Goal: Task Accomplishment & Management: Complete application form

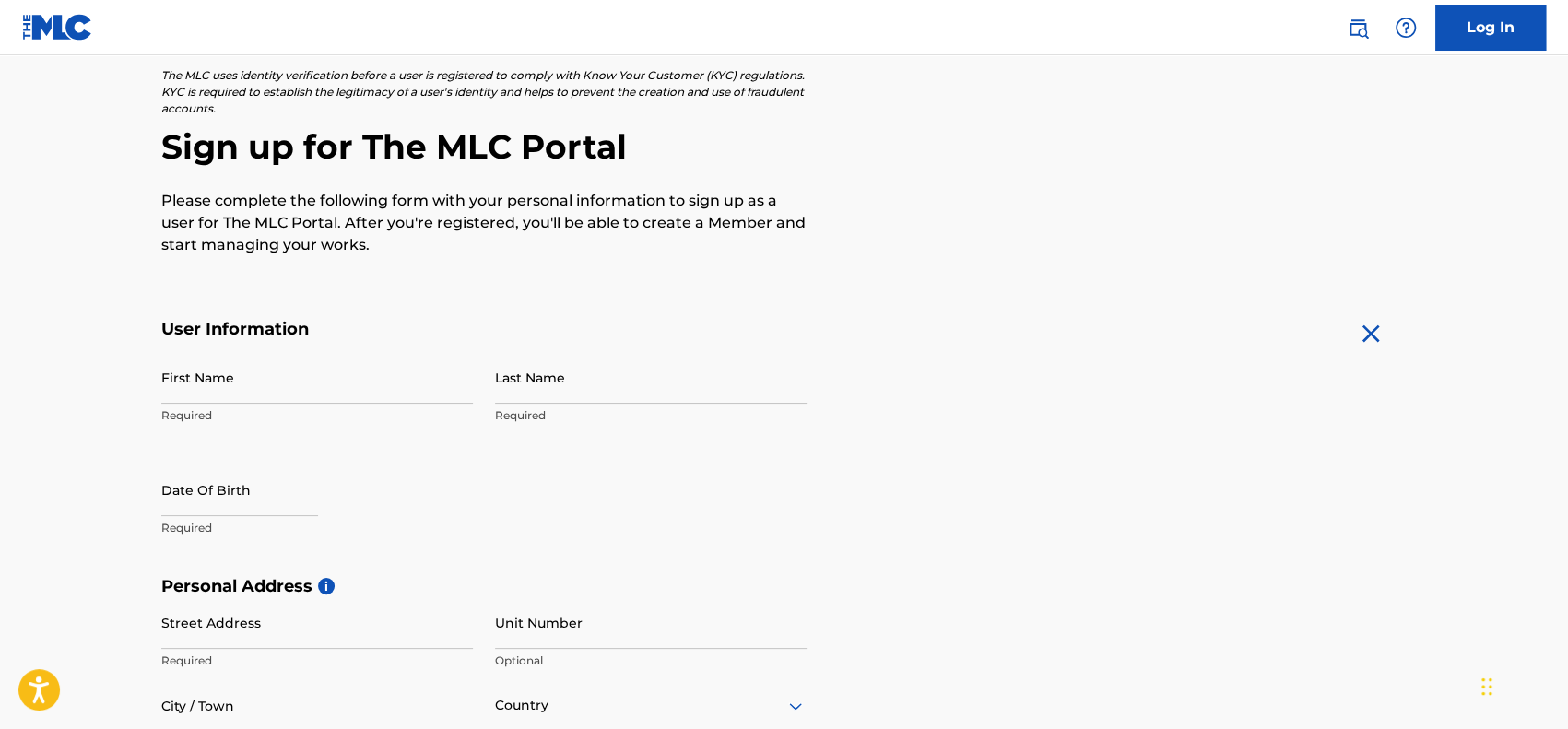
scroll to position [116, 0]
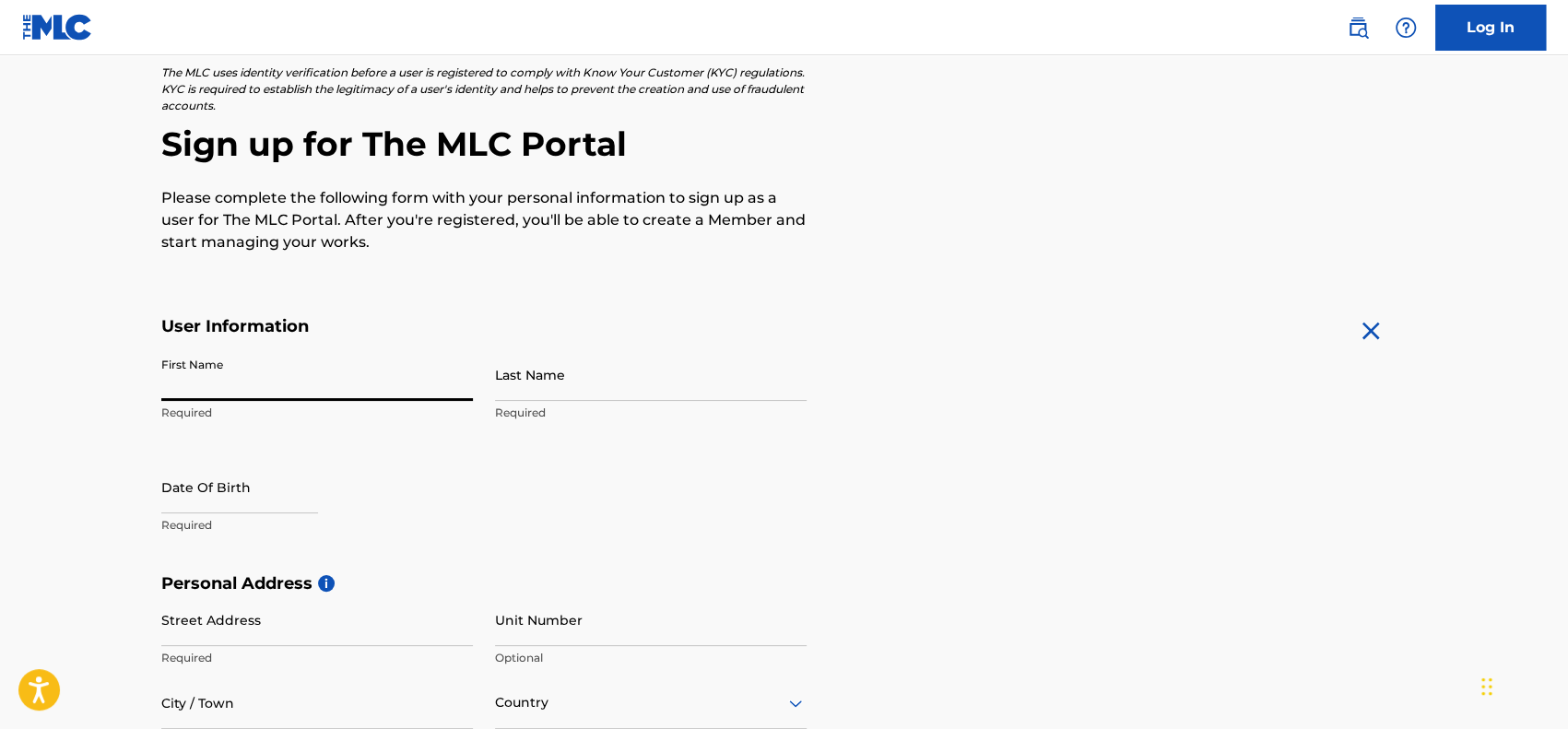
click at [346, 372] on input "First Name" at bounding box center [317, 374] width 312 height 53
type input "[PERSON_NAME]"
click at [635, 392] on input "Last Name" at bounding box center [650, 374] width 312 height 53
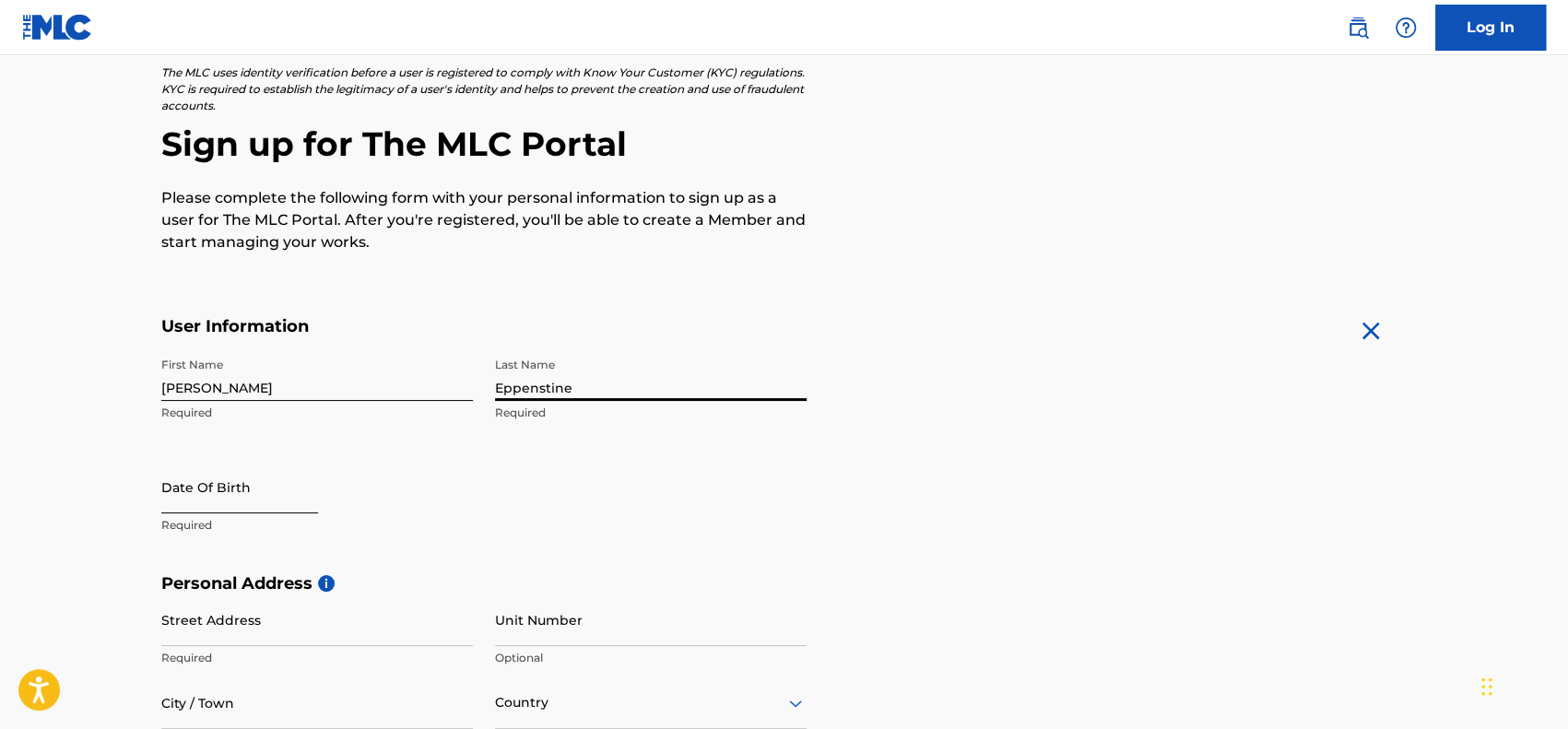
type input "Eppenstine"
select select "8"
select select "2025"
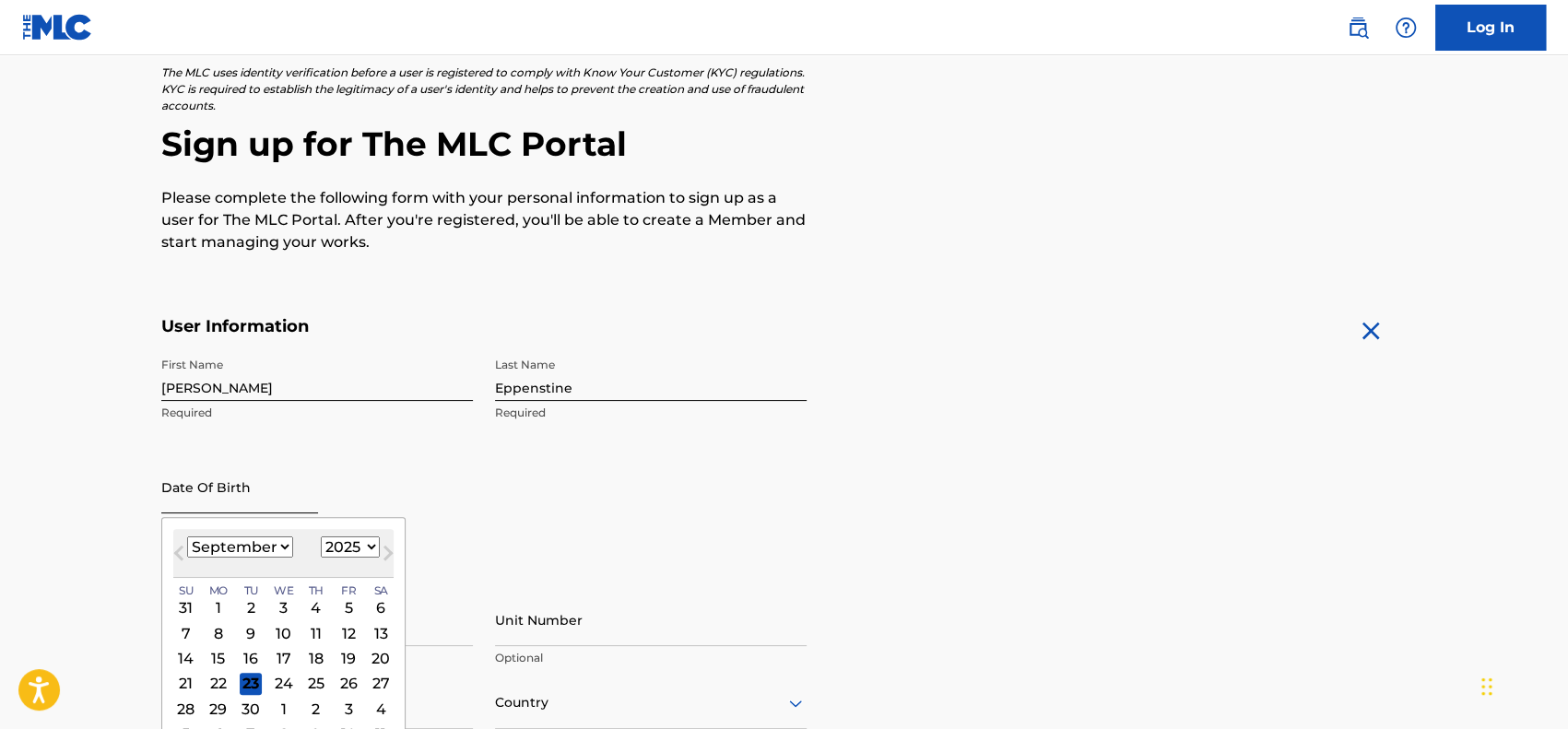
click at [291, 494] on input "text" at bounding box center [240, 487] width 156 height 53
click at [283, 542] on select "January February March April May June July August September October November De…" at bounding box center [240, 547] width 106 height 21
select select "6"
click at [187, 536] on select "January February March April May June July August September October November De…" at bounding box center [240, 547] width 106 height 21
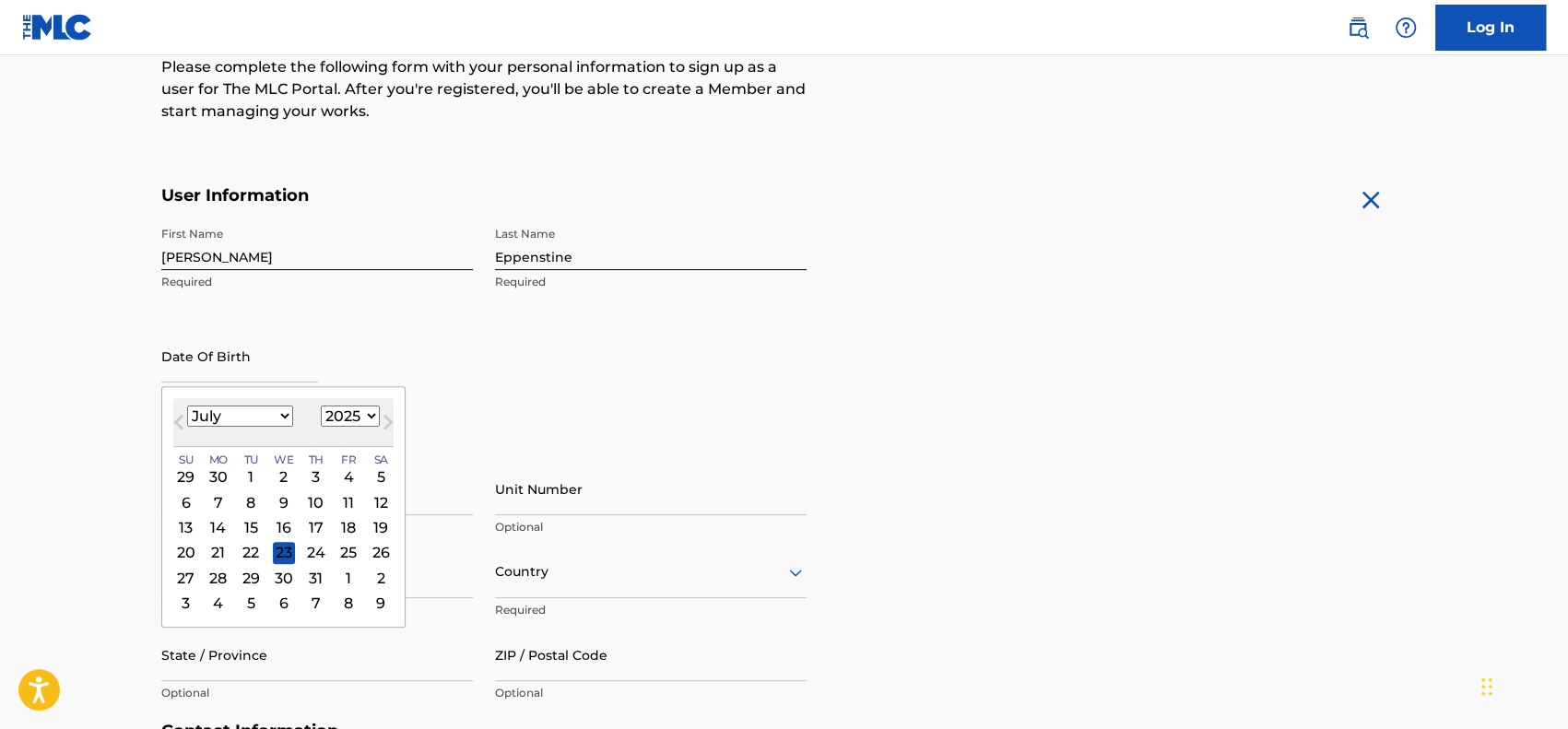
scroll to position [249, 0]
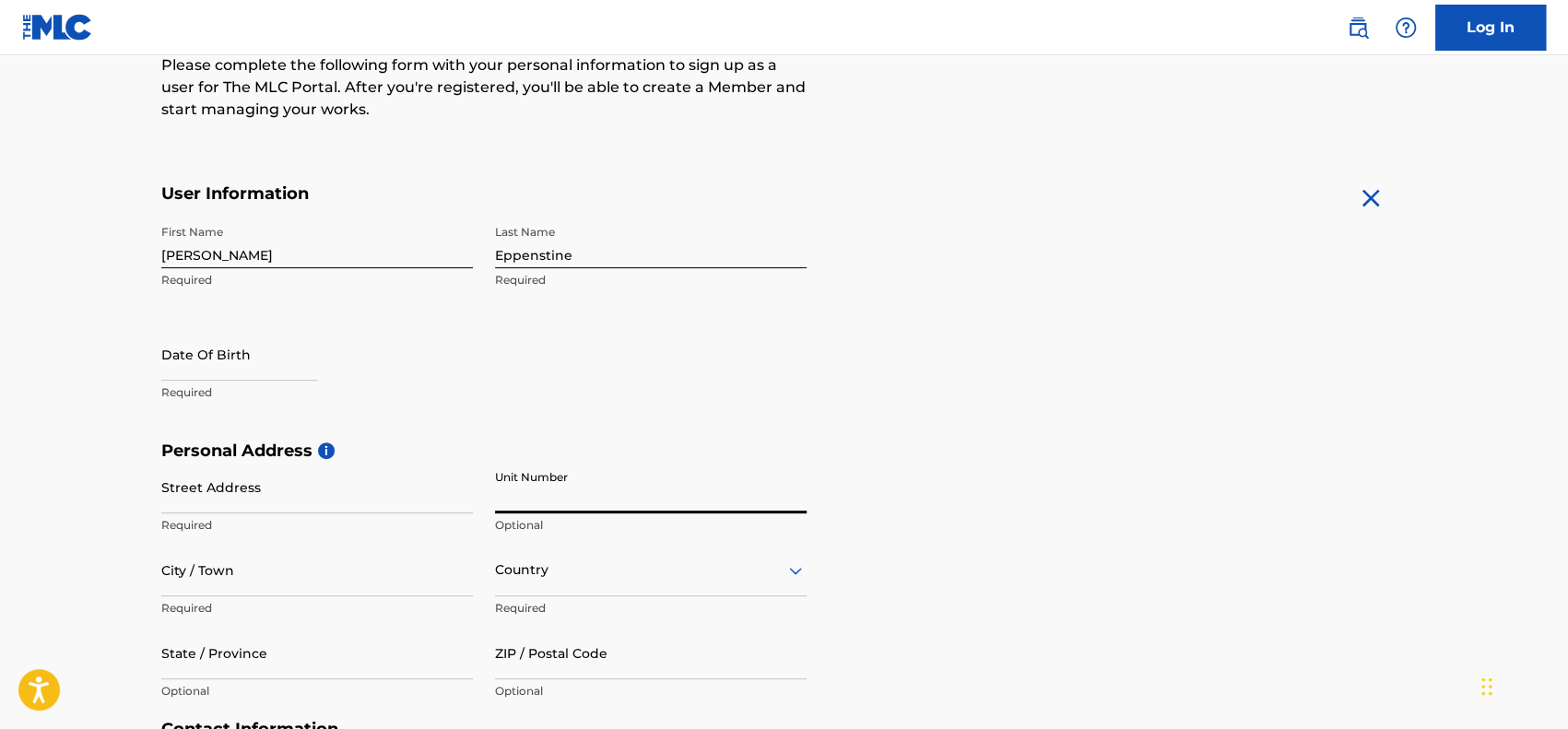
click at [510, 497] on input "Unit Number" at bounding box center [650, 487] width 312 height 53
select select "8"
select select "2025"
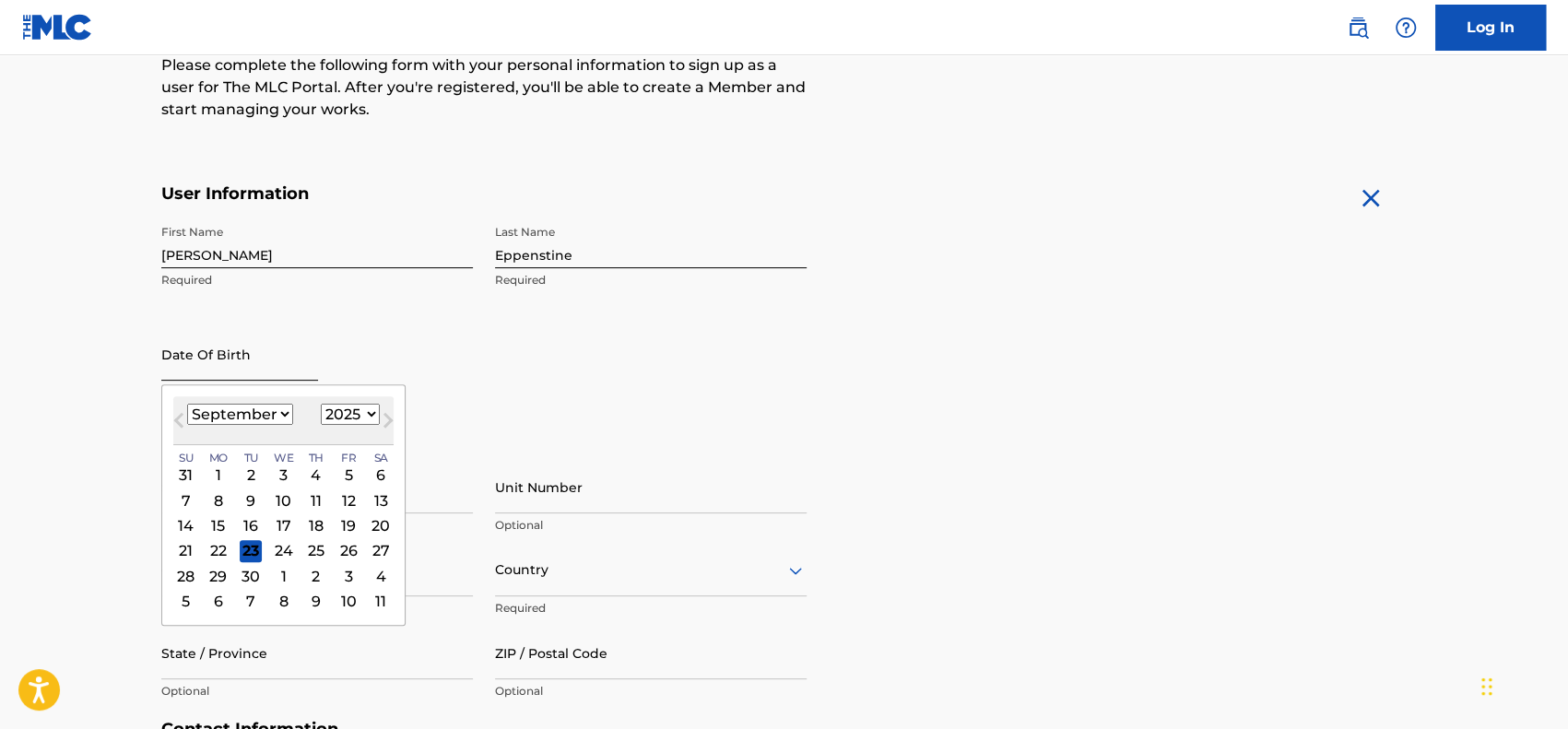
click at [276, 357] on input "text" at bounding box center [240, 355] width 156 height 53
click at [283, 412] on select "January February March April May June July August September October November De…" at bounding box center [240, 414] width 106 height 21
select select "6"
click at [187, 404] on select "January February March April May June July August September October November De…" at bounding box center [240, 414] width 106 height 21
click at [282, 572] on div "30" at bounding box center [283, 576] width 22 height 22
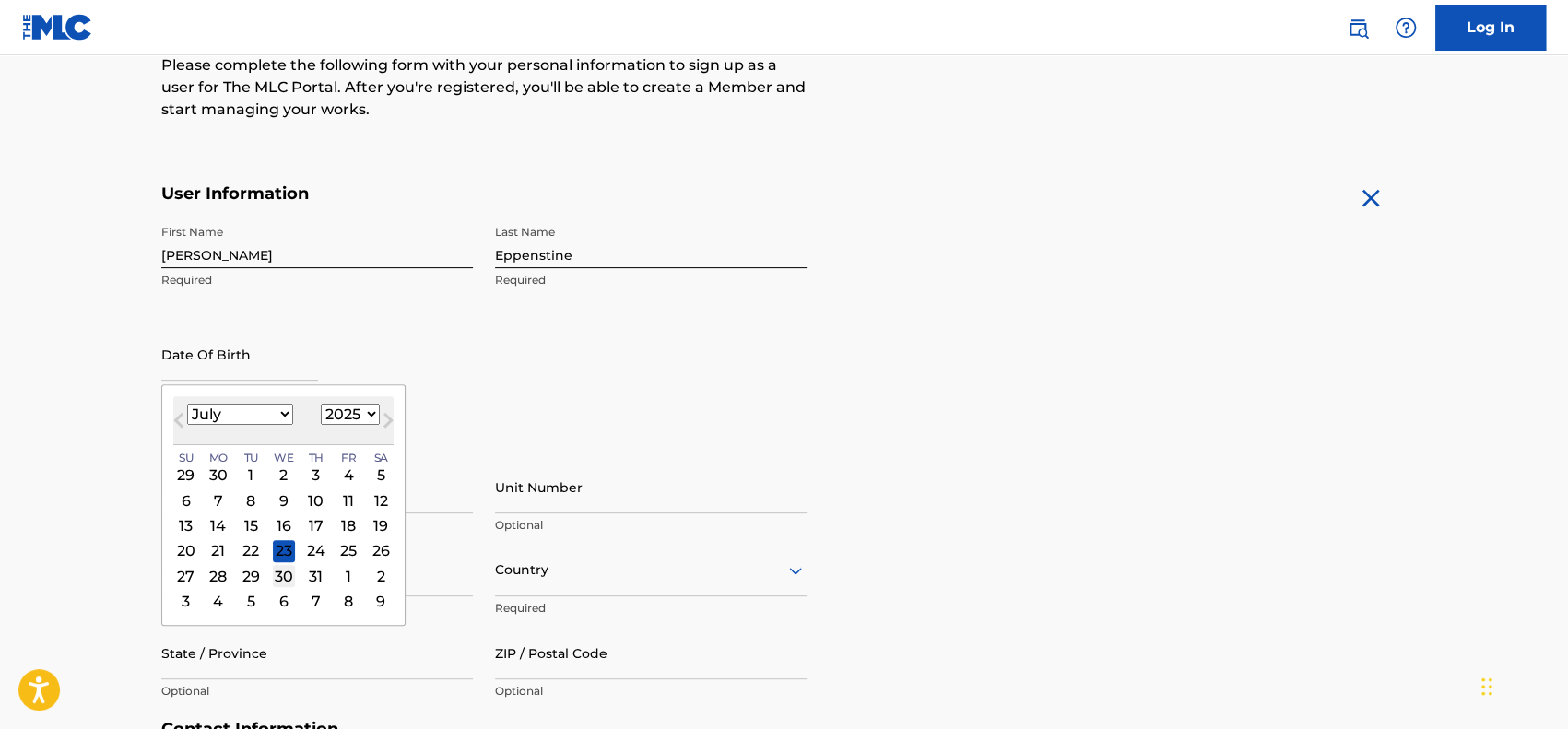
type input "July 30 2025"
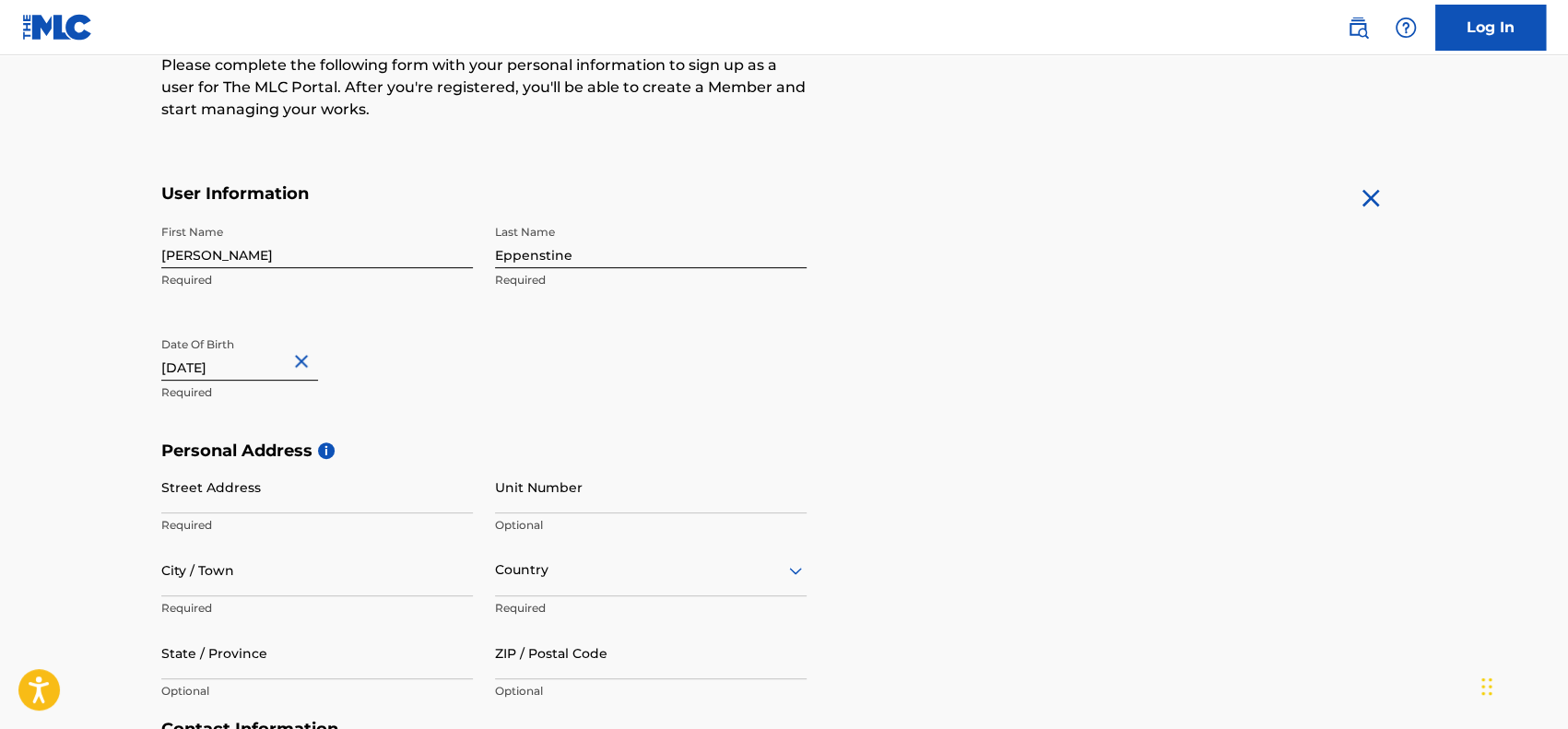
click at [258, 375] on input "July 30 2025" at bounding box center [240, 355] width 156 height 53
select select "6"
select select "2025"
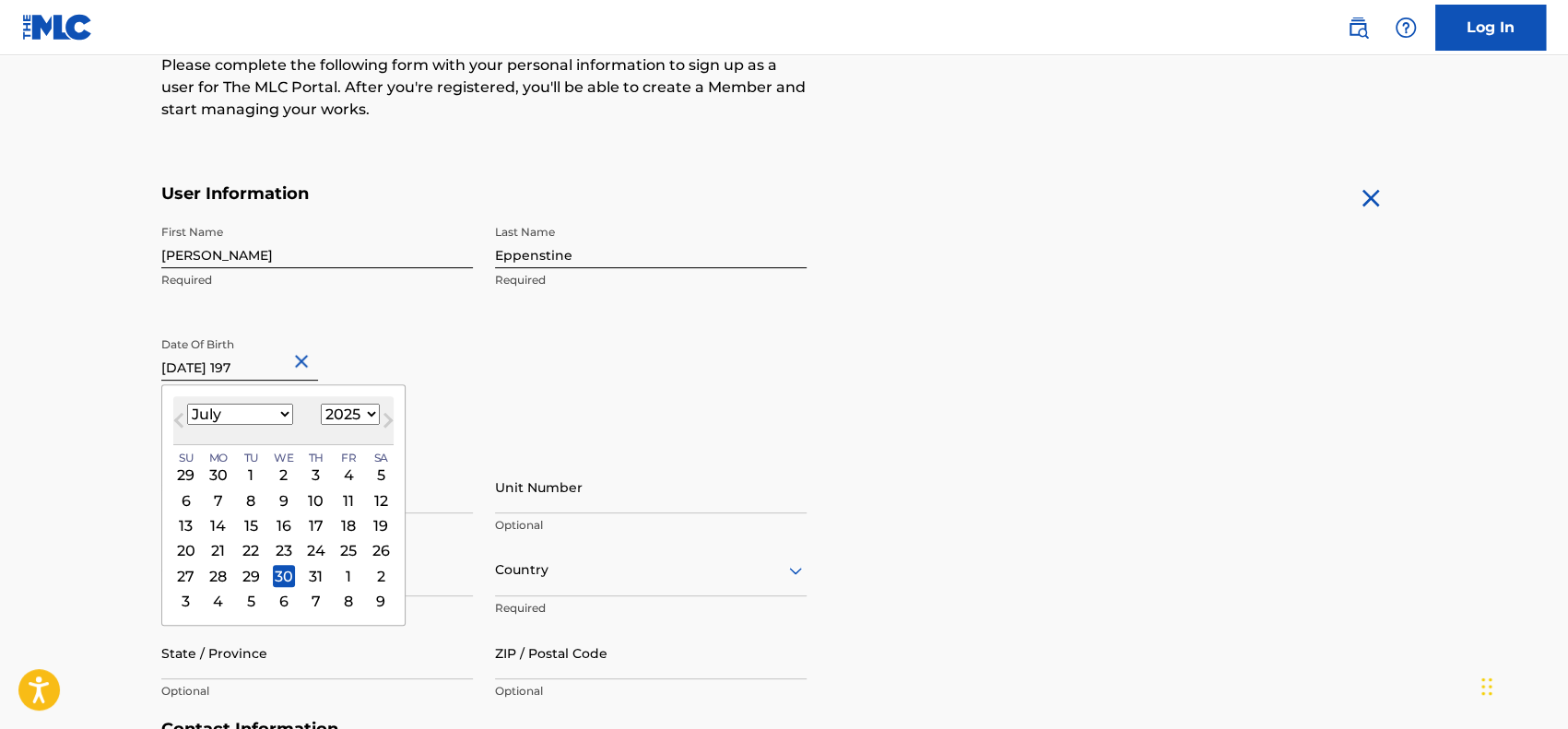
type input "July 30 1978"
select select "1978"
type input "July 30 1978"
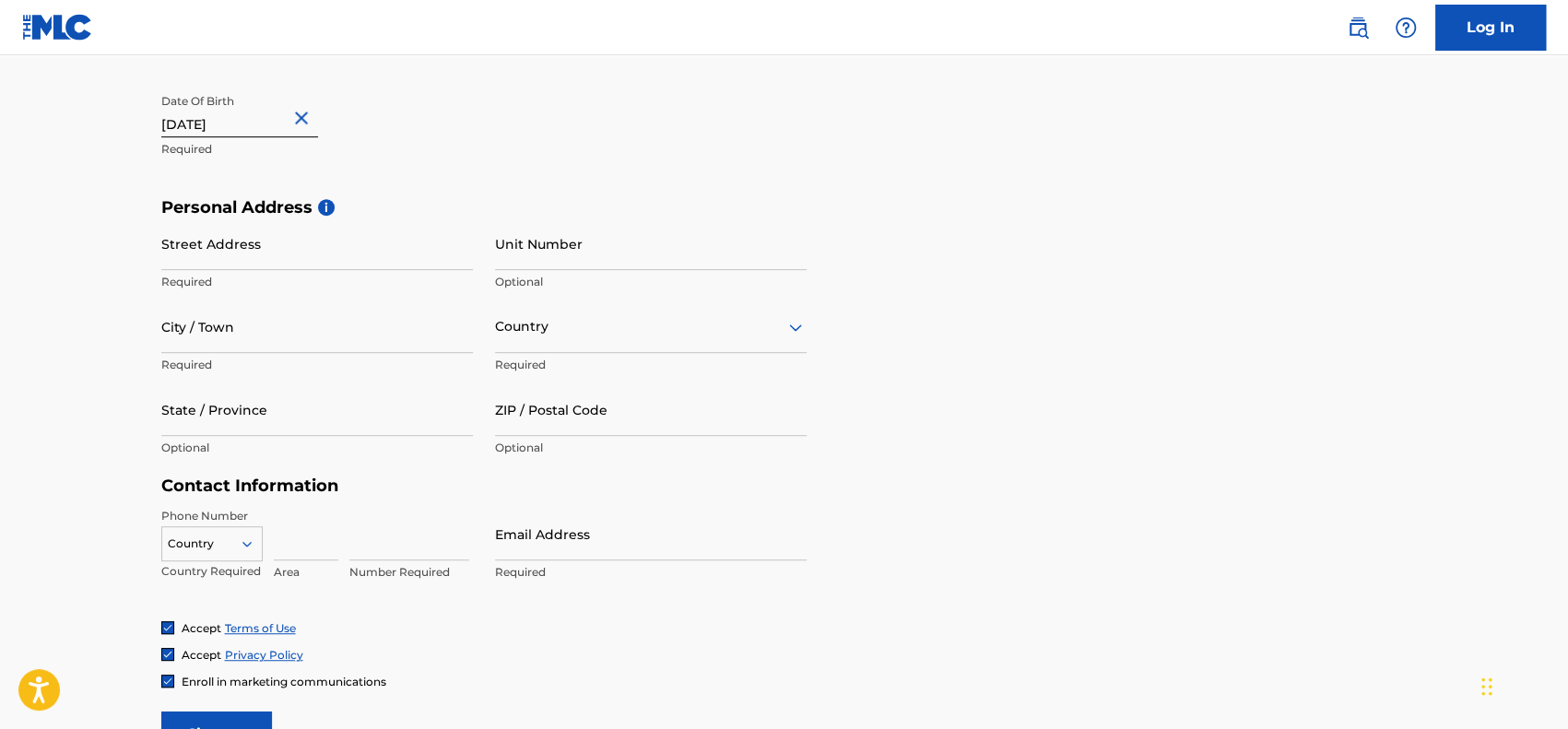
scroll to position [491, 0]
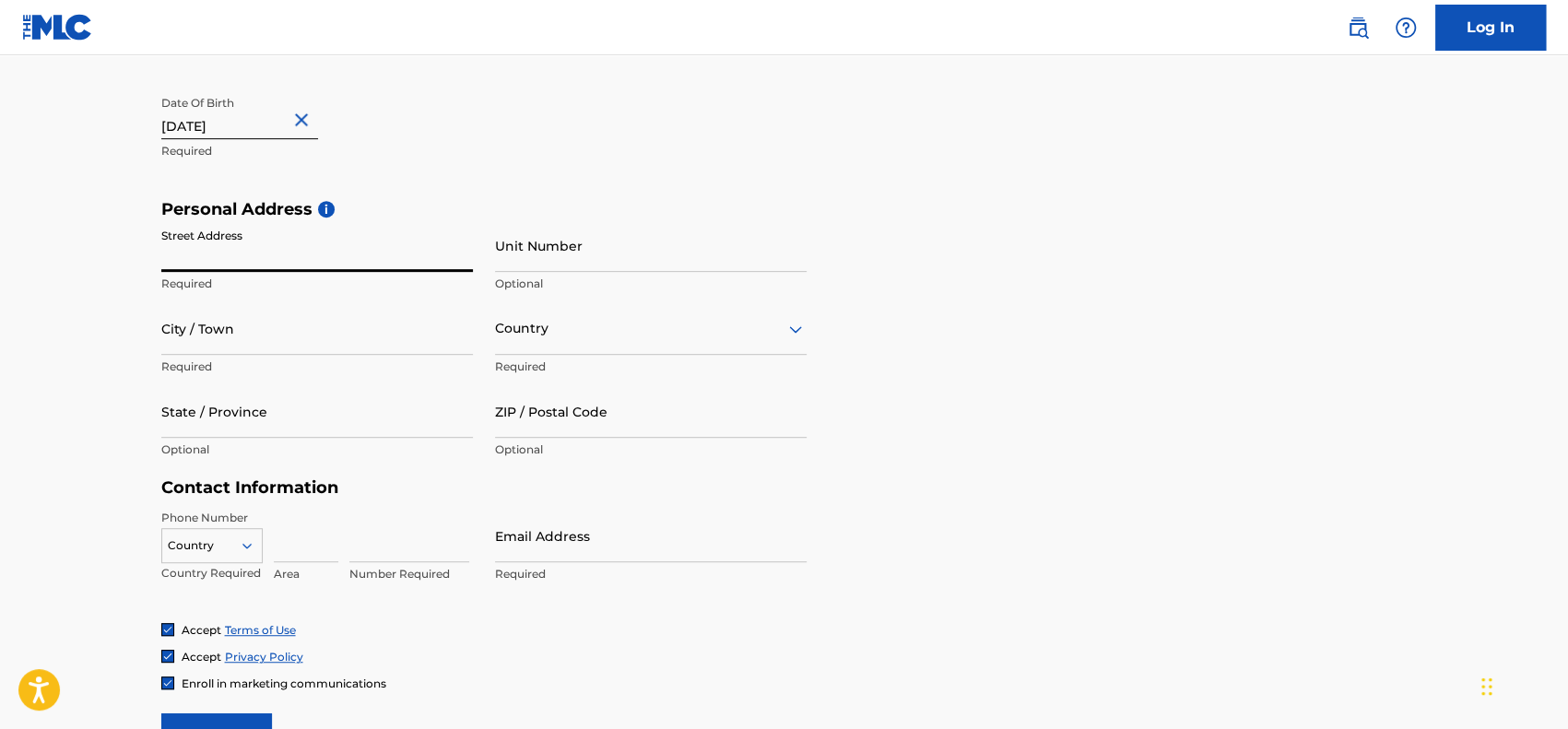
click at [323, 251] on input "Street Address" at bounding box center [317, 245] width 312 height 53
type input "45582 W Morning View Ln"
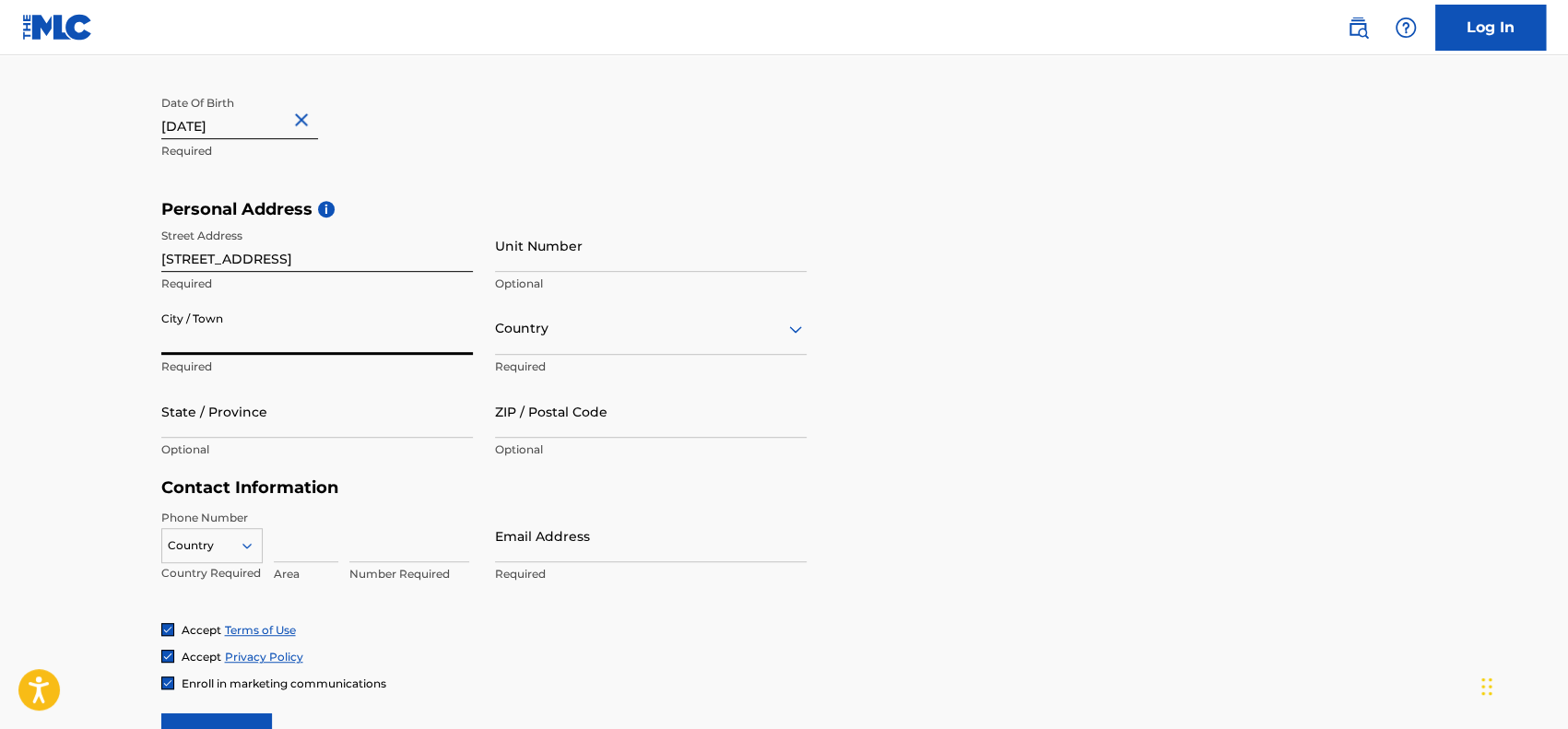
click at [348, 342] on input "City / Town" at bounding box center [317, 328] width 312 height 53
type input "Maricopa"
click at [523, 334] on div at bounding box center [650, 328] width 312 height 23
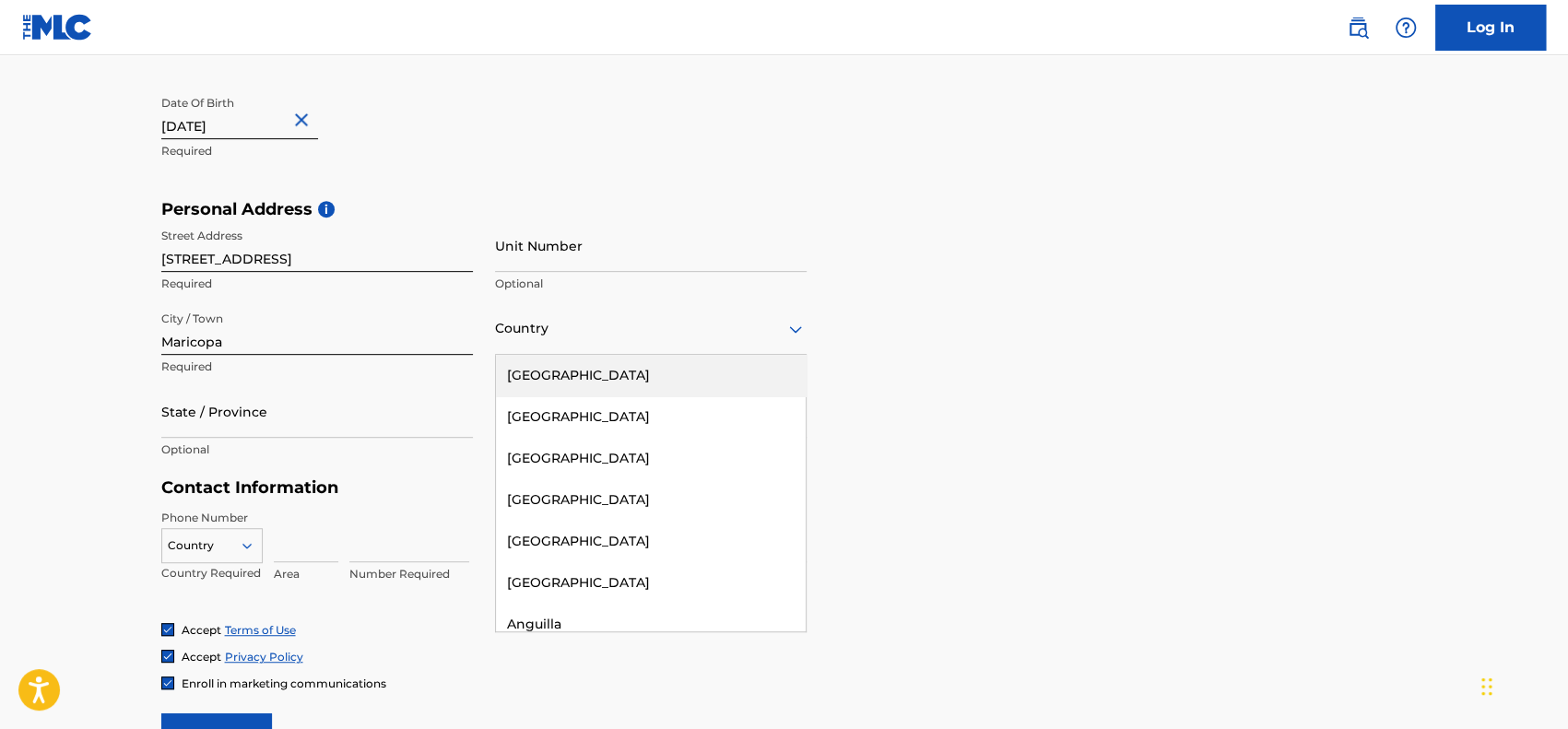
click at [562, 378] on div "United States" at bounding box center [650, 375] width 310 height 41
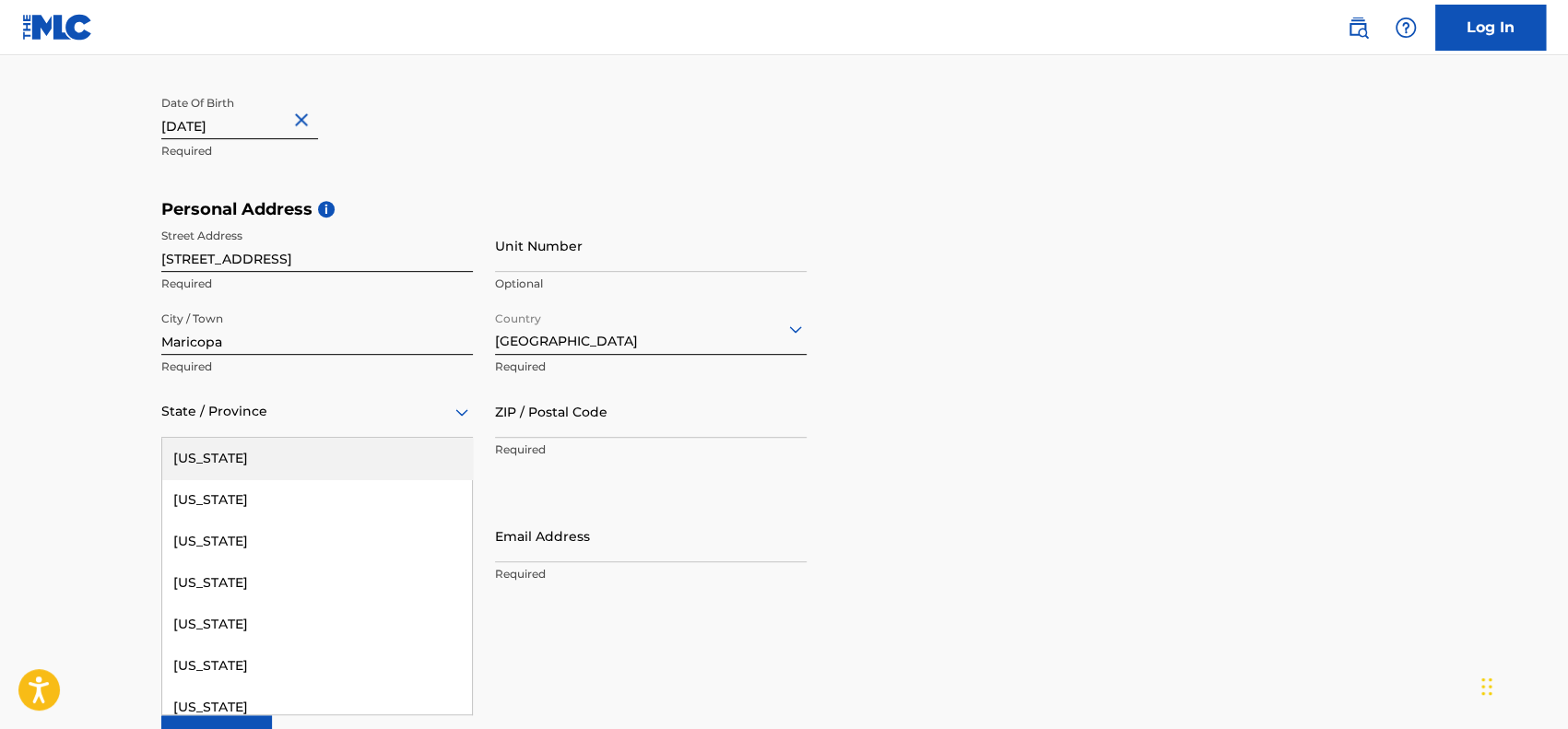
click at [400, 429] on div "State / Province" at bounding box center [317, 411] width 312 height 53
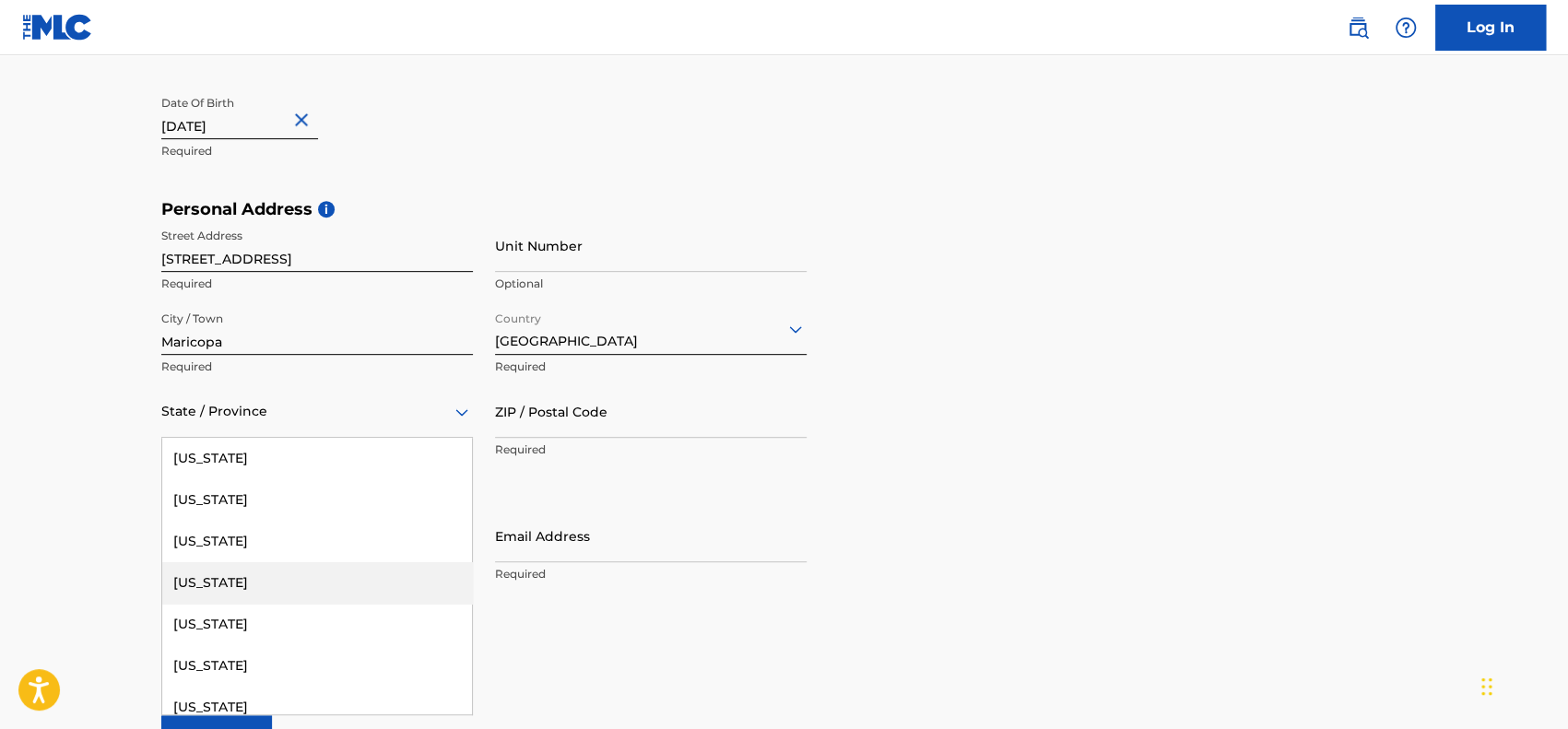
click at [236, 574] on div "Arizona" at bounding box center [317, 582] width 310 height 41
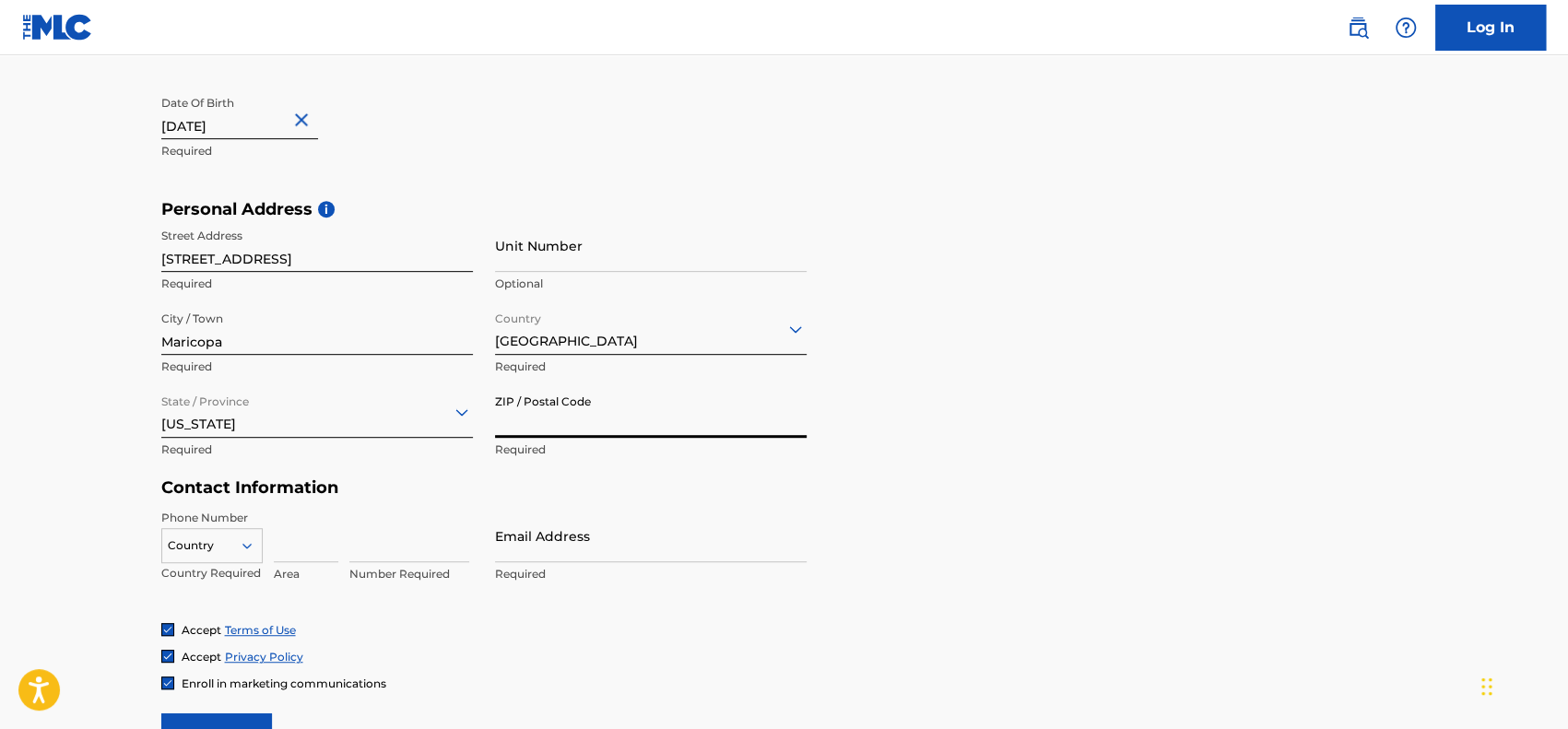
click at [601, 426] on input "ZIP / Postal Code" at bounding box center [650, 411] width 312 height 53
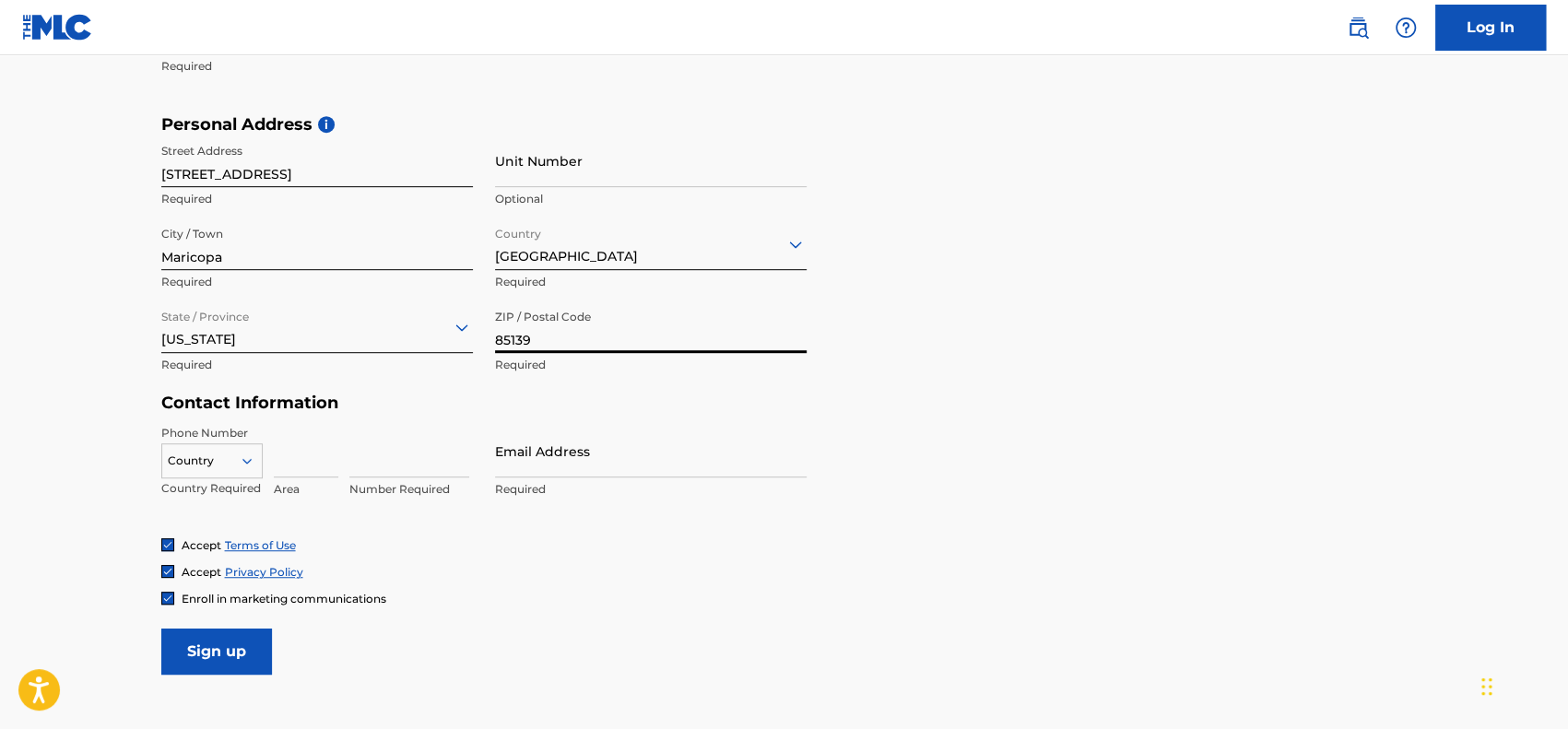
scroll to position [576, 0]
type input "85139"
click at [447, 459] on input at bounding box center [409, 450] width 120 height 53
click at [325, 465] on input at bounding box center [306, 450] width 65 height 53
type input "482"
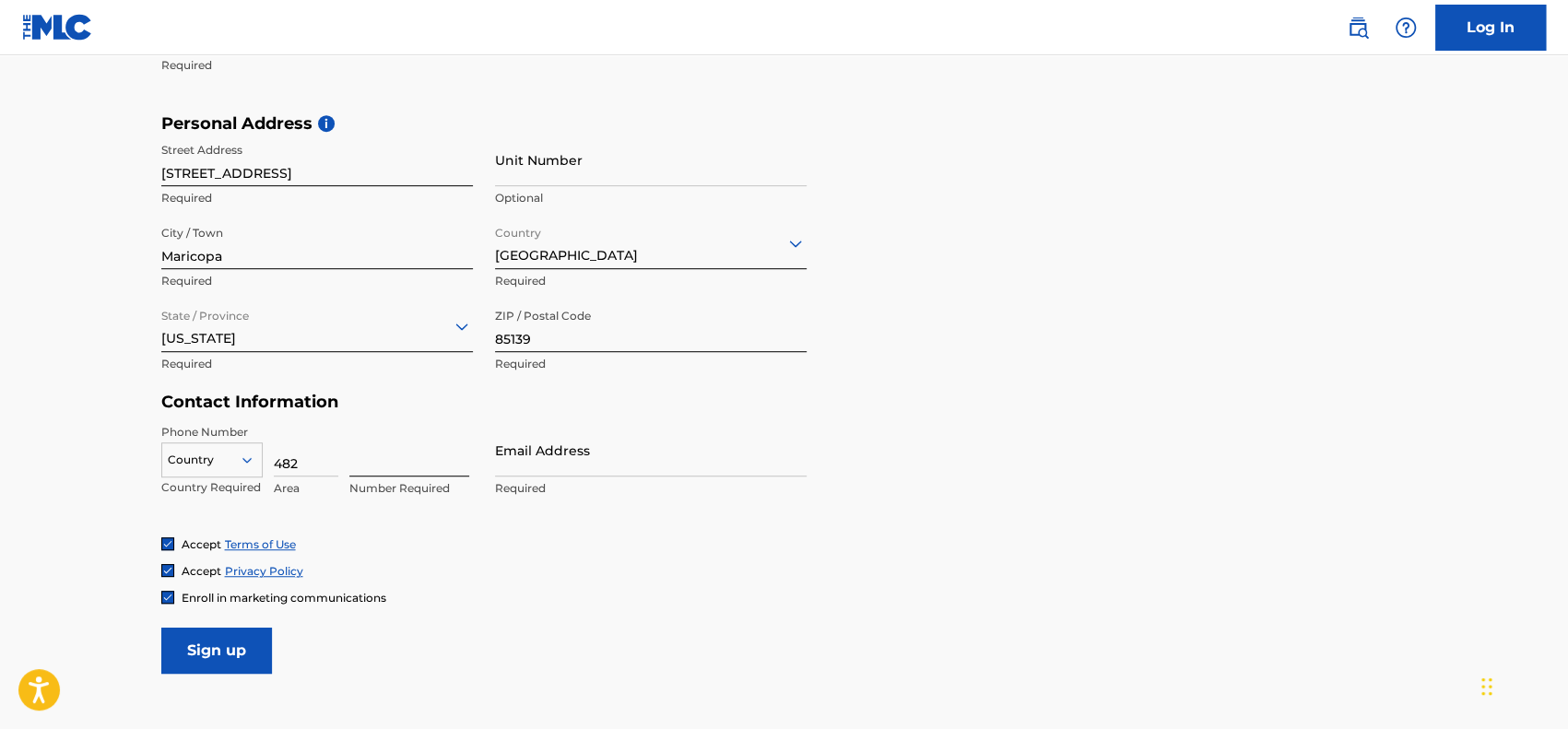
click at [370, 460] on input at bounding box center [409, 450] width 120 height 53
type input "2862121"
click at [556, 461] on input "Email Address" at bounding box center [650, 450] width 312 height 53
click at [635, 427] on input "Email Address" at bounding box center [650, 450] width 312 height 53
paste input "heathere@vincecreed.com"
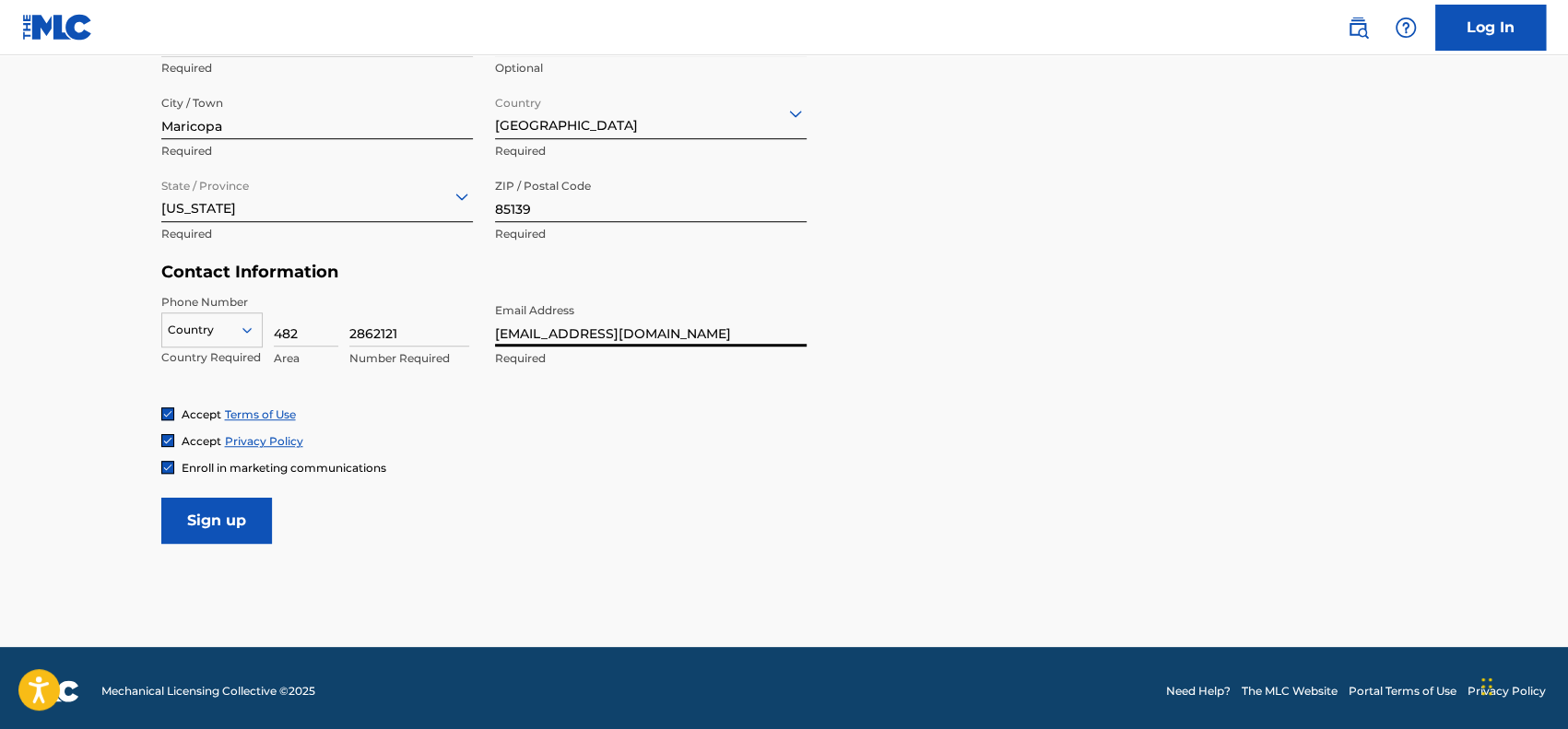
scroll to position [711, 0]
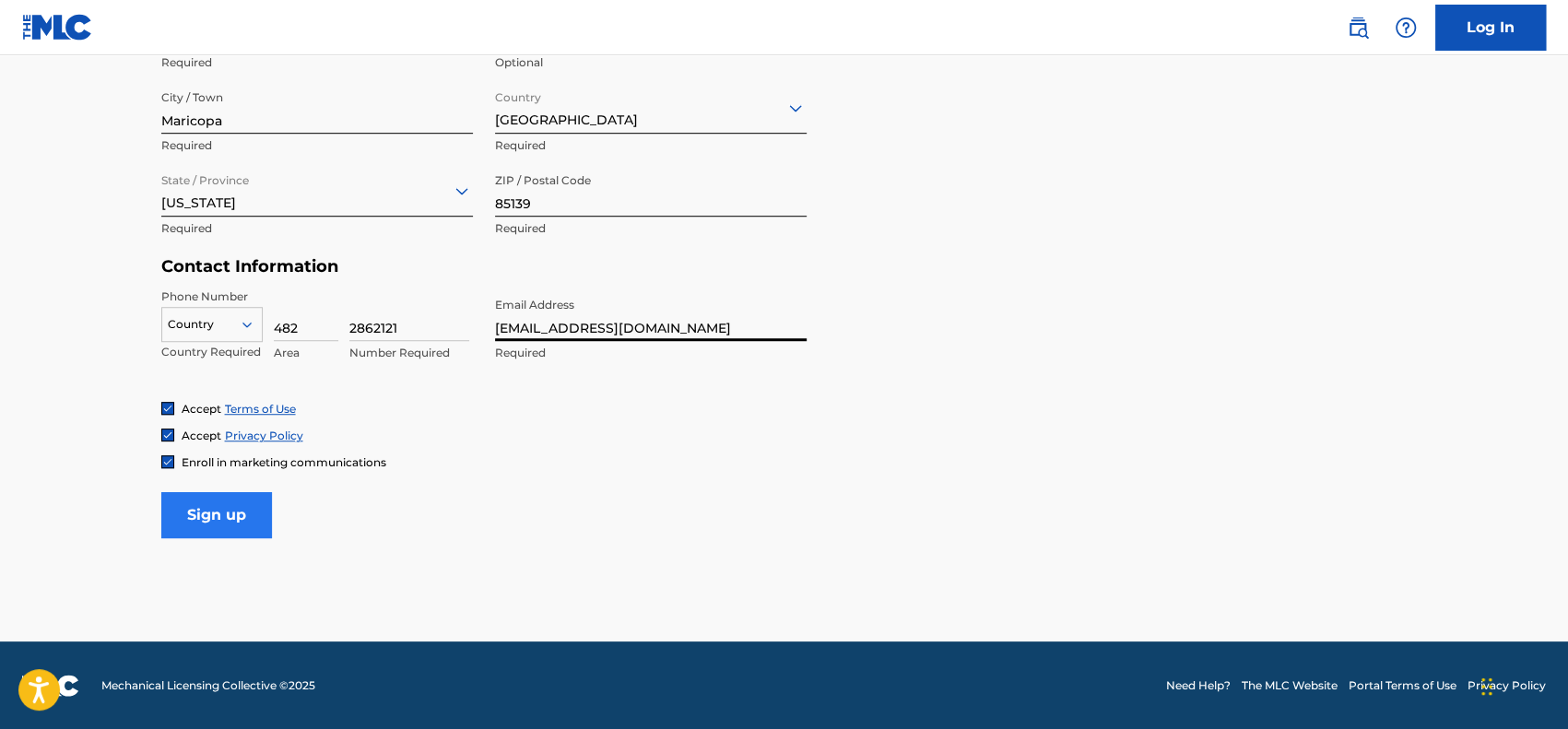
type input "heathere@vincecreed.com"
click at [261, 523] on input "Sign up" at bounding box center [216, 514] width 110 height 46
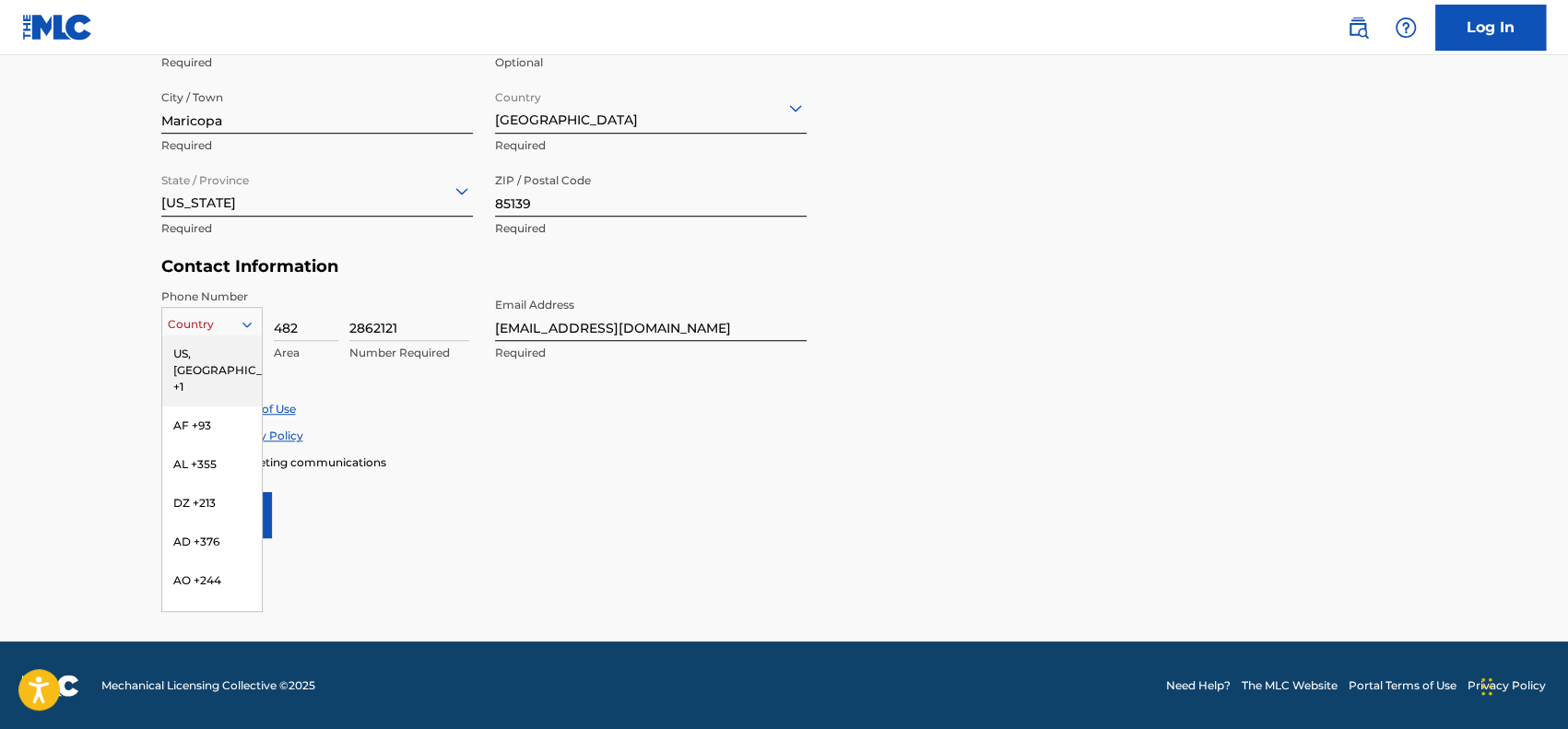
click at [241, 330] on icon at bounding box center [246, 323] width 17 height 17
click at [236, 346] on div "US, CA +1" at bounding box center [212, 370] width 100 height 72
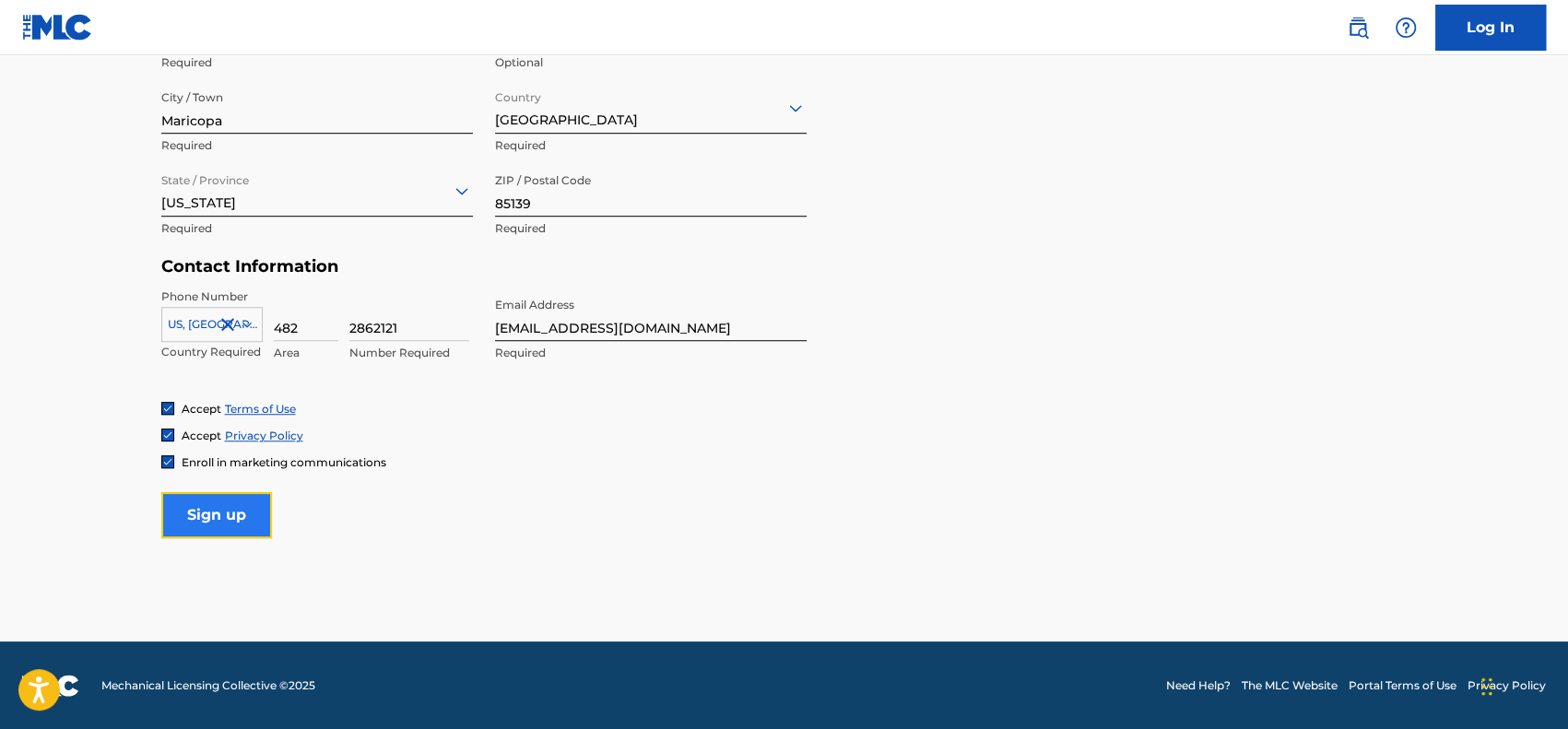
click at [248, 495] on input "Sign up" at bounding box center [216, 514] width 110 height 46
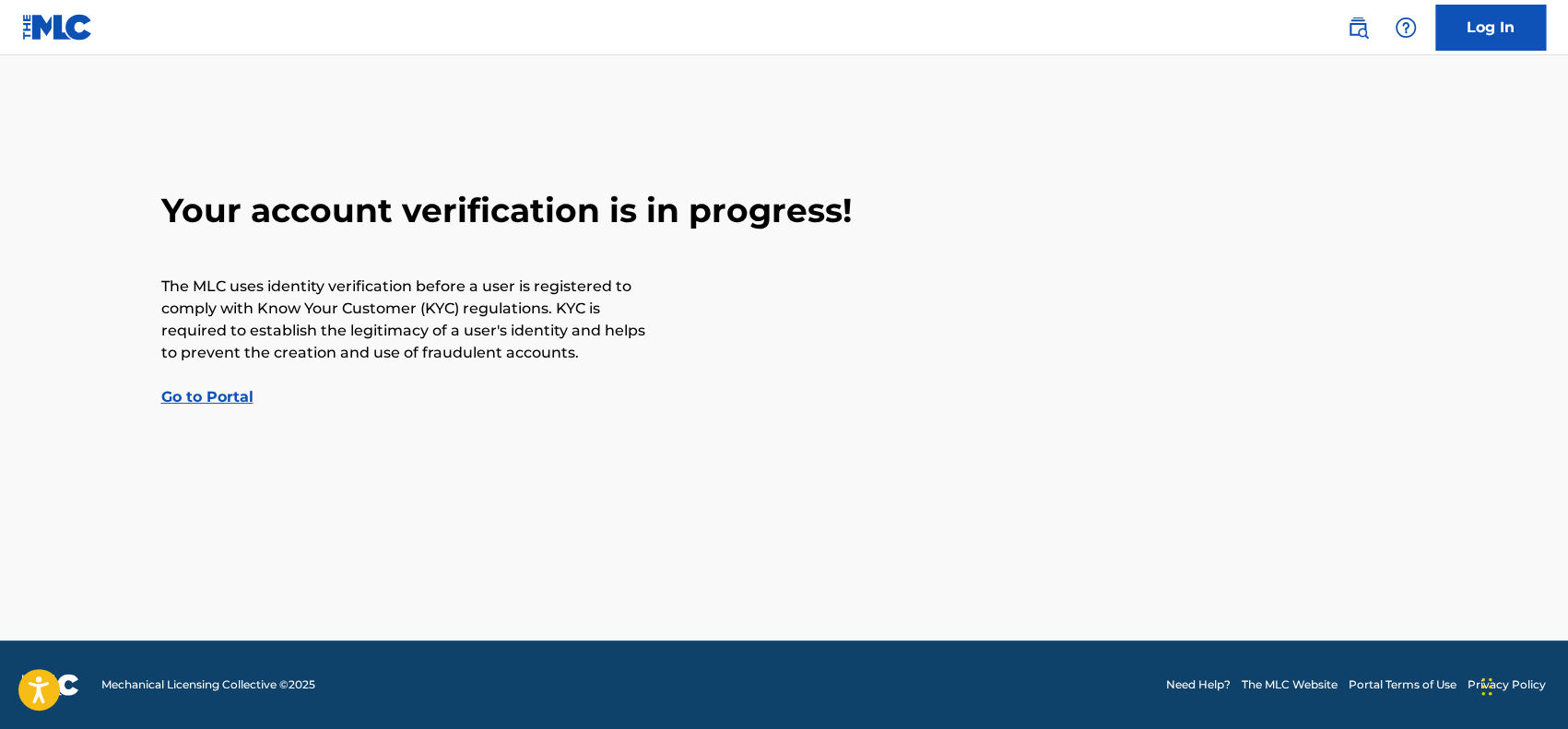
click at [233, 390] on link "Go to Portal" at bounding box center [207, 397] width 92 height 18
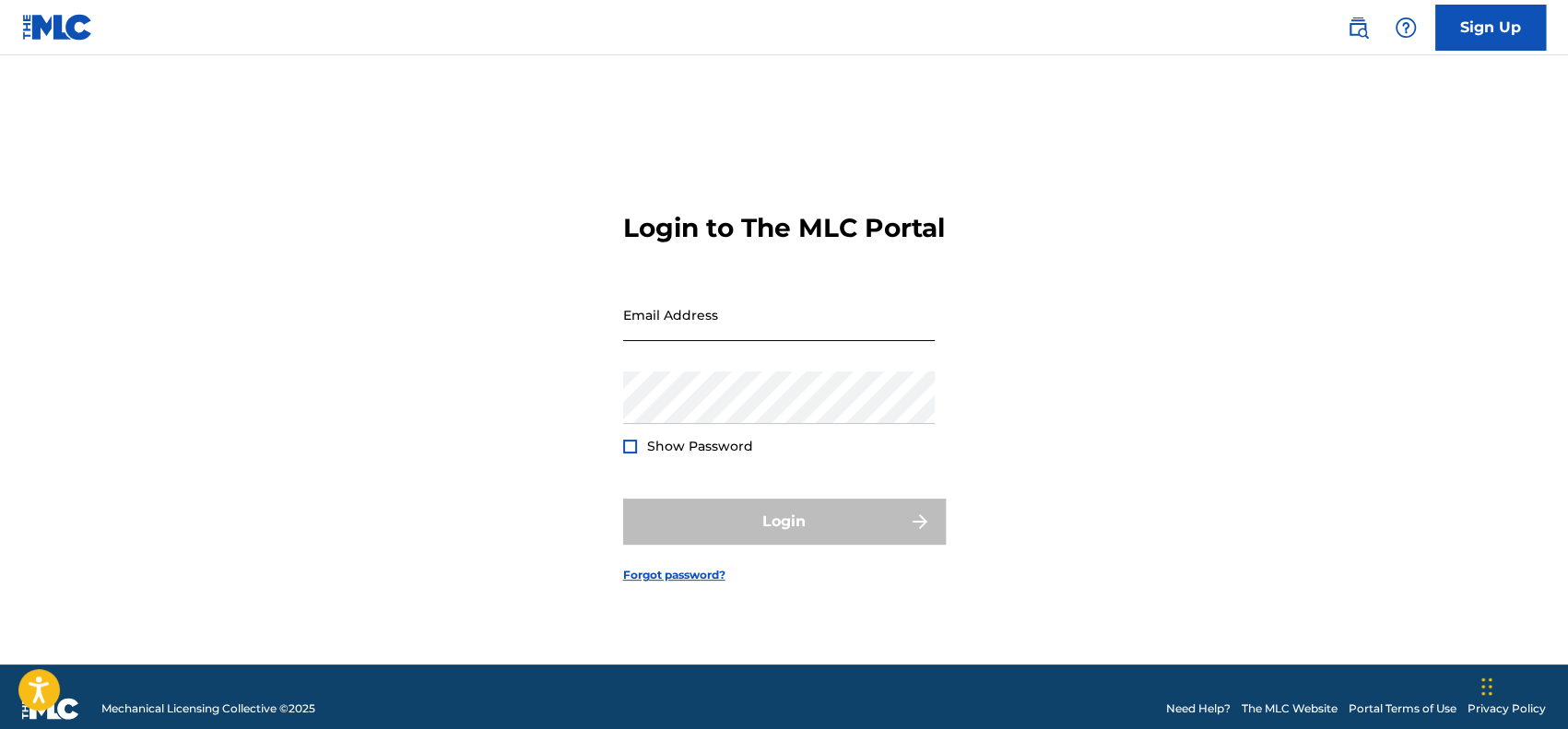
click at [673, 341] on input "Email Address" at bounding box center [778, 315] width 312 height 53
paste input "heathere@vincecreed.com"
type input "heathere@vincecreed.com"
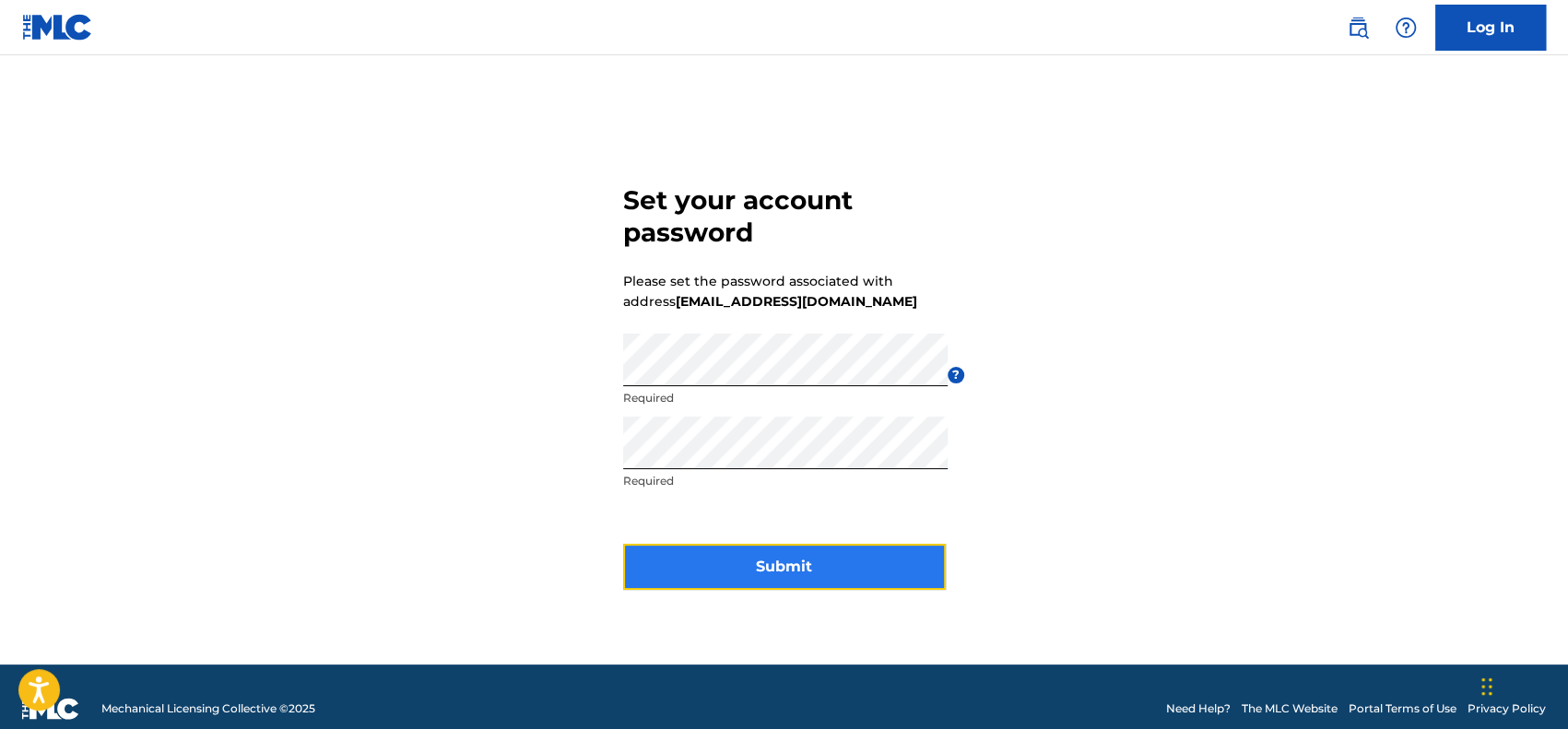
click at [849, 555] on button "Submit" at bounding box center [784, 566] width 323 height 46
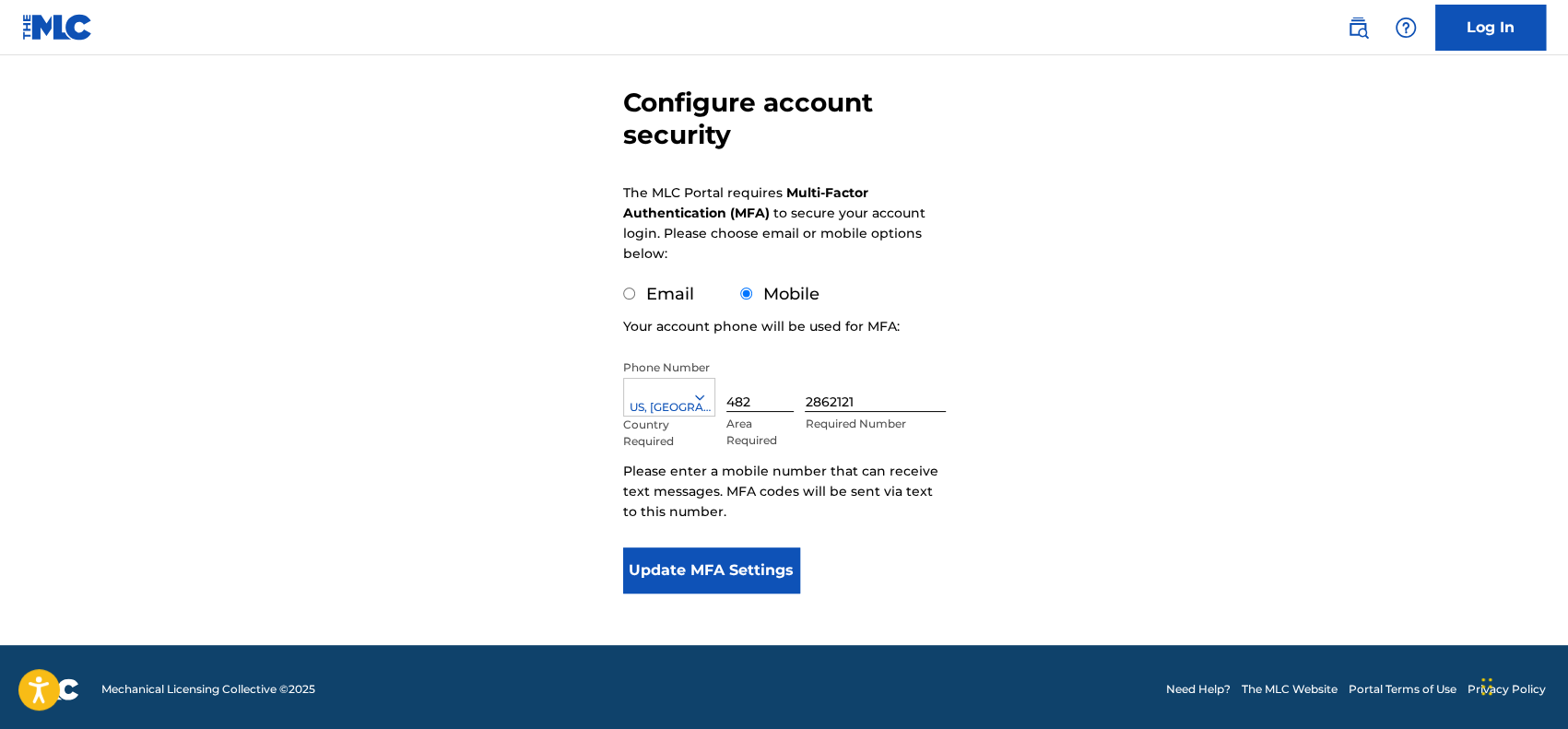
scroll to position [153, 0]
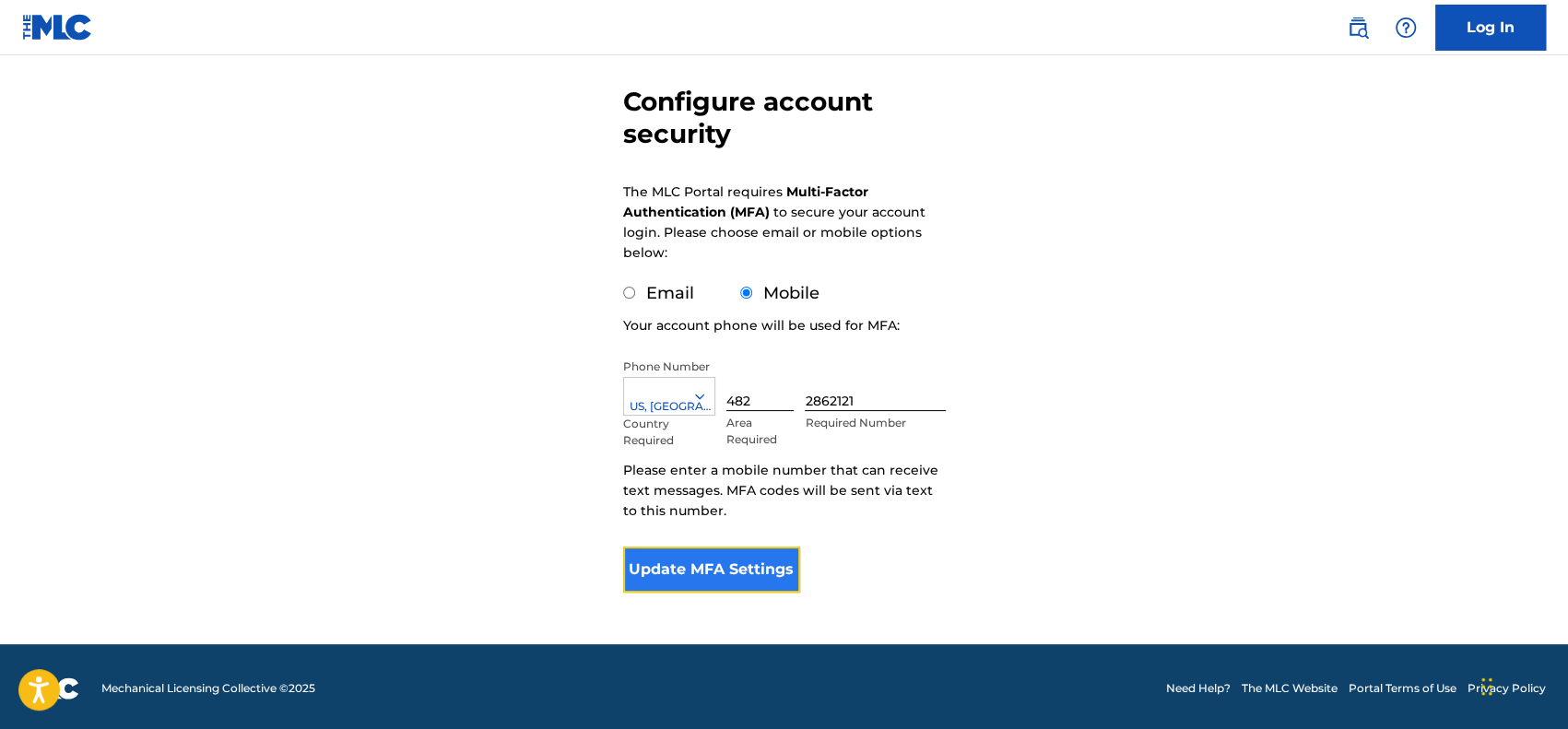
click at [792, 566] on button "Update MFA Settings" at bounding box center [712, 569] width 178 height 46
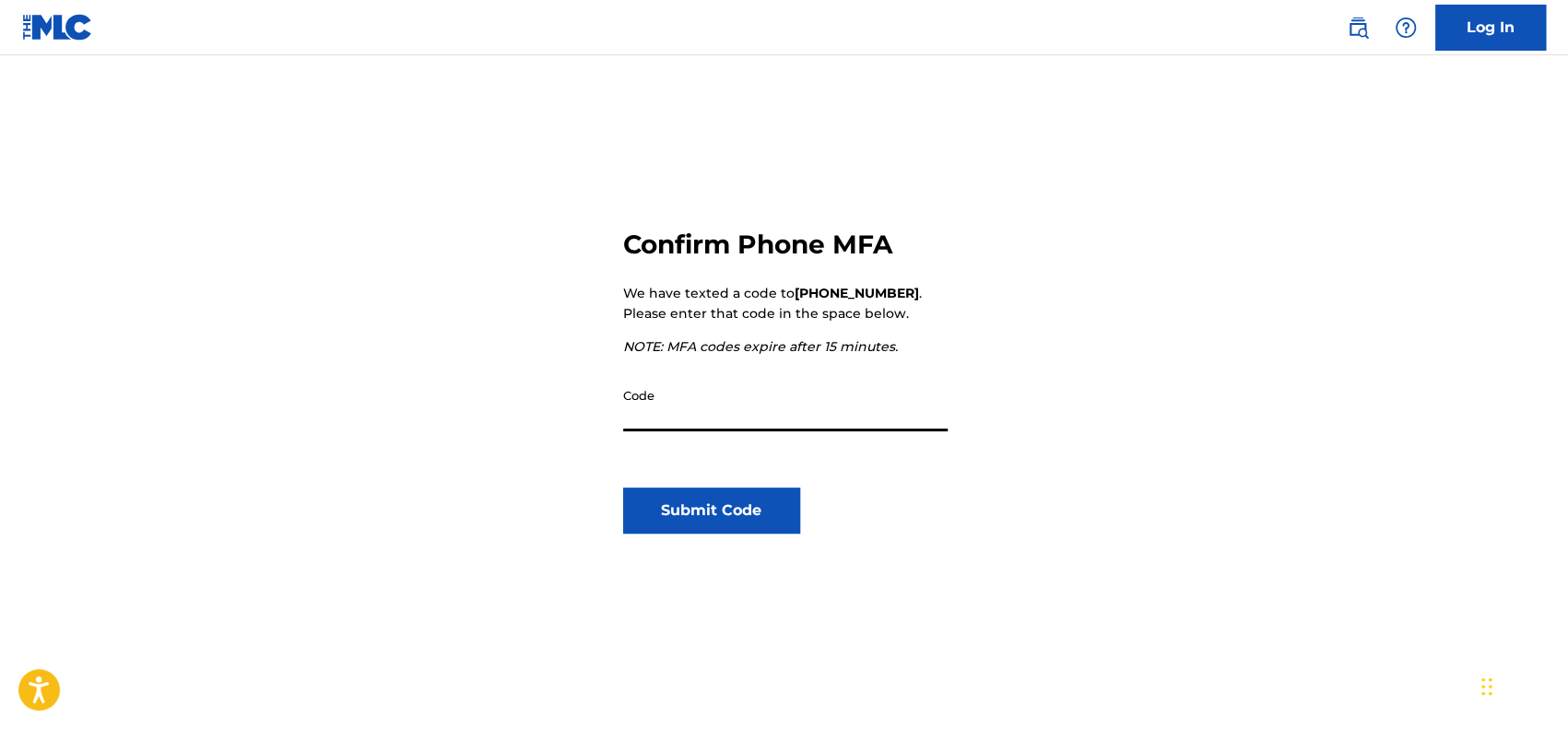
scroll to position [101, 0]
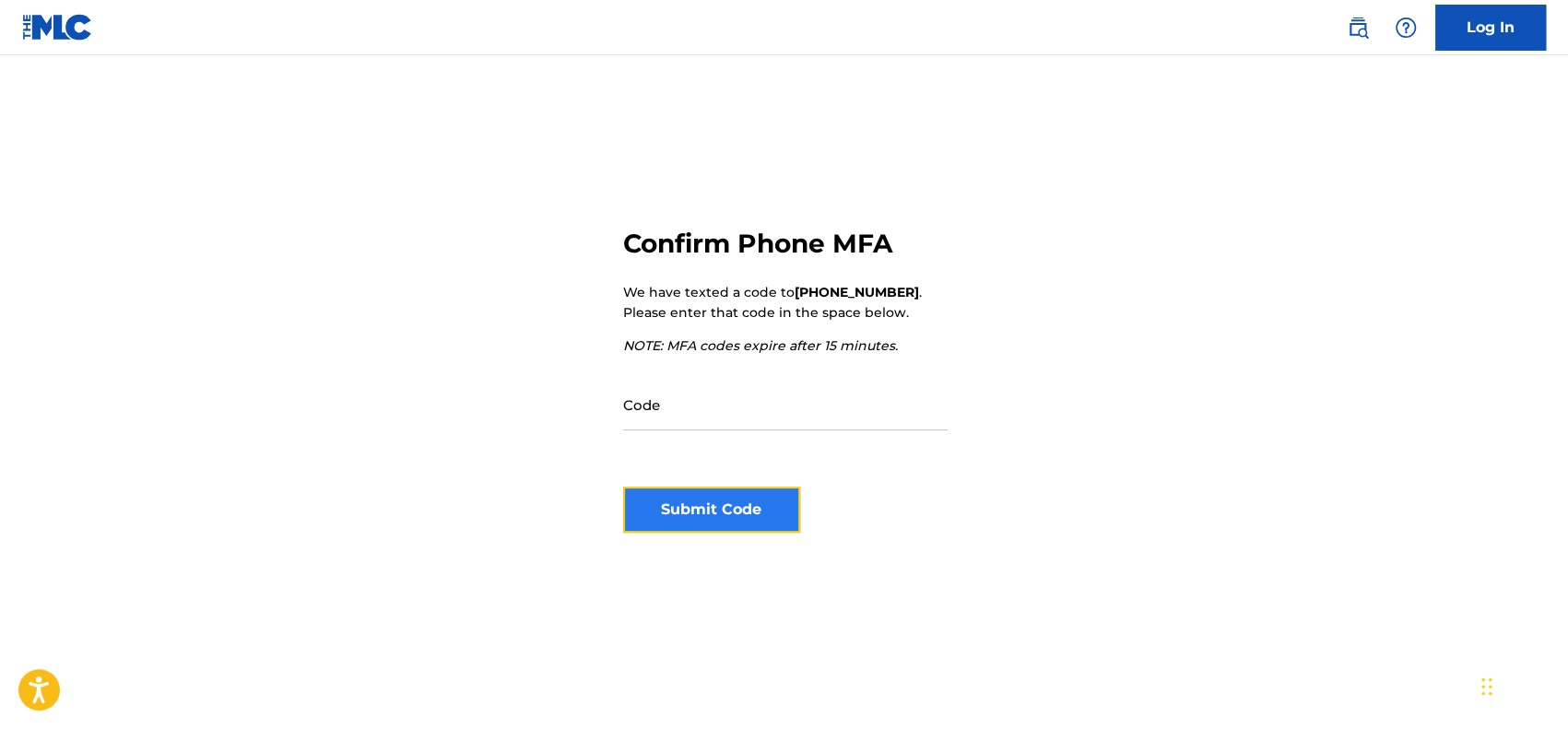
click at [778, 500] on button "Submit Code" at bounding box center [712, 509] width 178 height 46
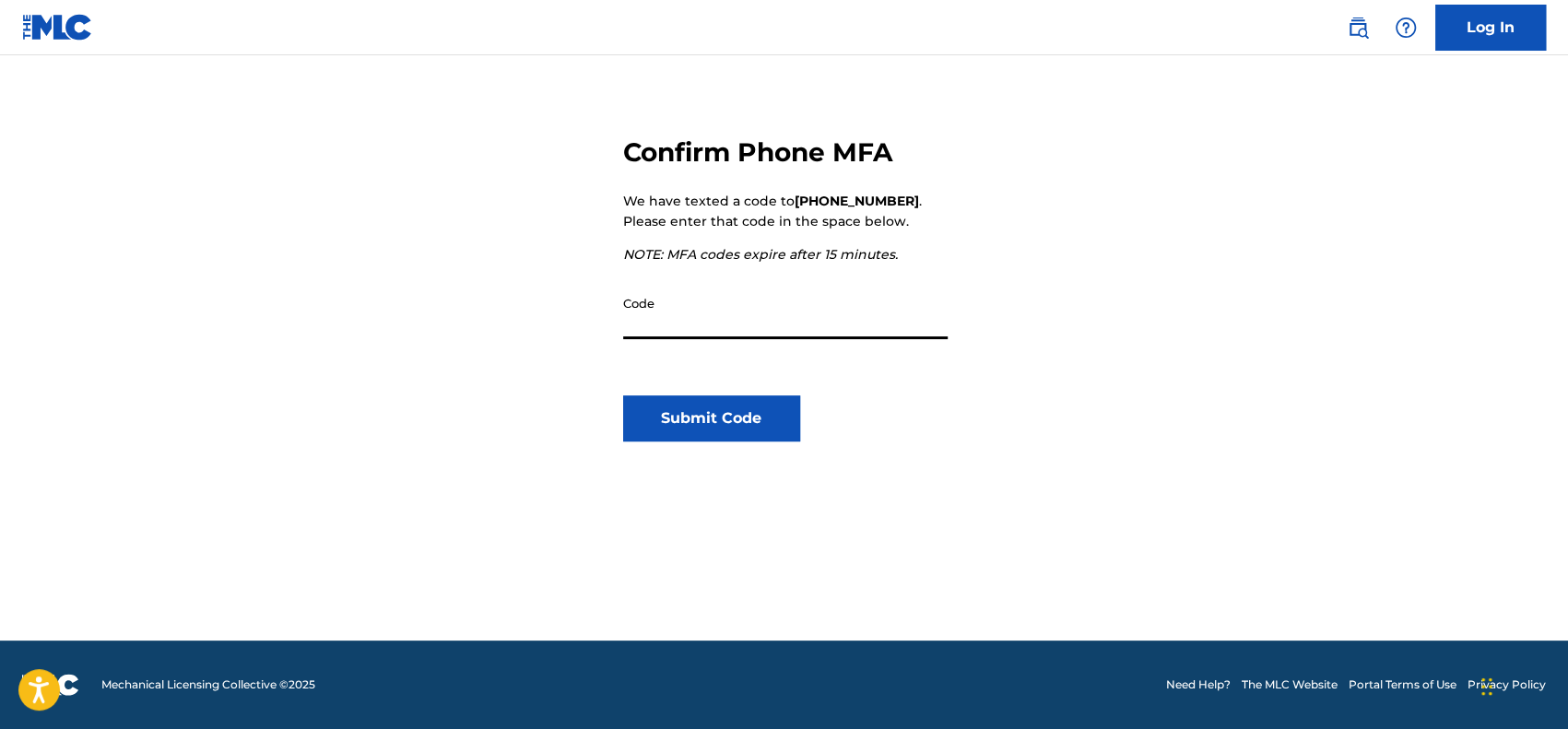
scroll to position [0, 0]
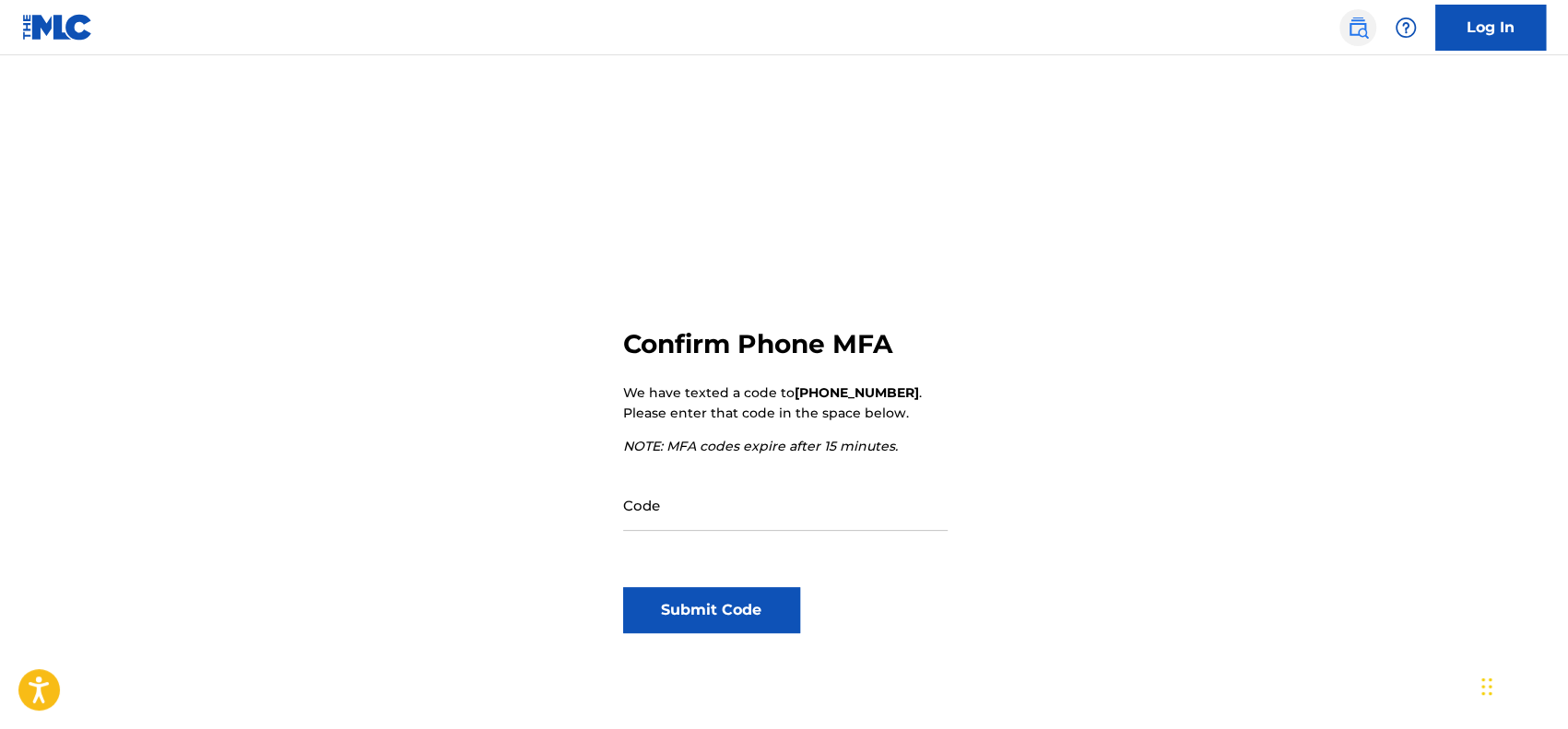
click at [1357, 33] on img at bounding box center [1357, 27] width 22 height 22
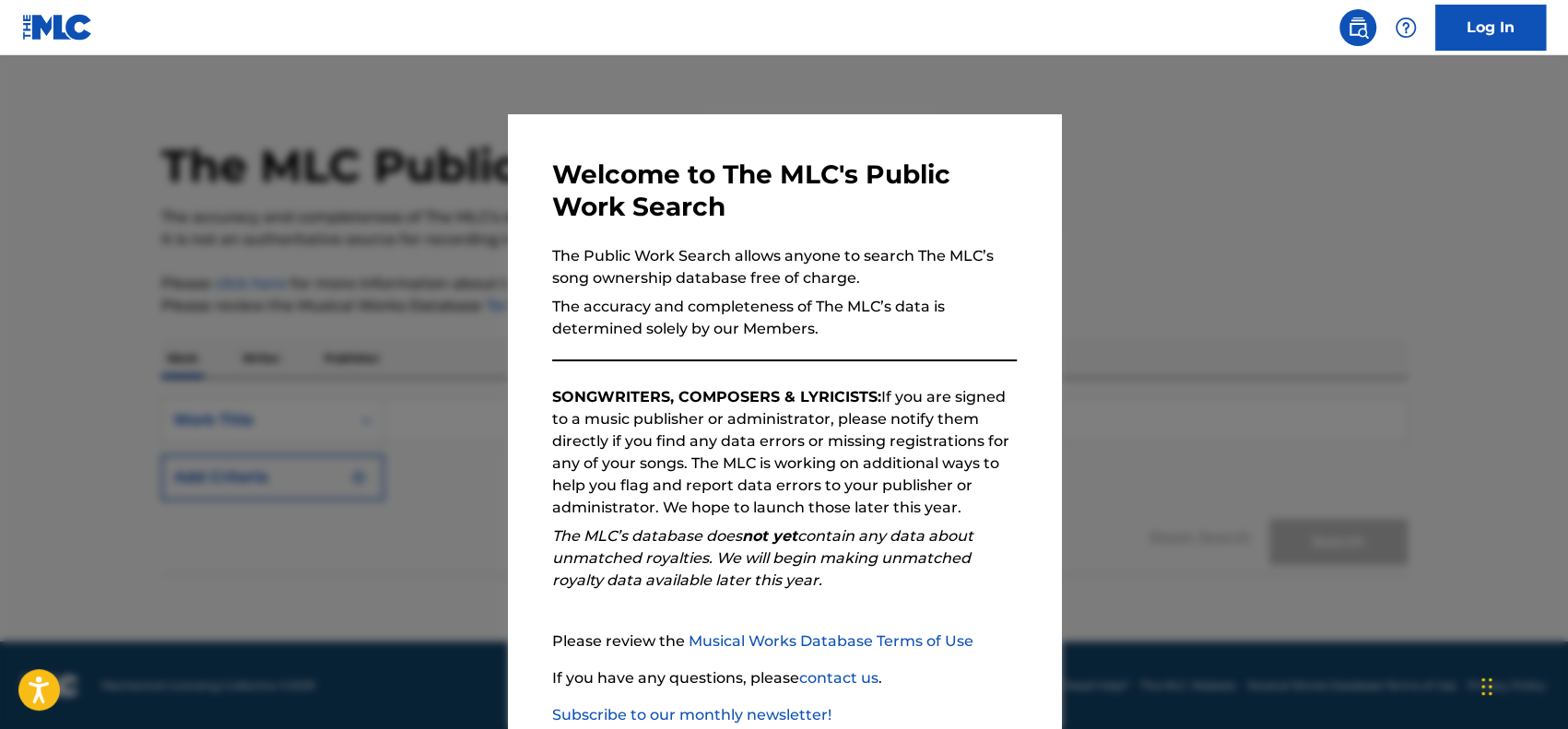
scroll to position [113, 0]
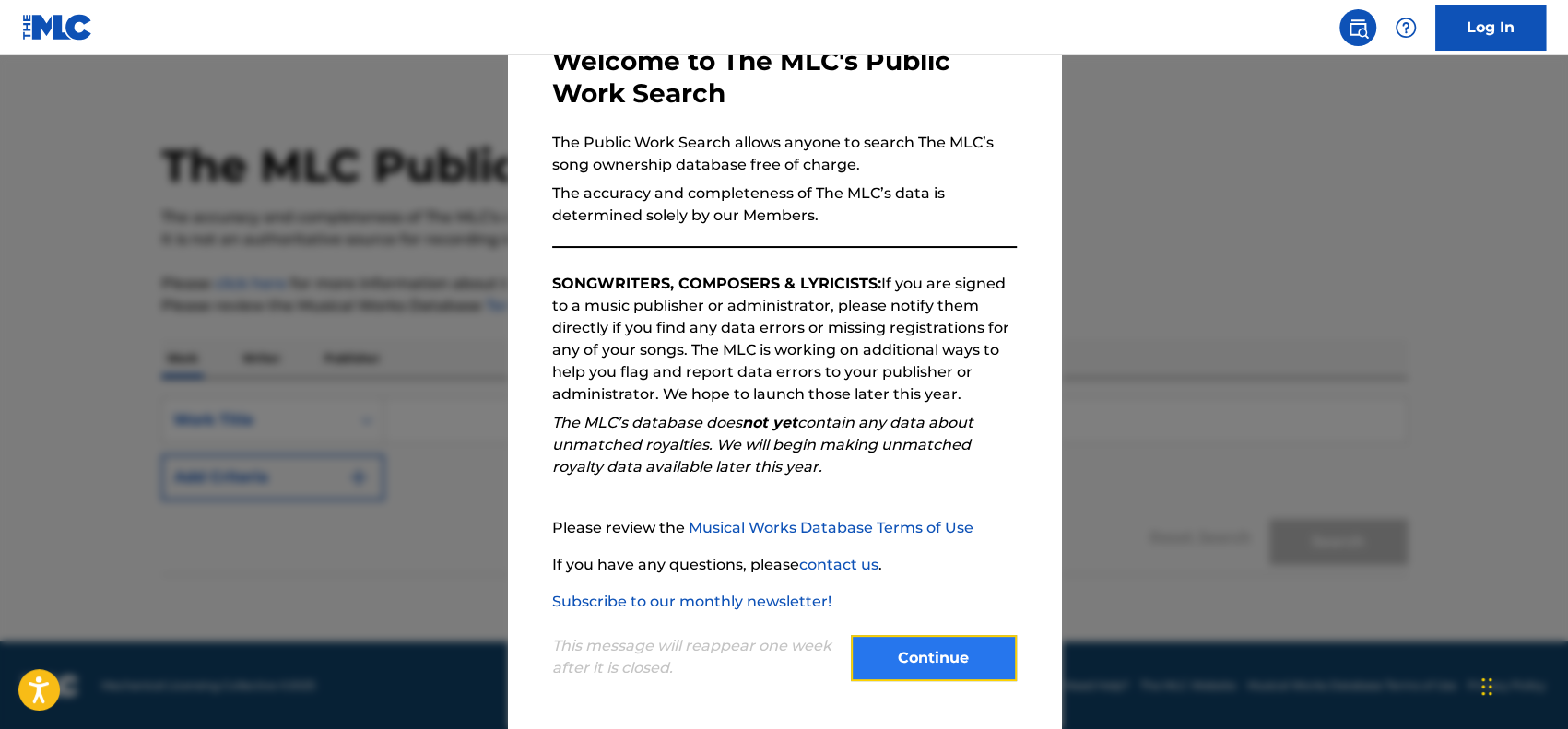
click at [913, 638] on button "Continue" at bounding box center [934, 658] width 166 height 46
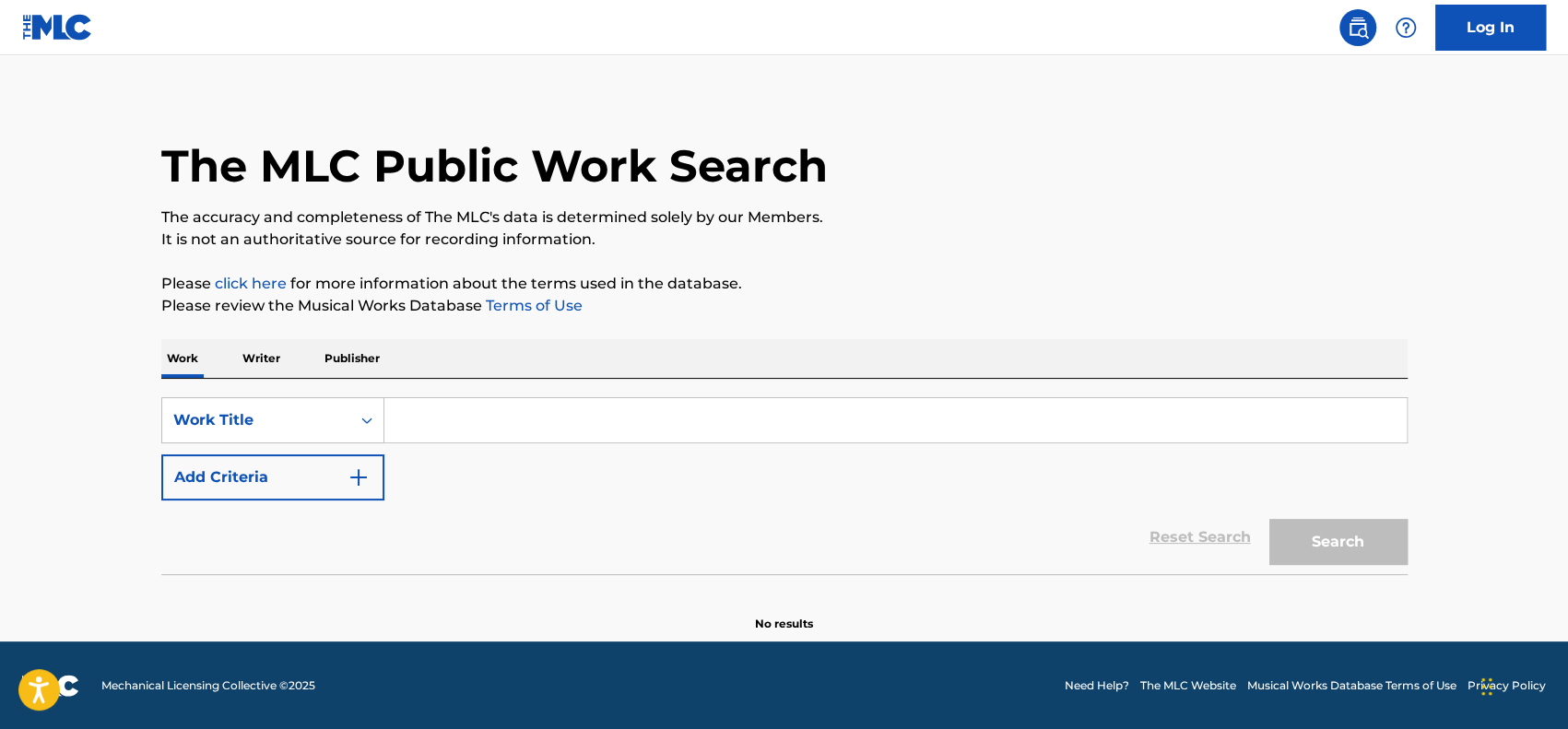
scroll to position [0, 0]
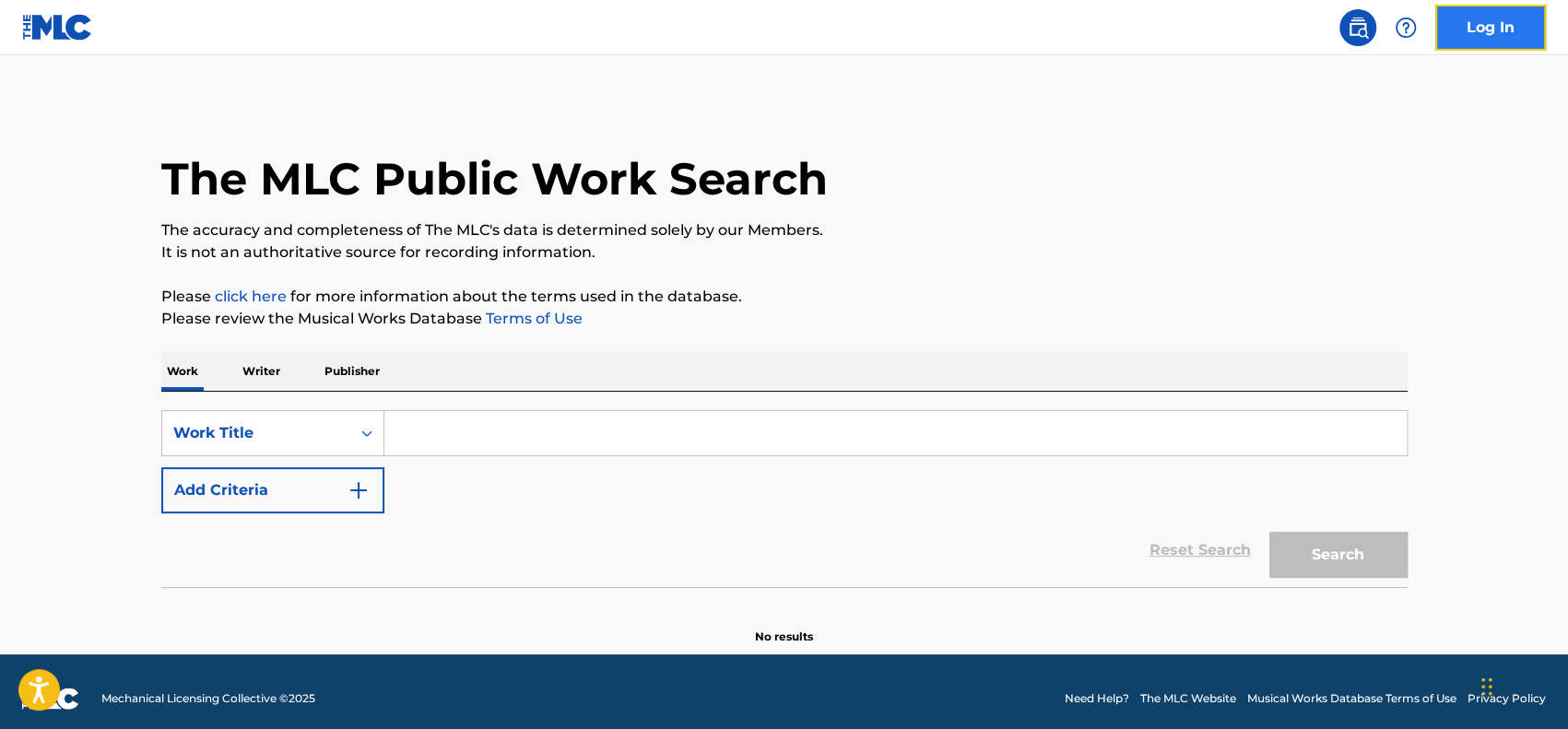
click at [1476, 34] on link "Log In" at bounding box center [1490, 27] width 110 height 46
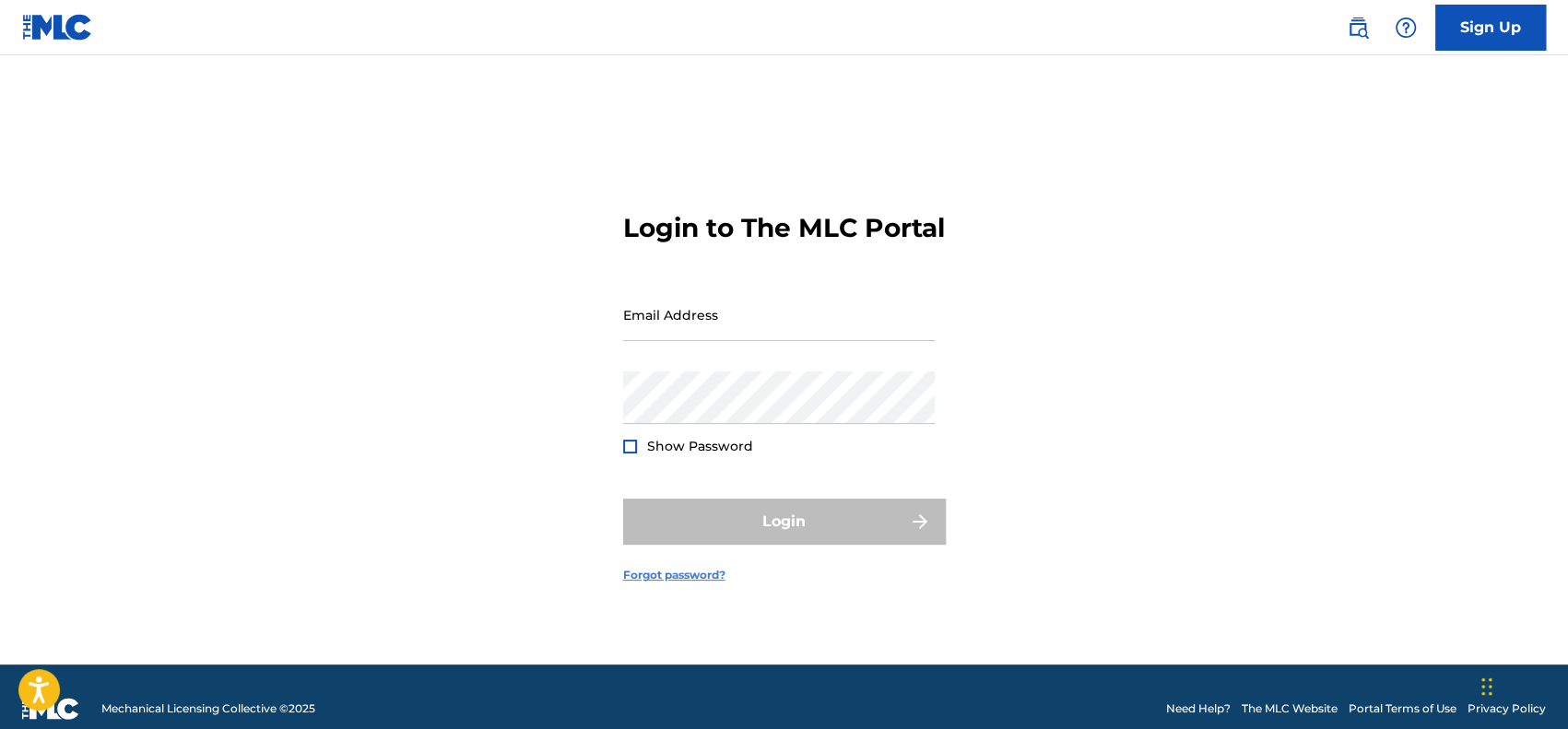
click at [713, 583] on link "Forgot password?" at bounding box center [674, 575] width 103 height 17
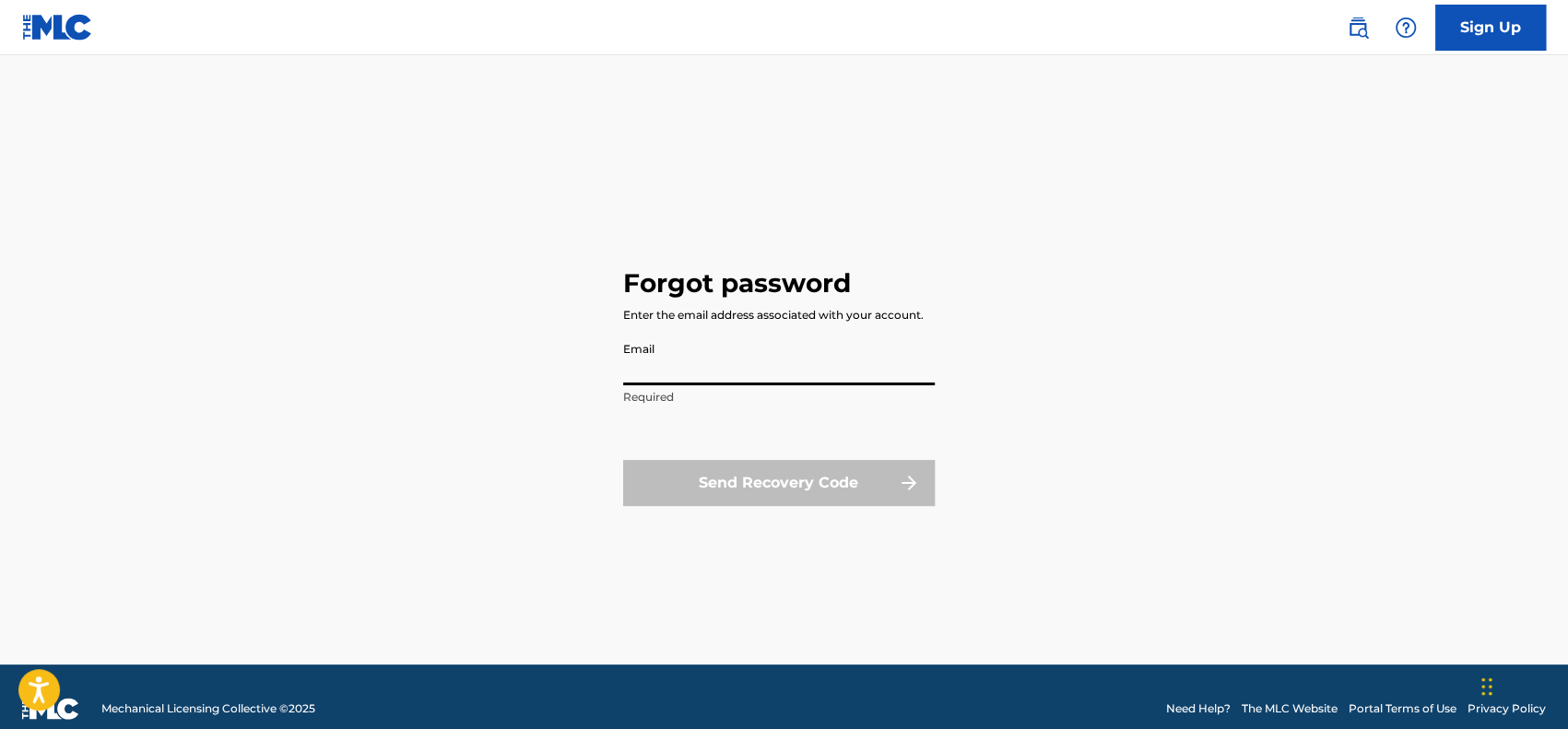
click at [700, 369] on input "Email" at bounding box center [778, 359] width 312 height 53
paste input "heathere@vincecreed.com"
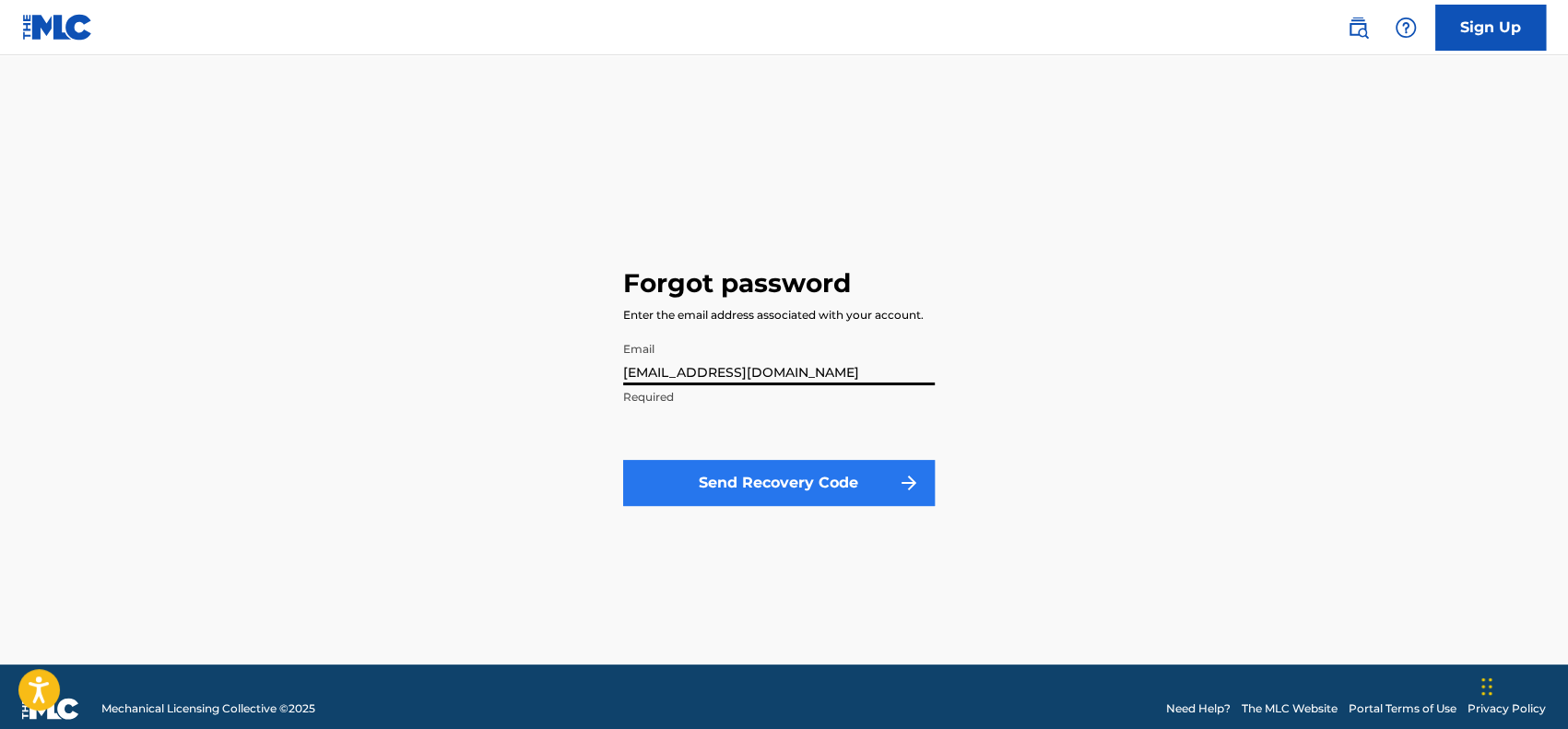
type input "heathere@vincecreed.com"
click at [787, 476] on button "Send Recovery Code" at bounding box center [778, 482] width 312 height 46
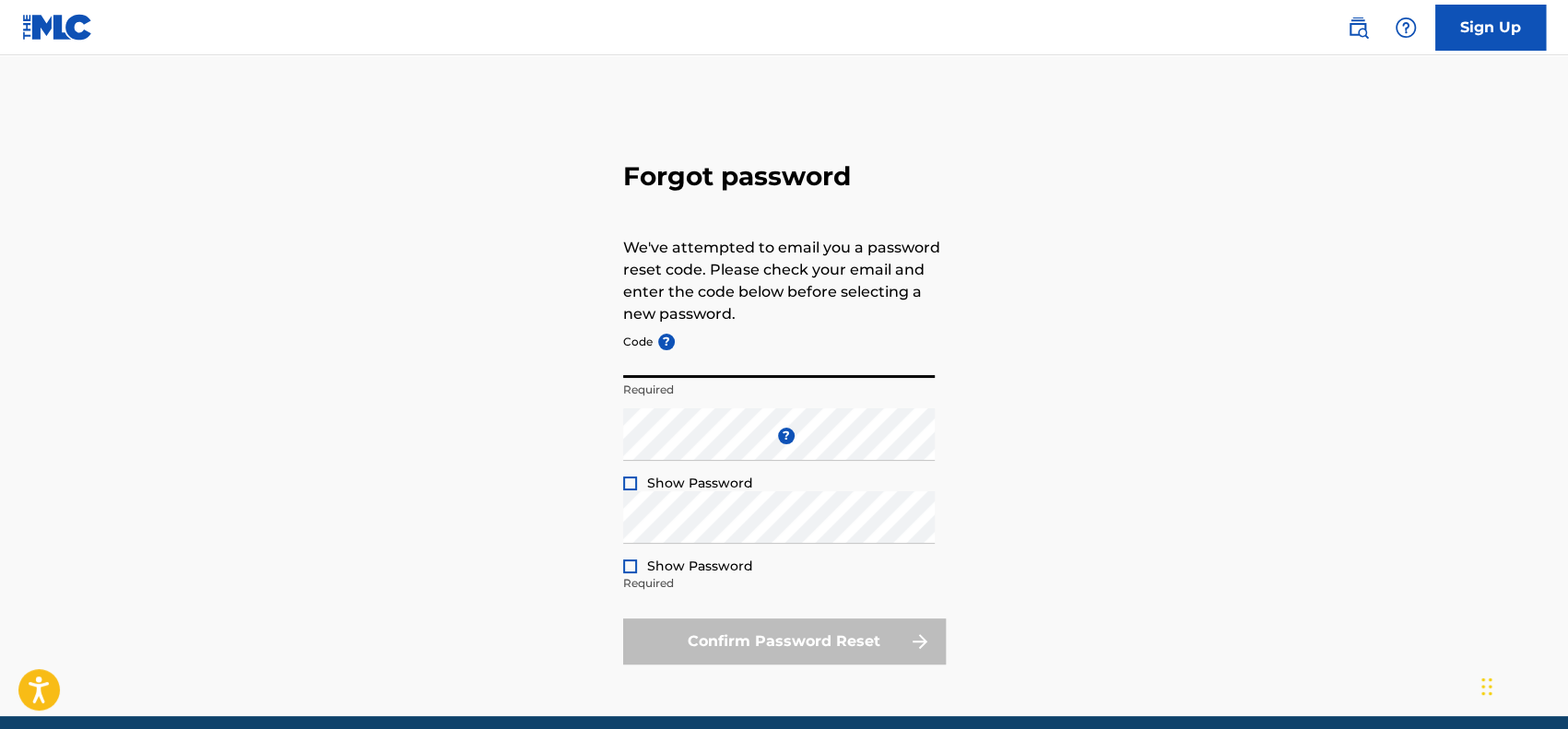
click at [736, 368] on input "Code ?" at bounding box center [778, 352] width 312 height 53
paste input "FP_9fc4466c62b650f29b6c78e8ec82"
type input "FP_9fc4466c62b650f29b6c78e8ec82"
click at [632, 478] on div at bounding box center [630, 483] width 14 height 14
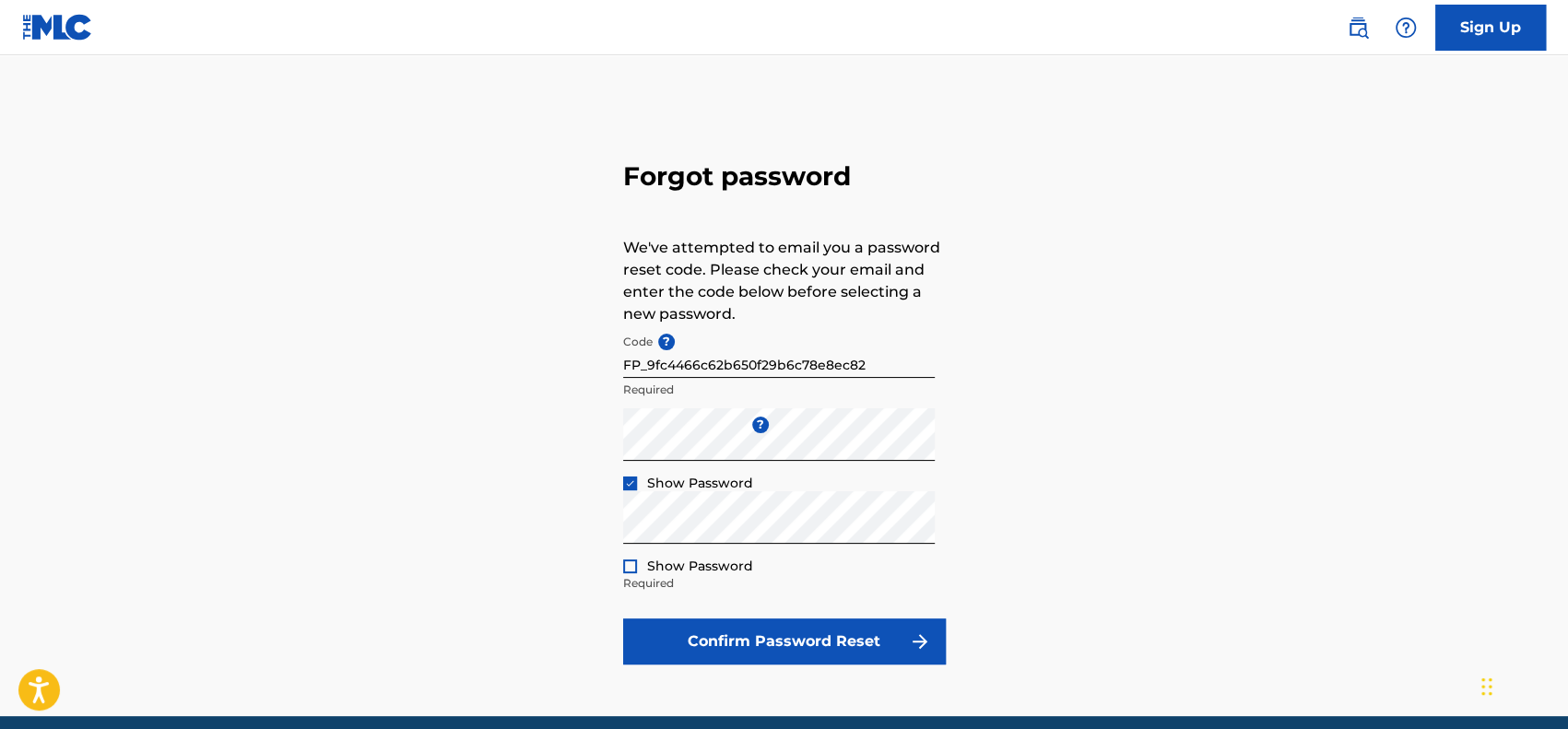
click at [631, 569] on div at bounding box center [630, 566] width 14 height 14
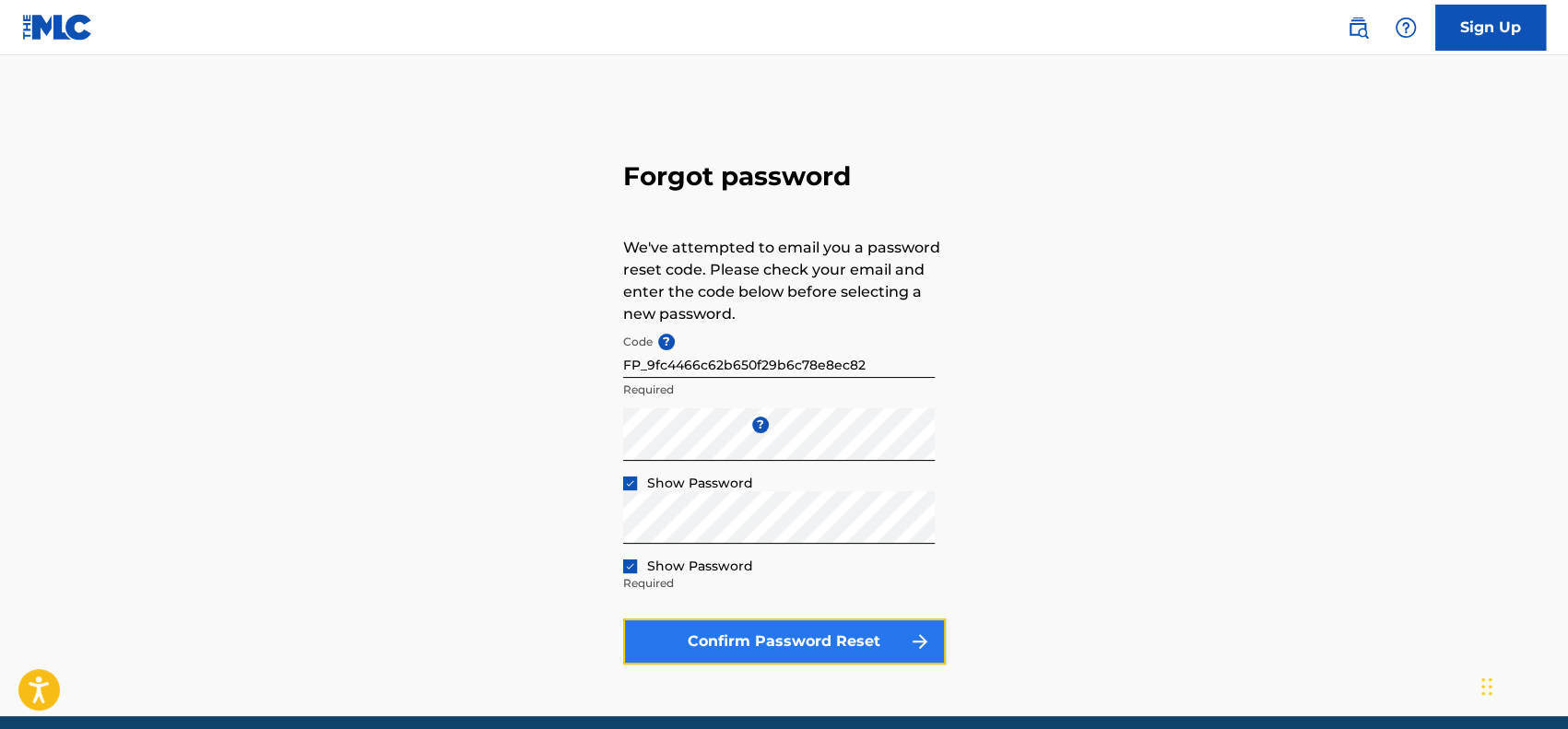
click at [776, 636] on button "Confirm Password Reset" at bounding box center [784, 641] width 323 height 46
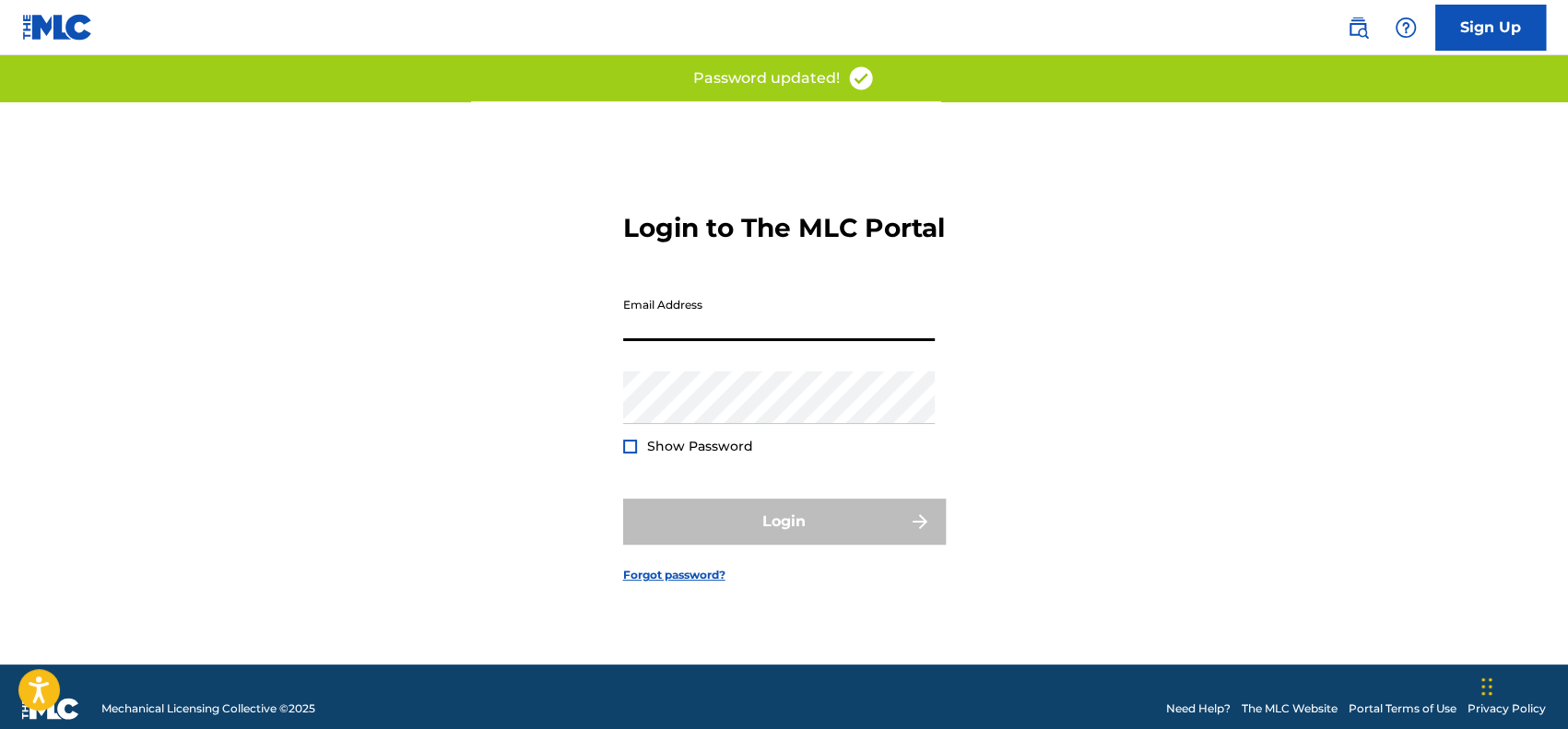
click at [747, 335] on input "Email Address" at bounding box center [778, 315] width 312 height 53
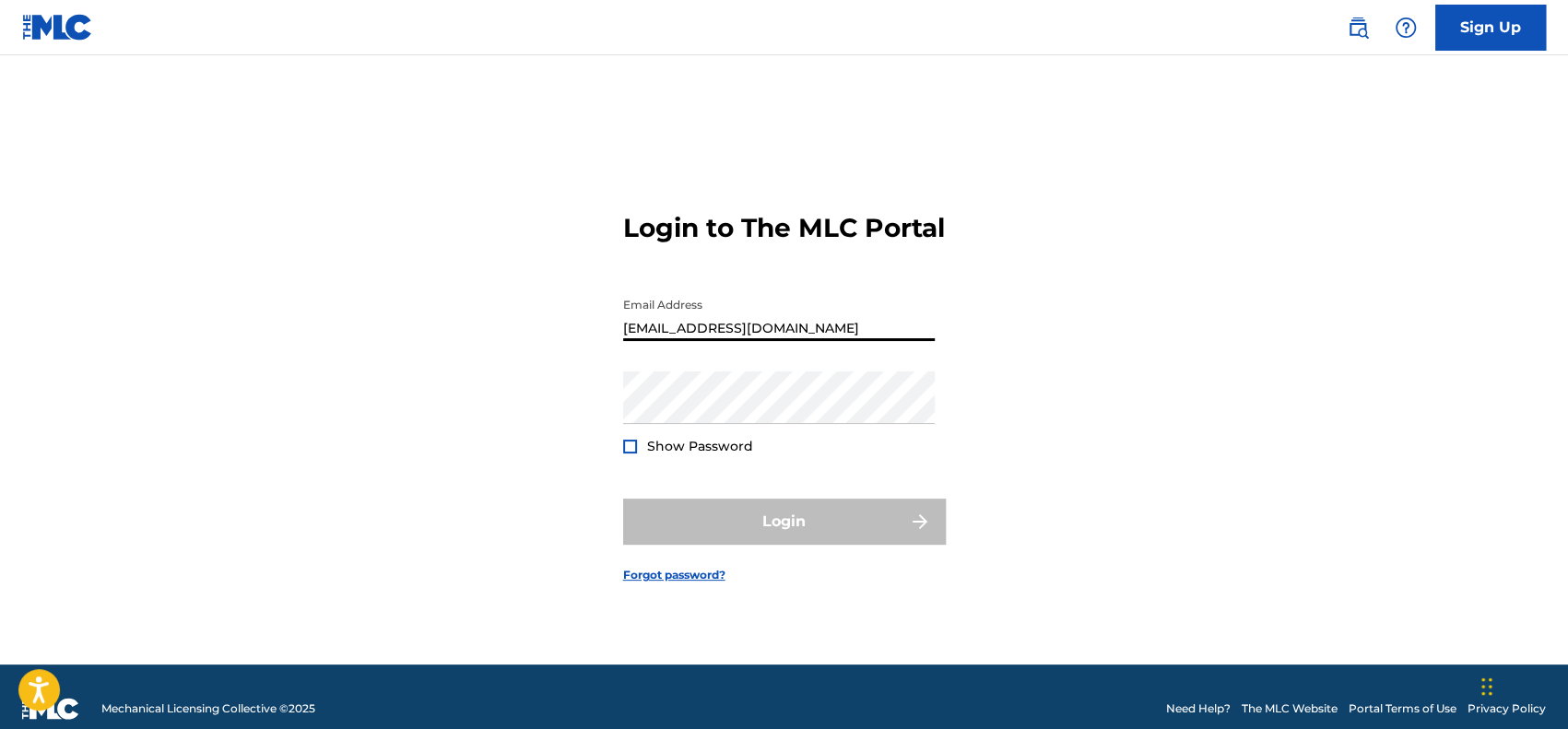
type input "heathere@vincecreed.com"
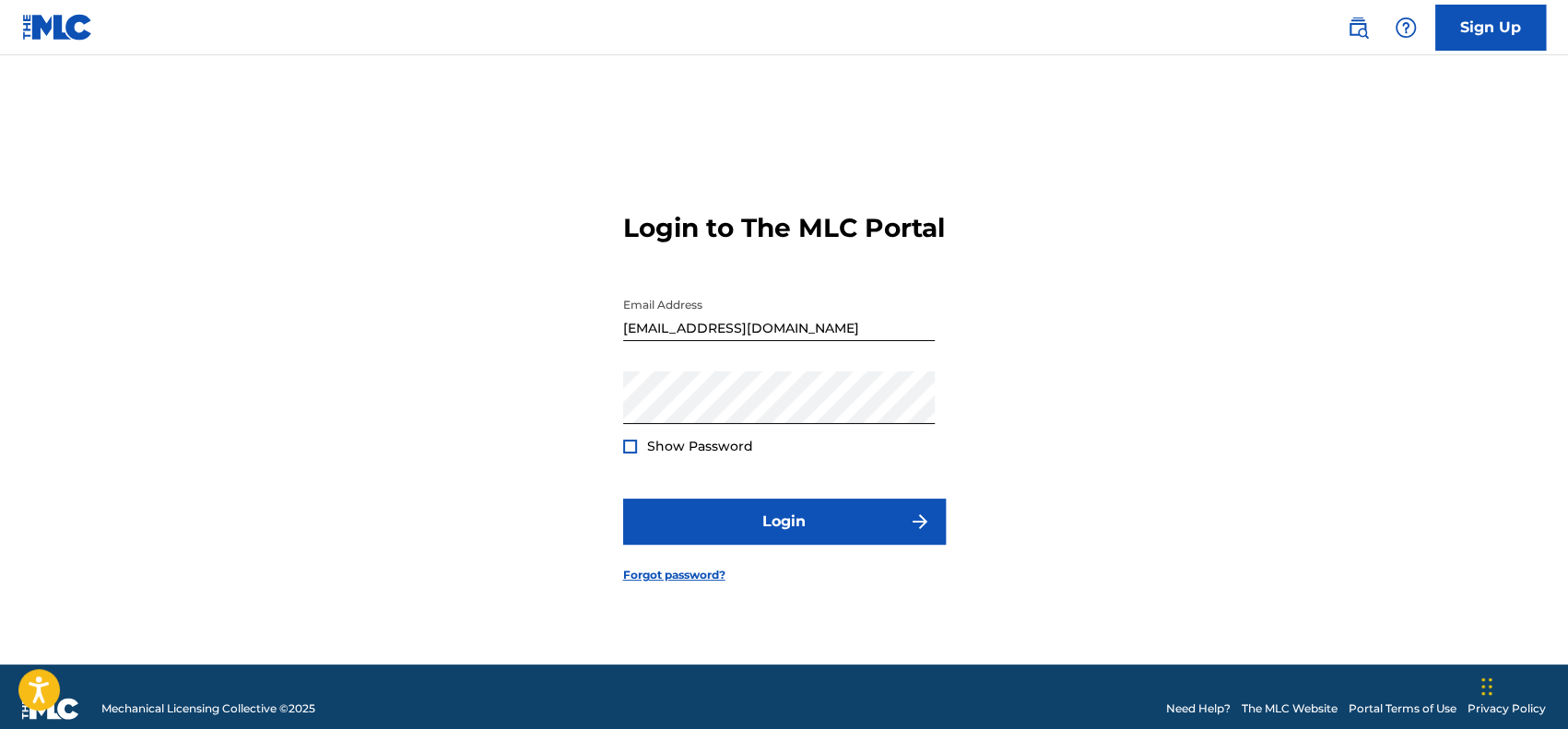
click at [631, 453] on div at bounding box center [630, 447] width 14 height 14
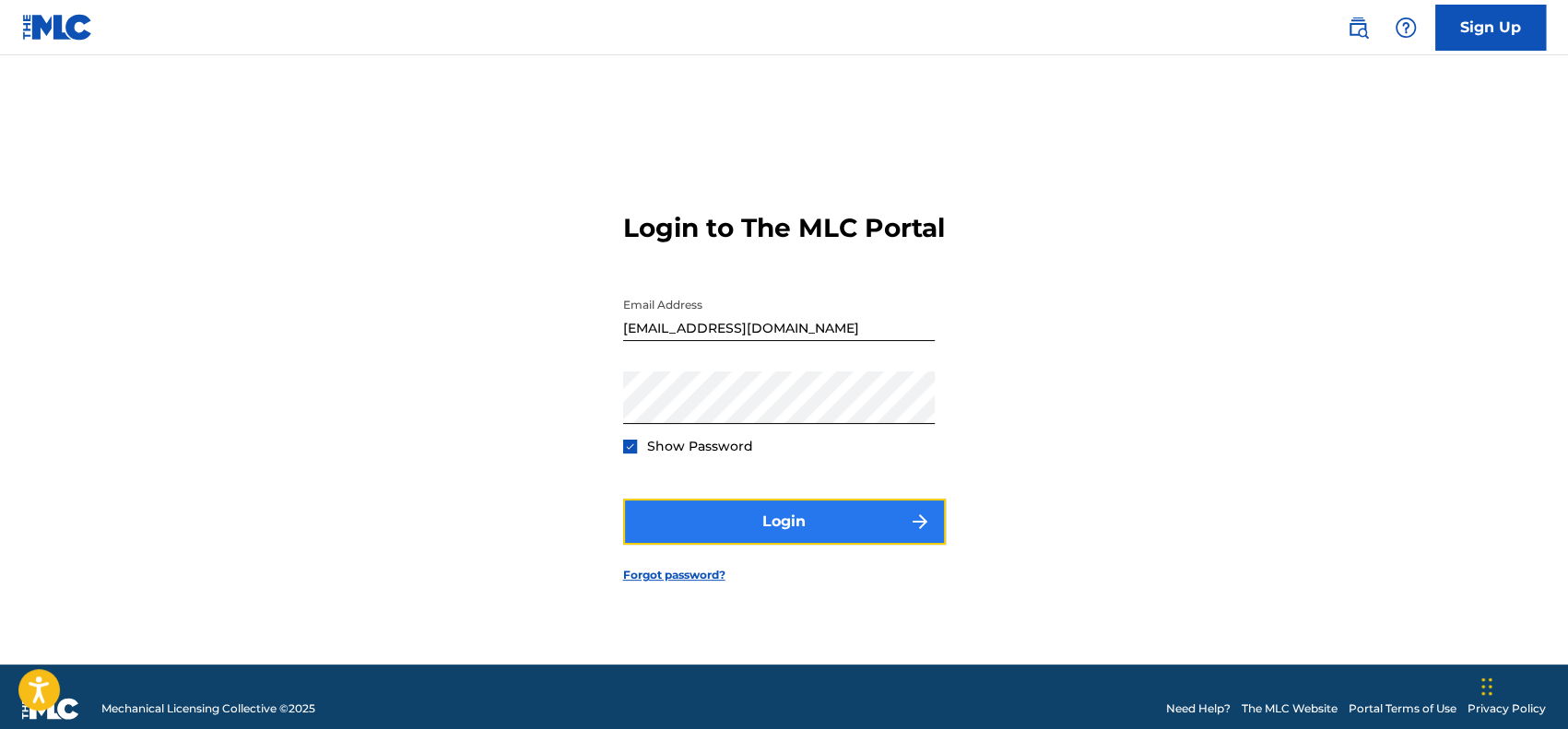
click at [717, 530] on button "Login" at bounding box center [784, 521] width 323 height 46
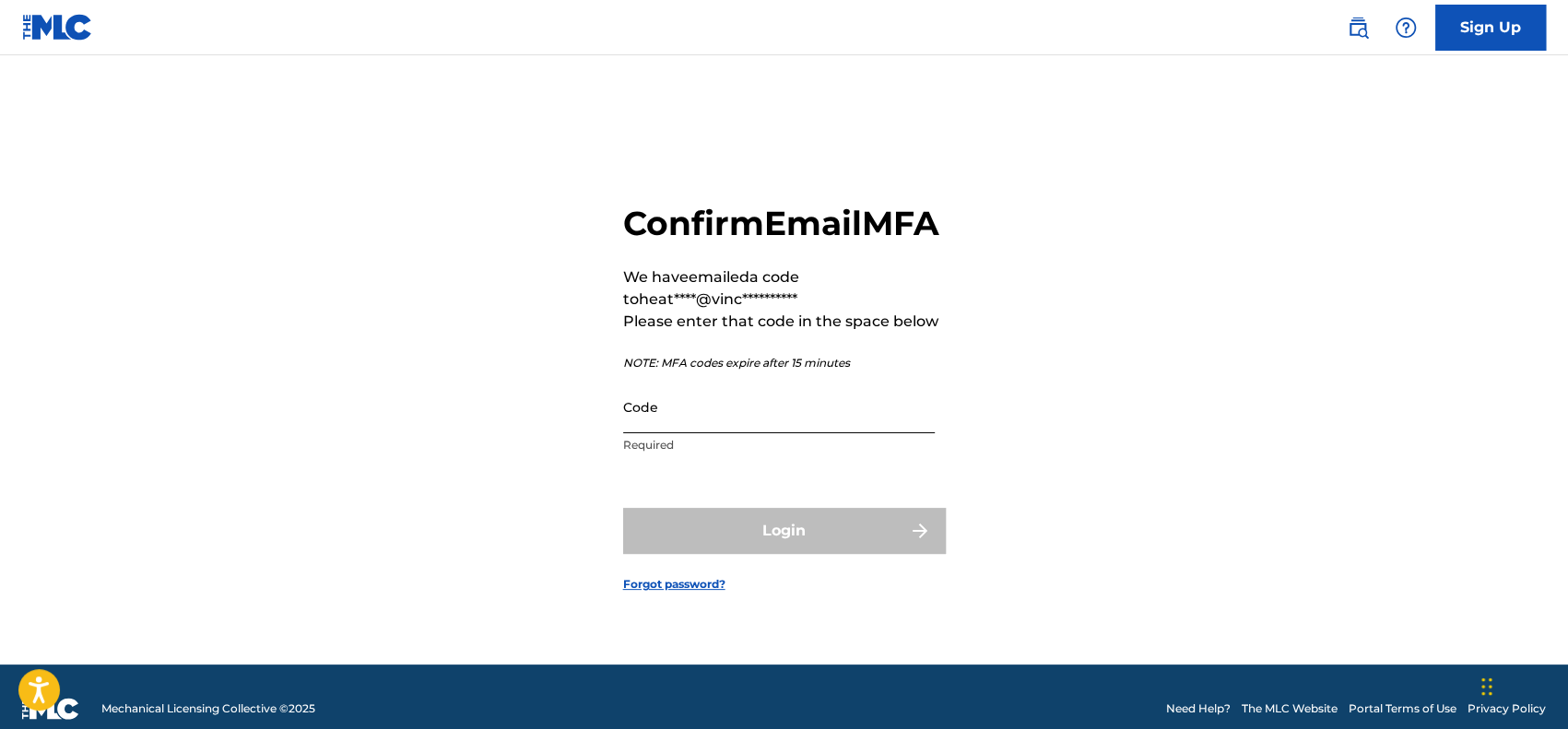
click at [795, 415] on input "Code" at bounding box center [778, 407] width 312 height 53
paste input "698077"
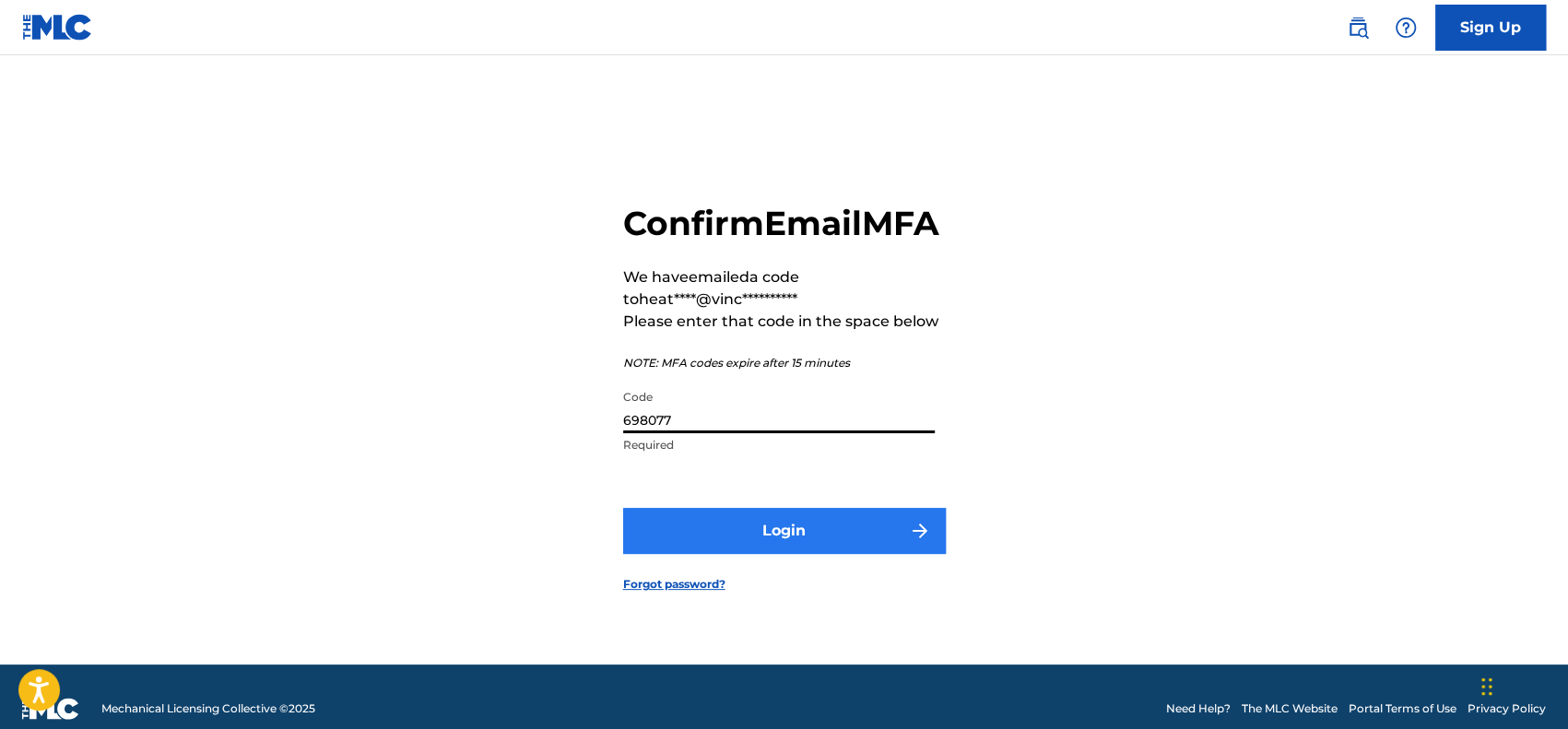
type input "698077"
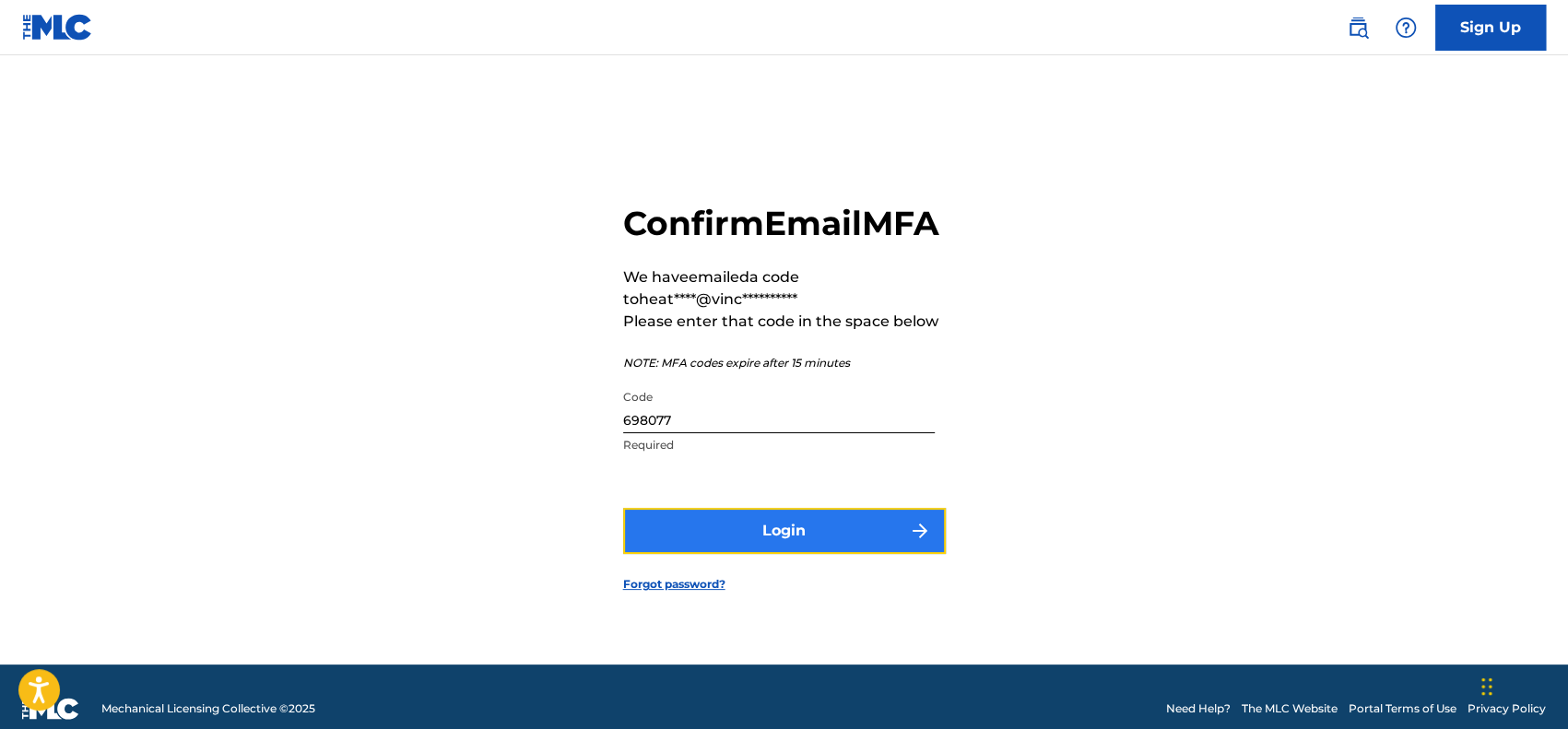
click at [776, 536] on button "Login" at bounding box center [784, 530] width 323 height 46
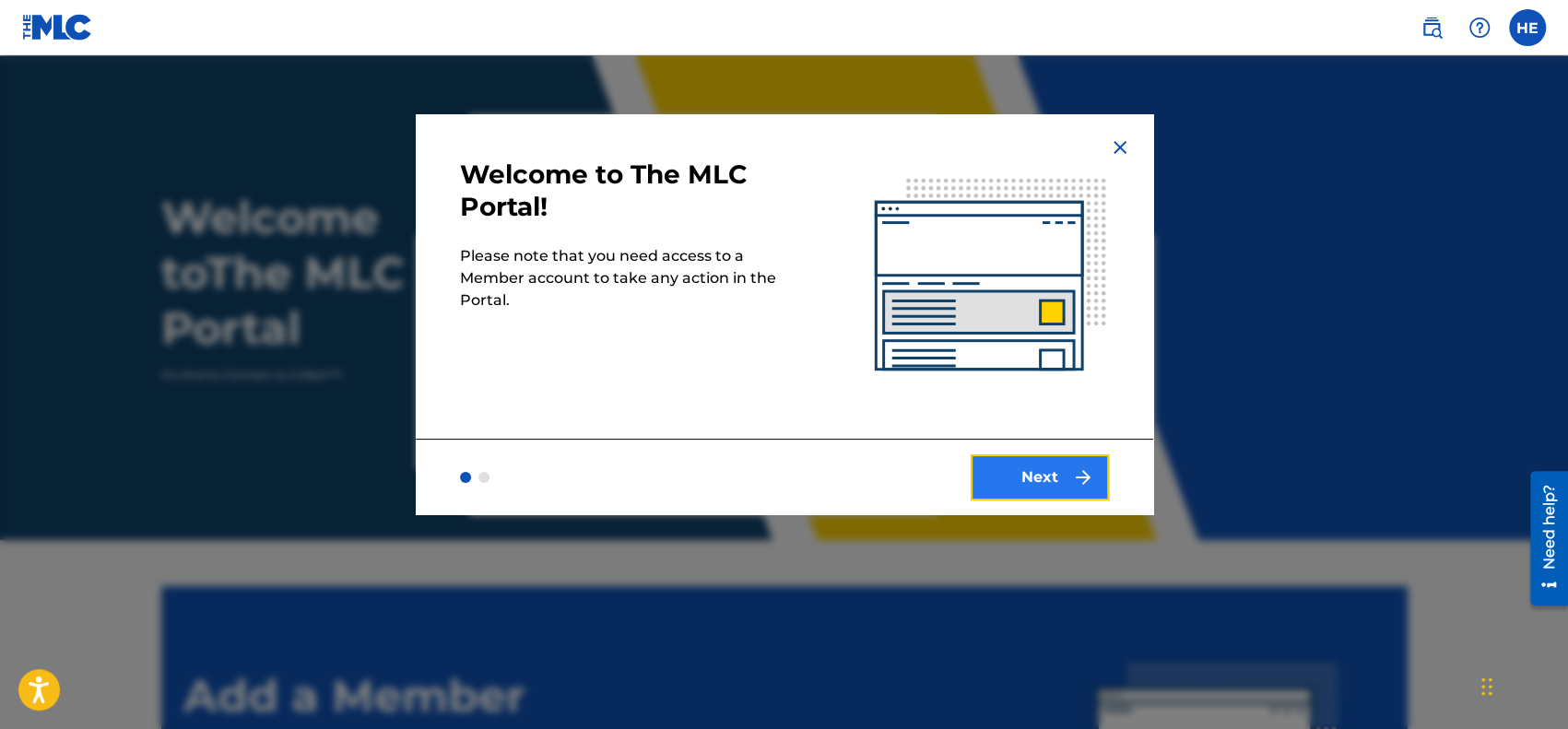
click at [1049, 471] on button "Next" at bounding box center [1039, 477] width 138 height 46
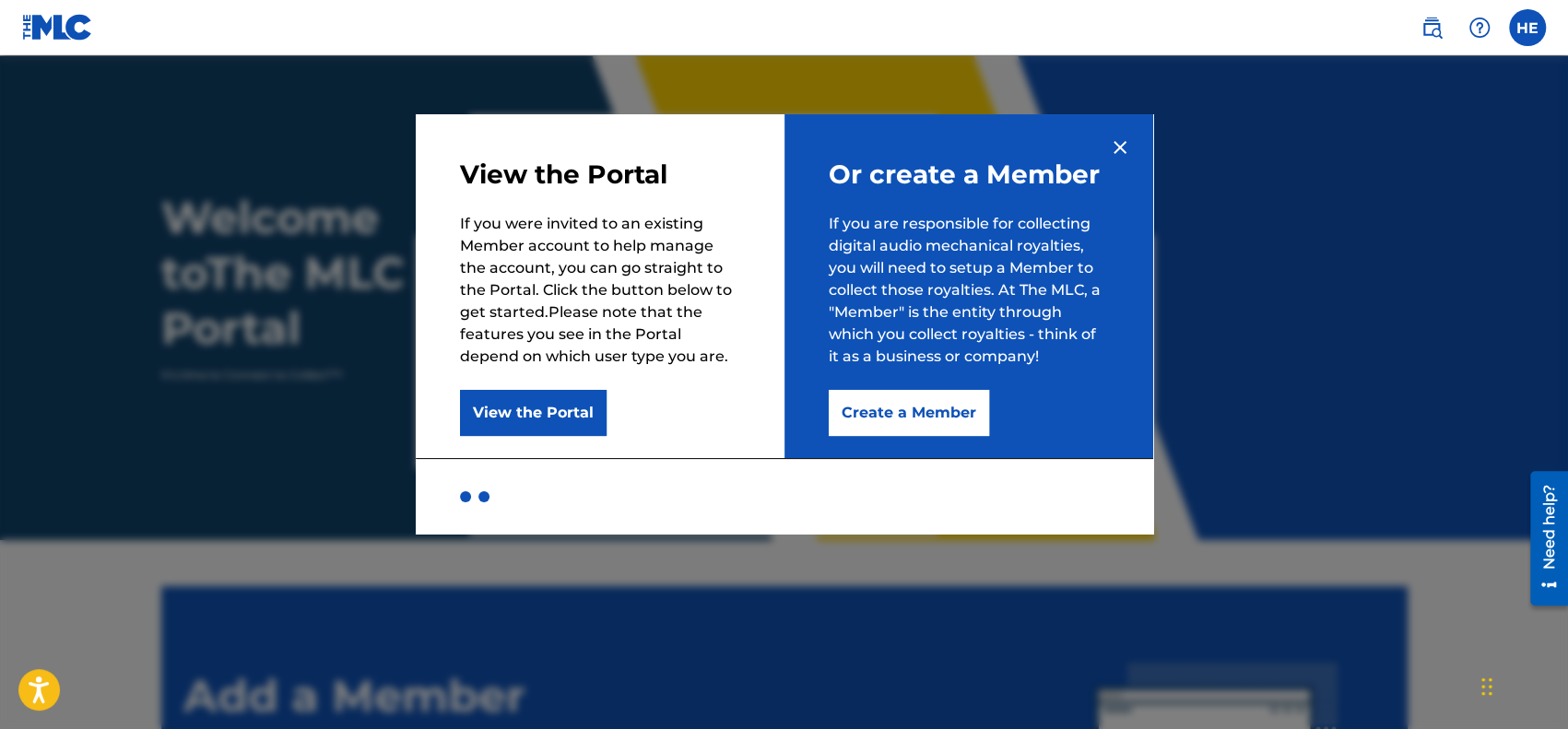
click at [1115, 141] on img at bounding box center [1119, 148] width 22 height 22
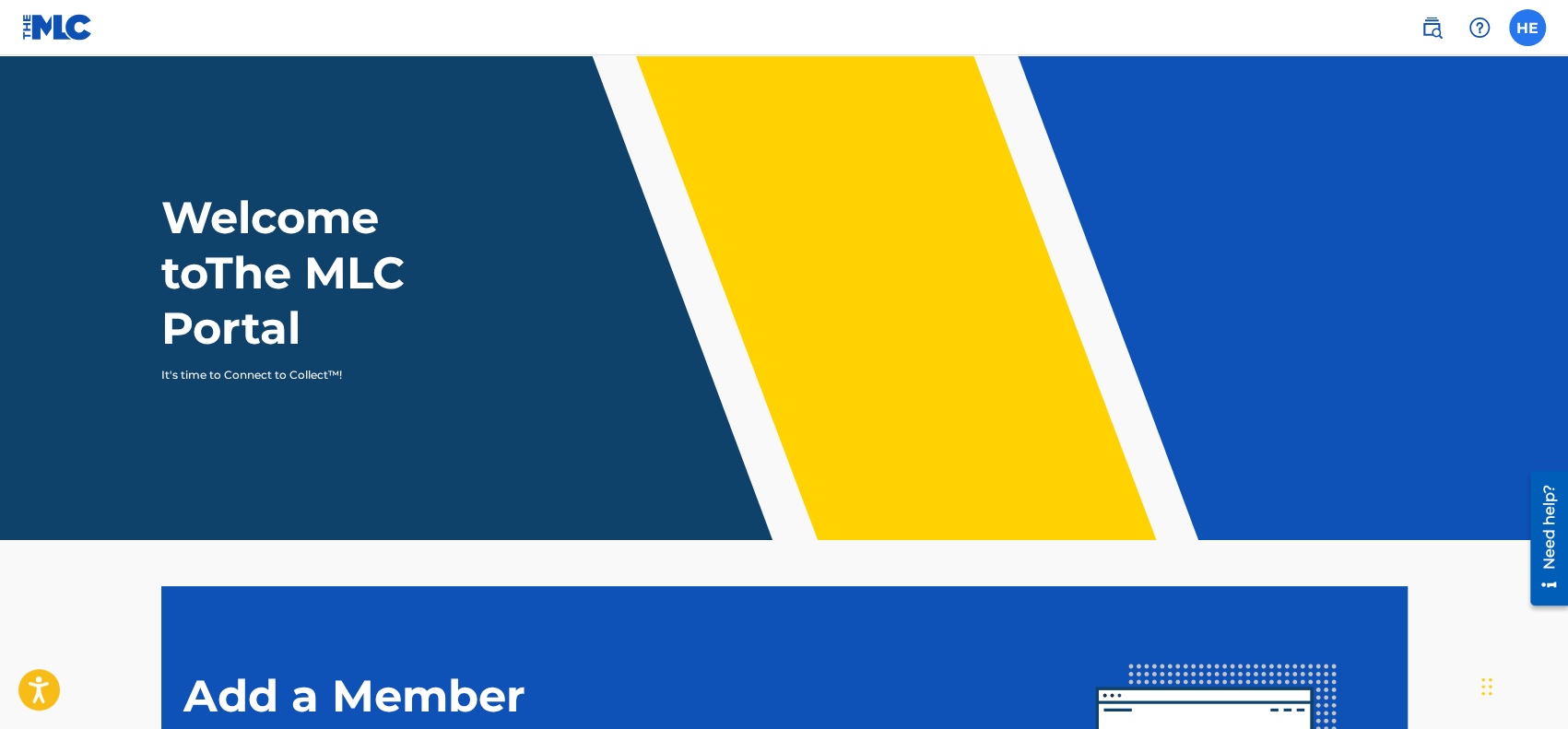
click at [1519, 23] on label at bounding box center [1527, 27] width 37 height 37
click at [1527, 27] on input "HE Heather Eppenstine heathere@vincecreed.com Notification Preferences Profile …" at bounding box center [1527, 27] width 0 height 0
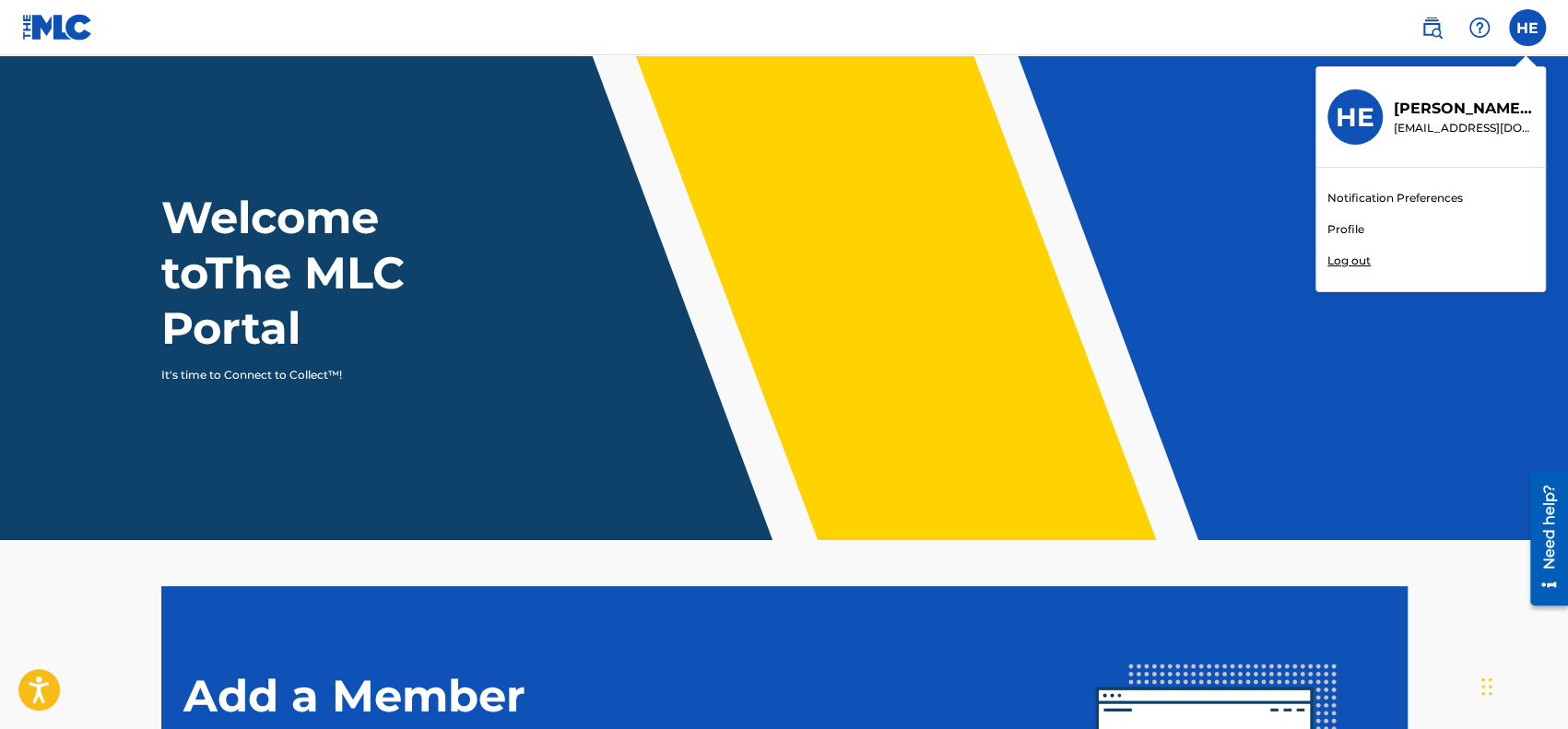
click at [1469, 121] on p "heathere@vincecreed.com" at bounding box center [1462, 128] width 140 height 17
click at [1527, 27] on input "HE Heather Eppenstine heathere@vincecreed.com Notification Preferences Profile …" at bounding box center [1527, 27] width 0 height 0
click at [1362, 112] on h3 "HE" at bounding box center [1355, 117] width 39 height 32
click at [1527, 27] on input "HE Heather Eppenstine heathere@vincecreed.com Notification Preferences Profile …" at bounding box center [1527, 27] width 0 height 0
click at [1346, 234] on link "Profile" at bounding box center [1346, 229] width 37 height 17
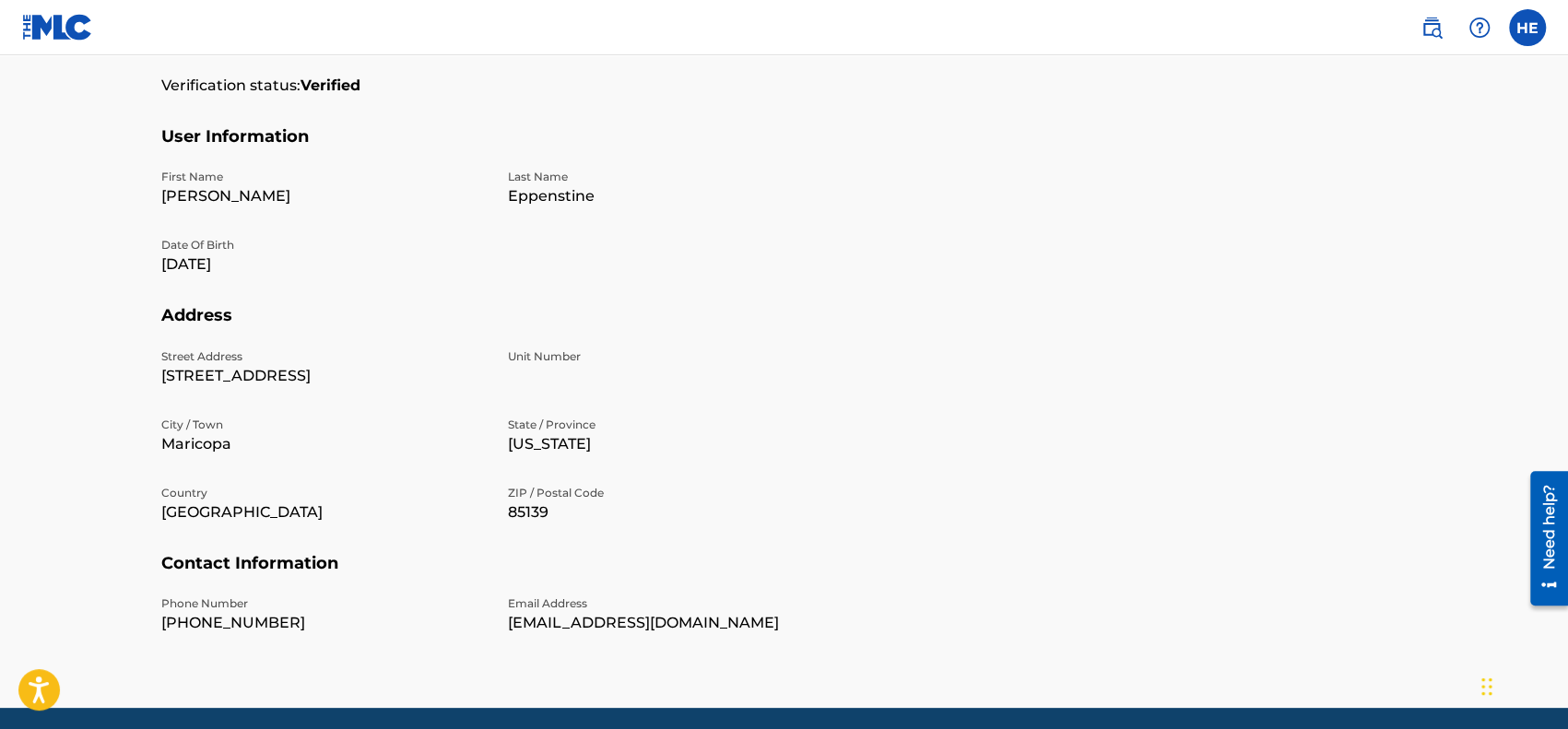
scroll to position [447, 0]
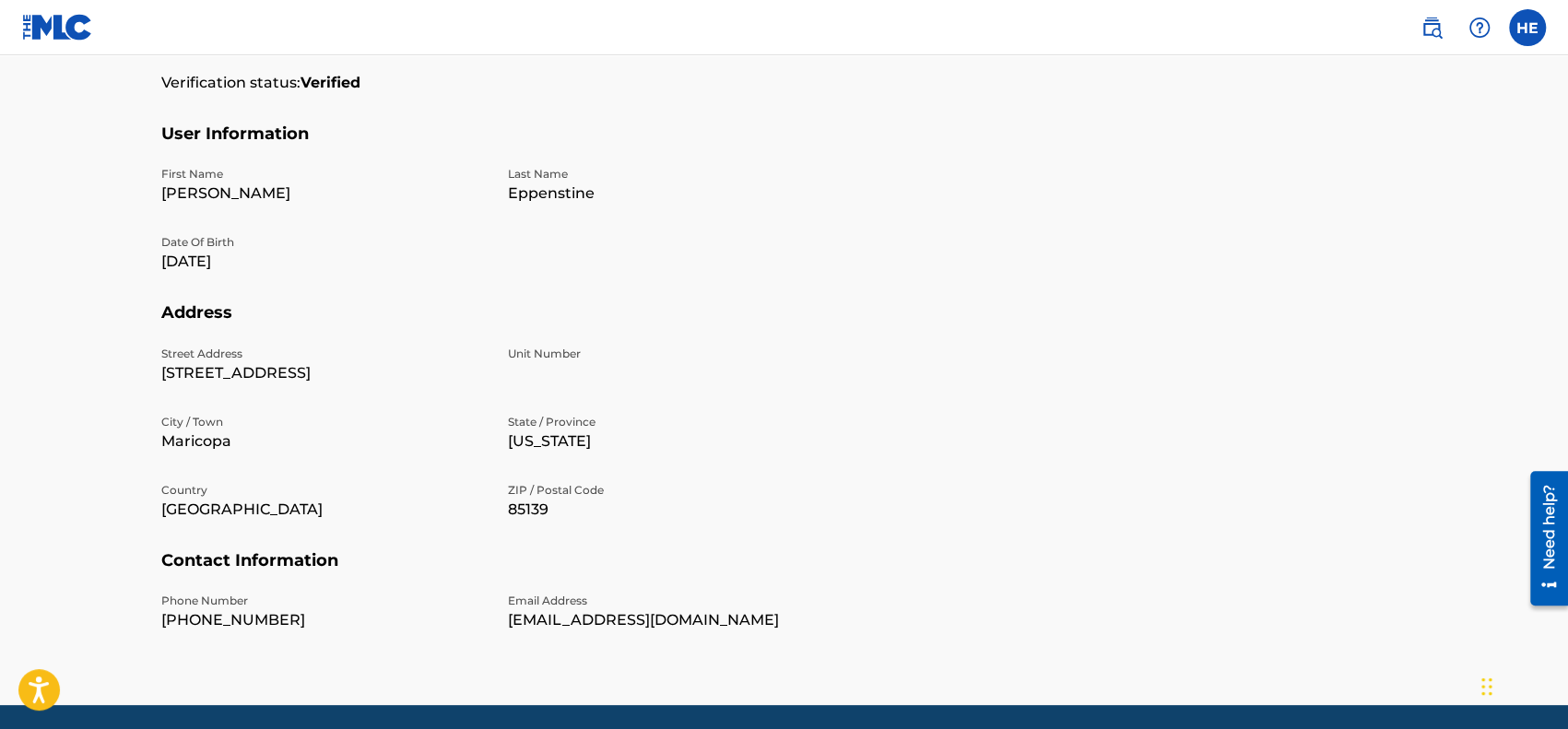
click at [242, 603] on p "Phone Number" at bounding box center [324, 600] width 325 height 17
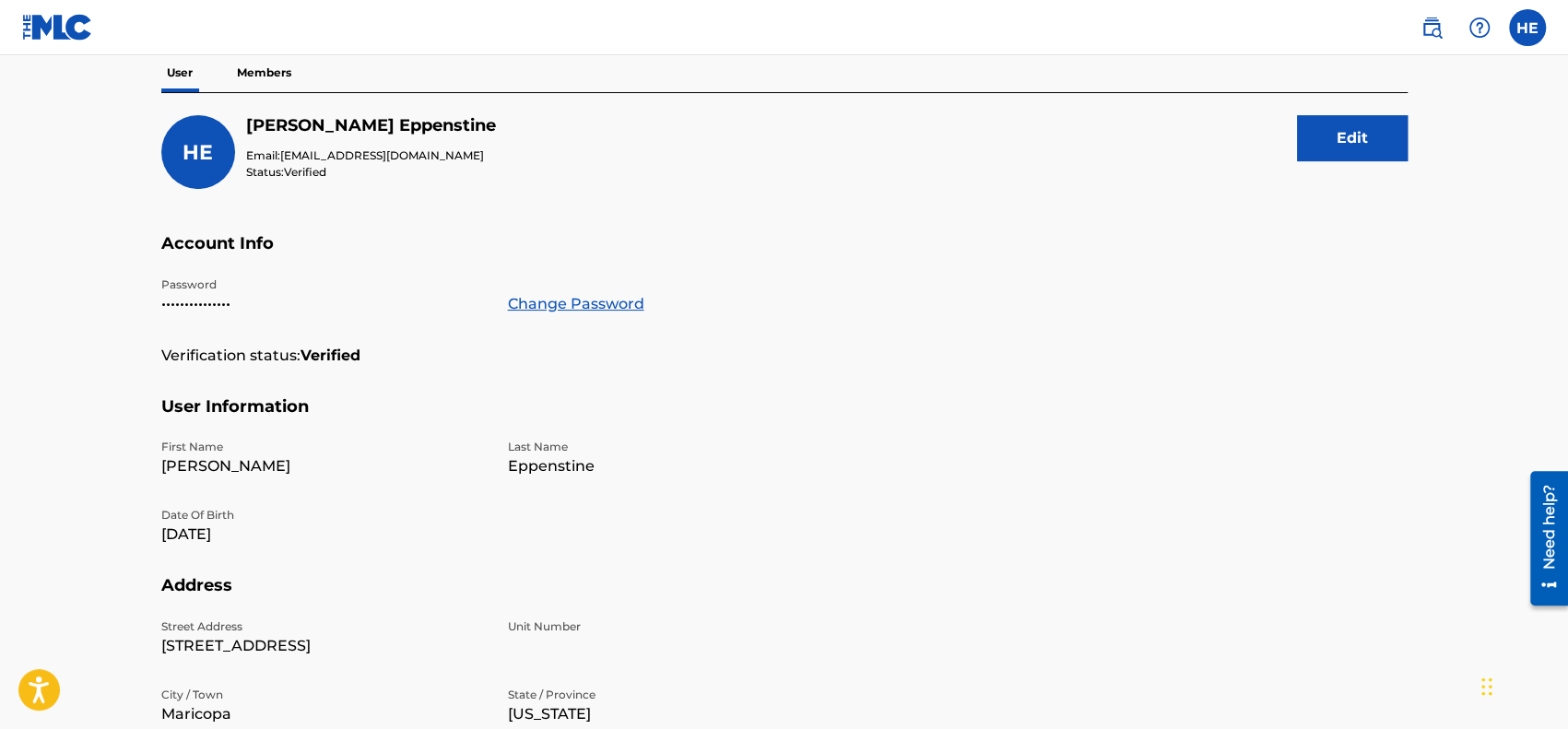
scroll to position [173, 0]
click at [1386, 148] on button "Edit" at bounding box center [1351, 139] width 110 height 46
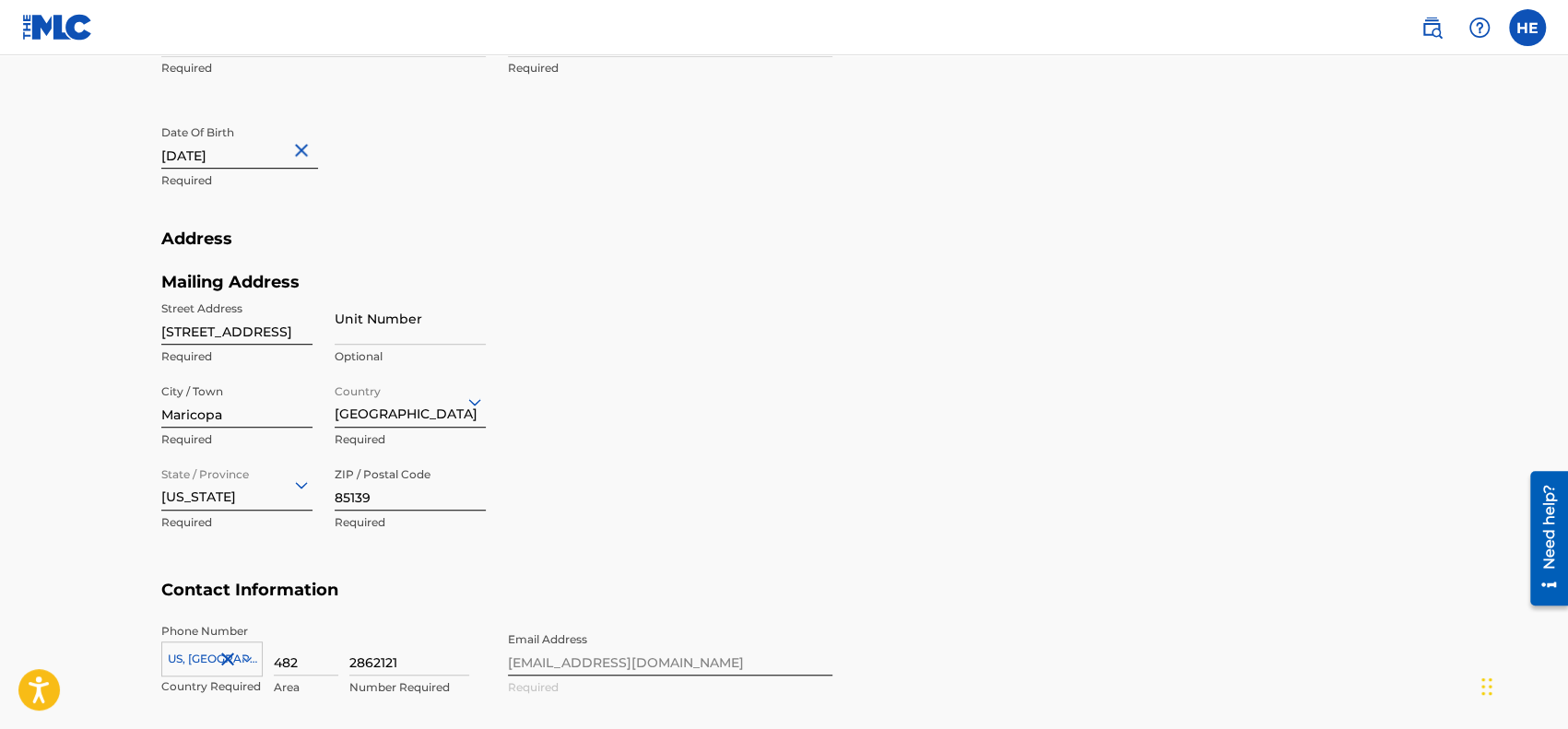
scroll to position [628, 0]
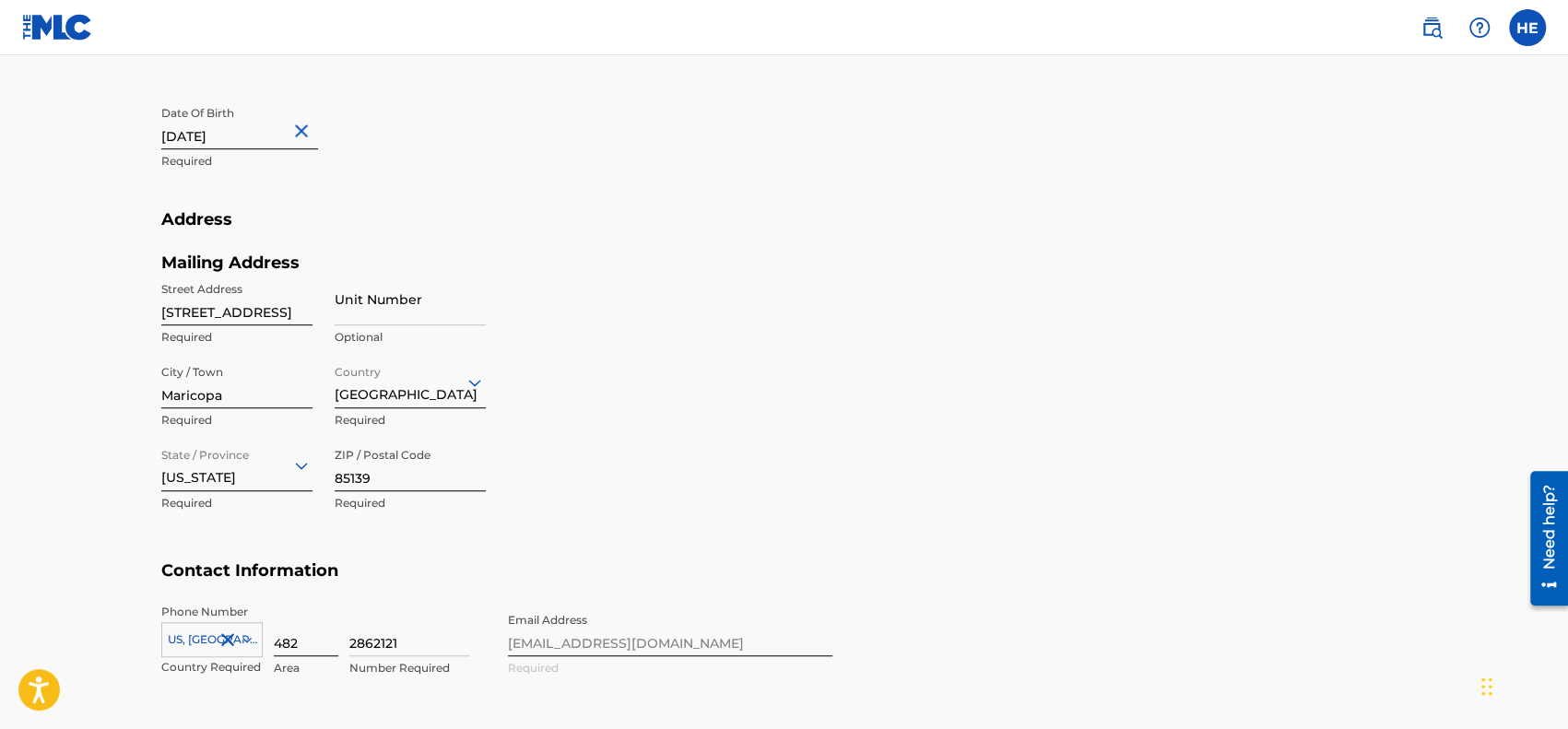
click at [318, 642] on input "482" at bounding box center [306, 629] width 65 height 53
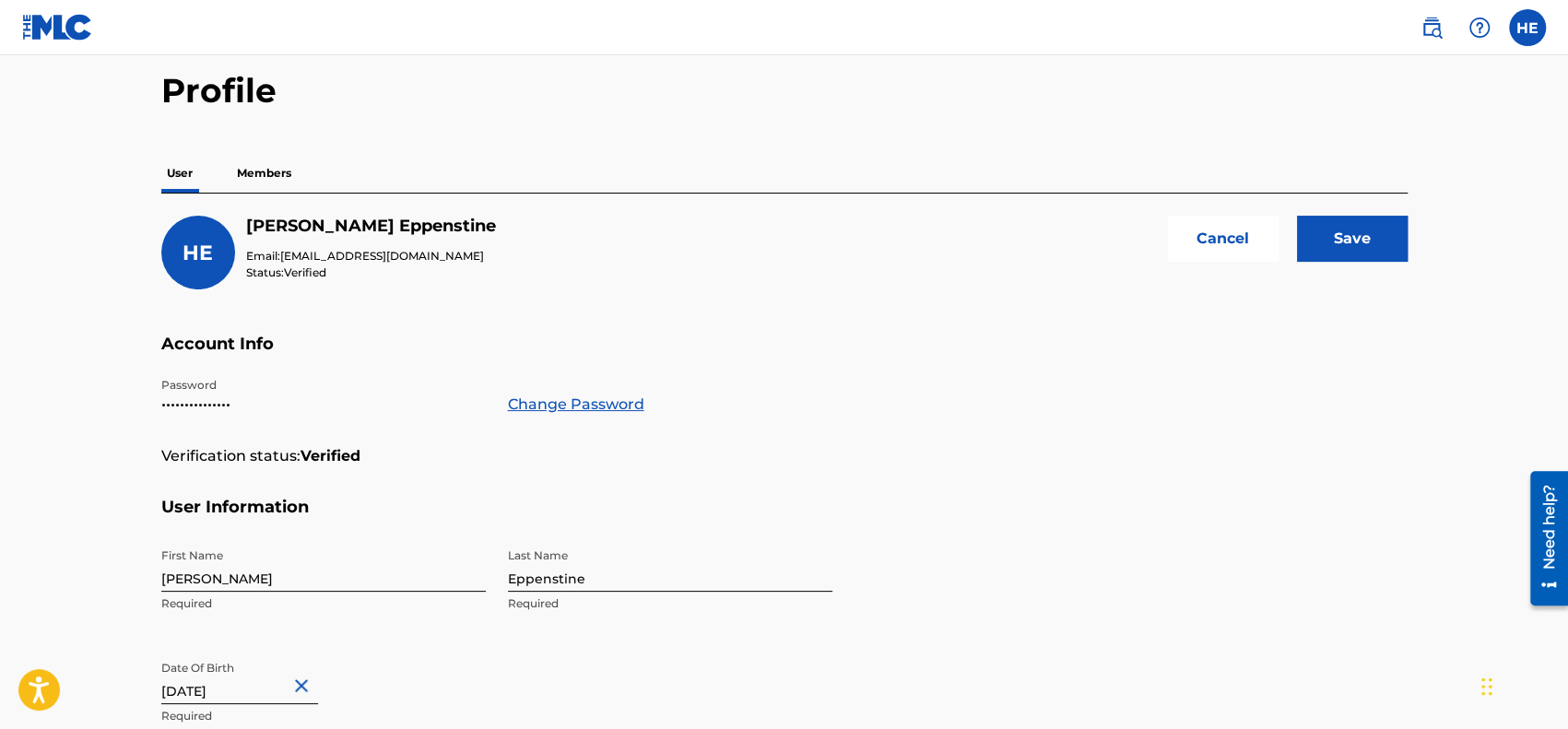
scroll to position [0, 0]
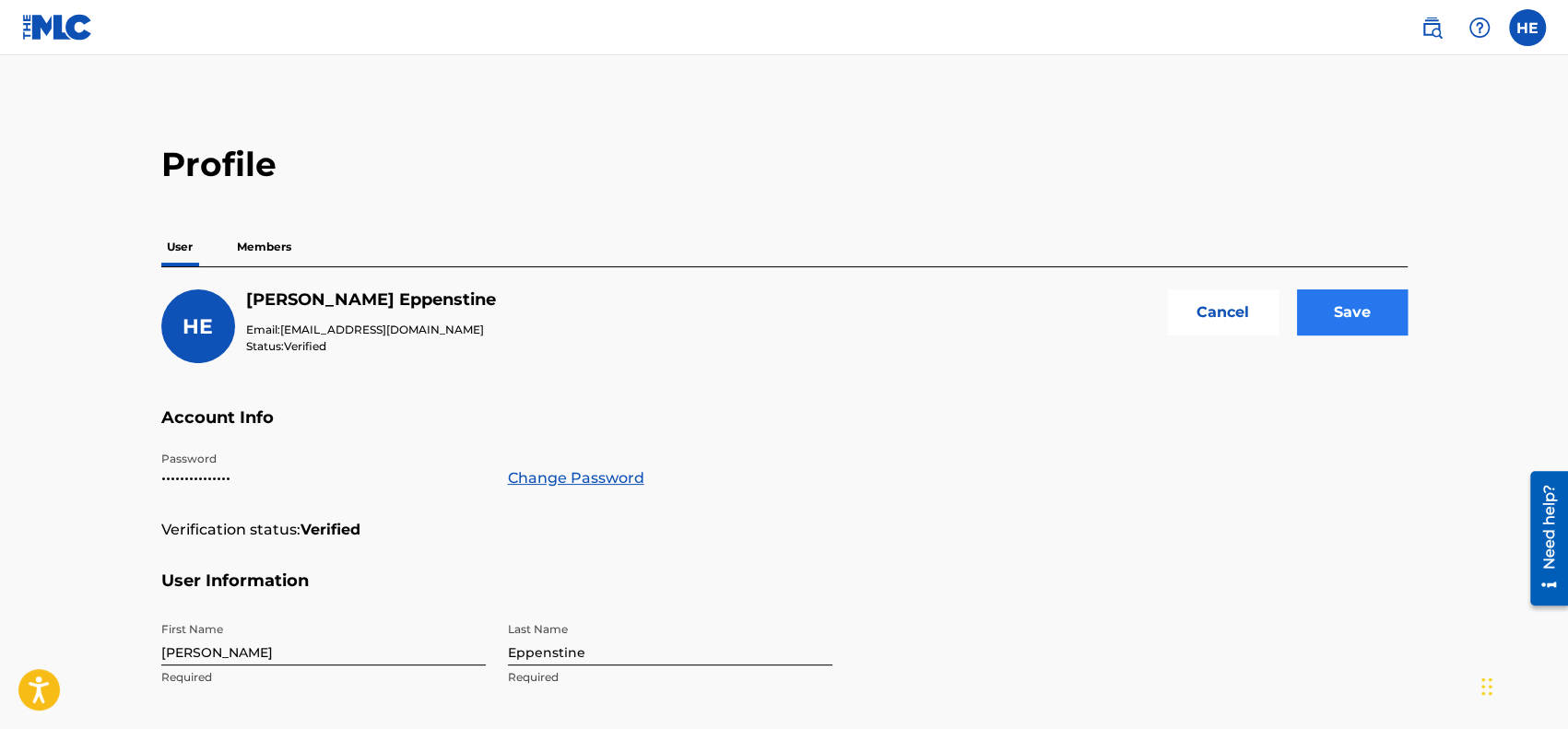
type input "480"
click at [1328, 322] on input "Save" at bounding box center [1351, 312] width 110 height 46
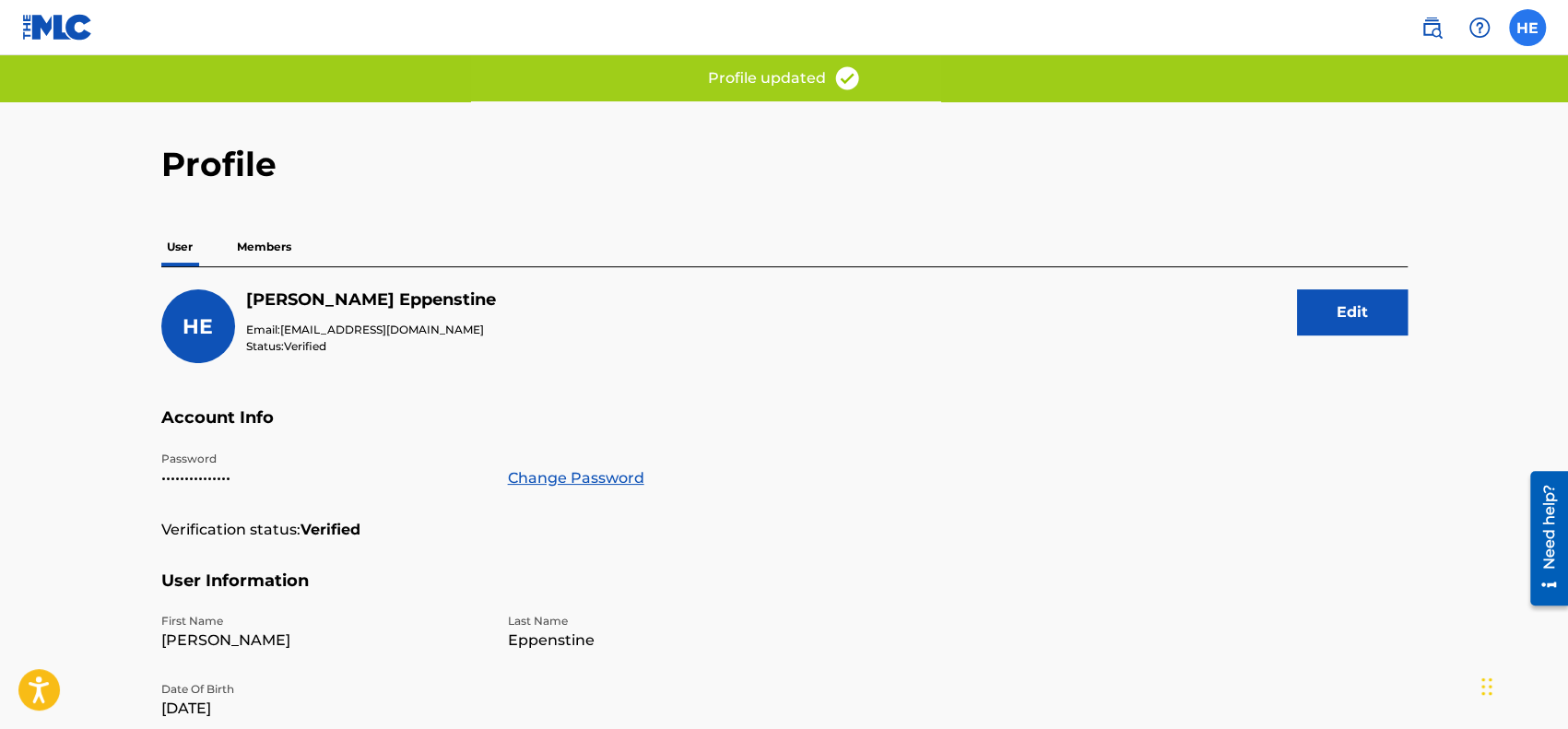
click at [1528, 26] on label at bounding box center [1527, 27] width 37 height 37
click at [1527, 27] on input "HE Heather Eppenstine heathere@vincecreed.com Notification Preferences Profile …" at bounding box center [1527, 27] width 0 height 0
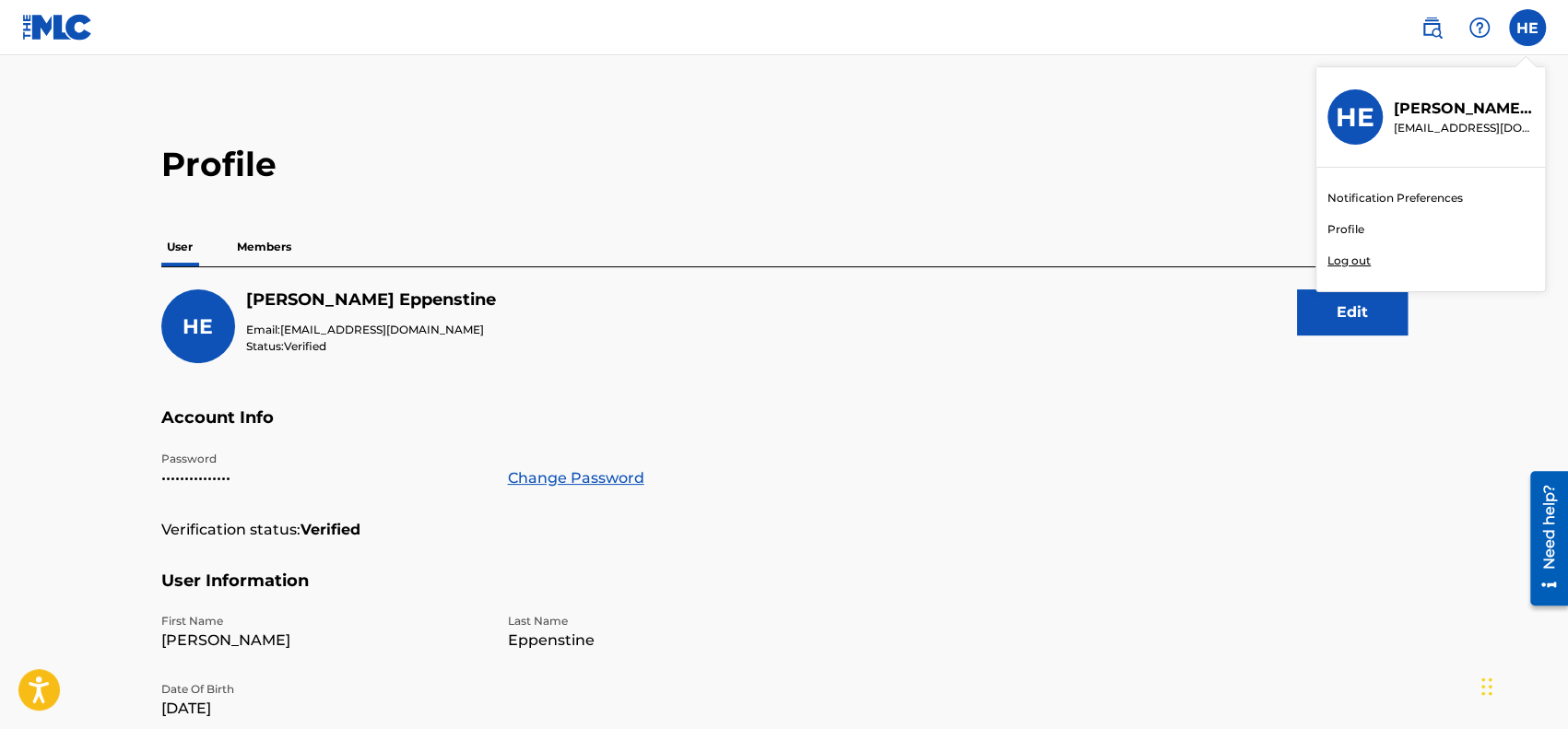
click at [1359, 111] on h3 "HE" at bounding box center [1355, 117] width 39 height 32
click at [1527, 27] on input "HE Heather Eppenstine heathere@vincecreed.com Notification Preferences Profile …" at bounding box center [1527, 27] width 0 height 0
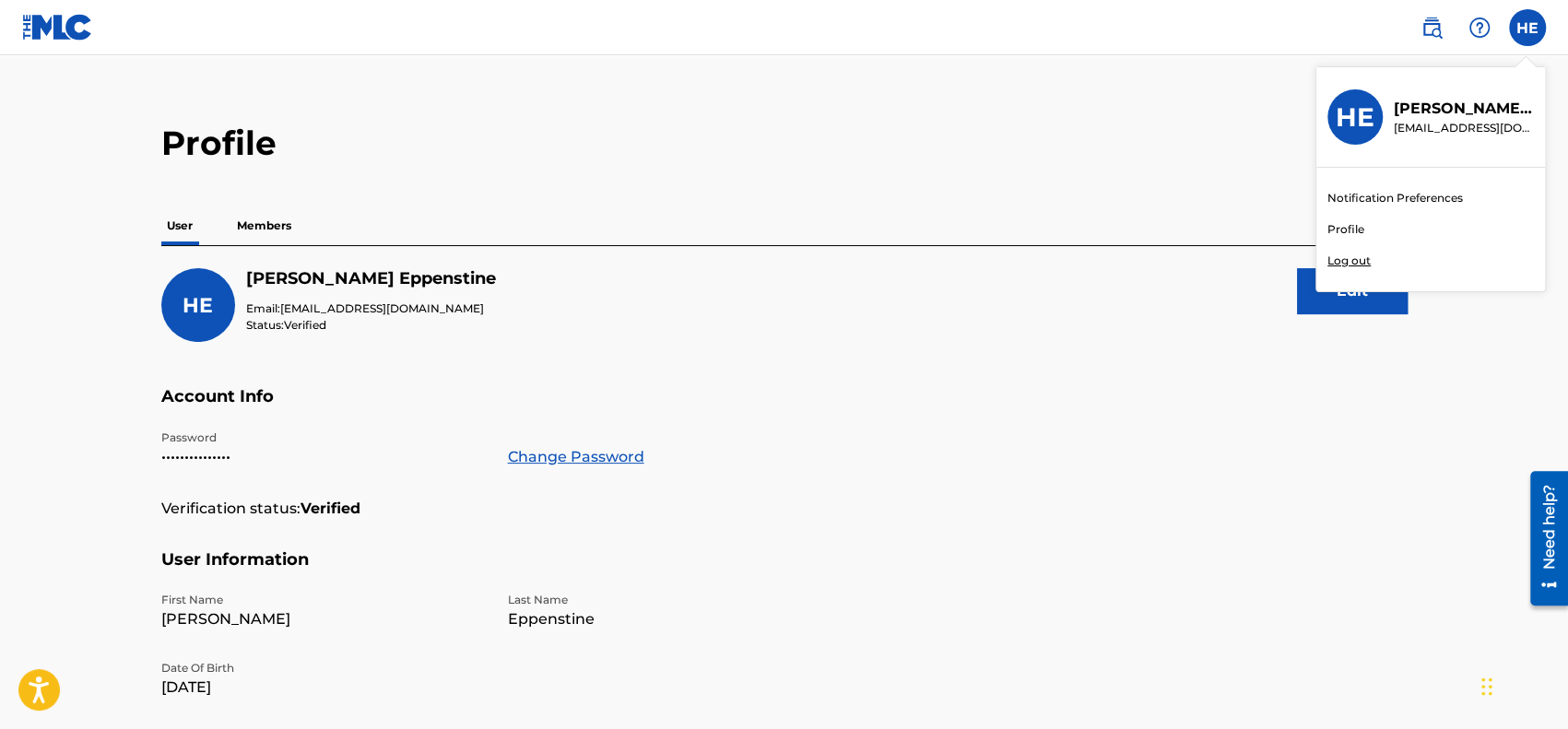
scroll to position [24, 0]
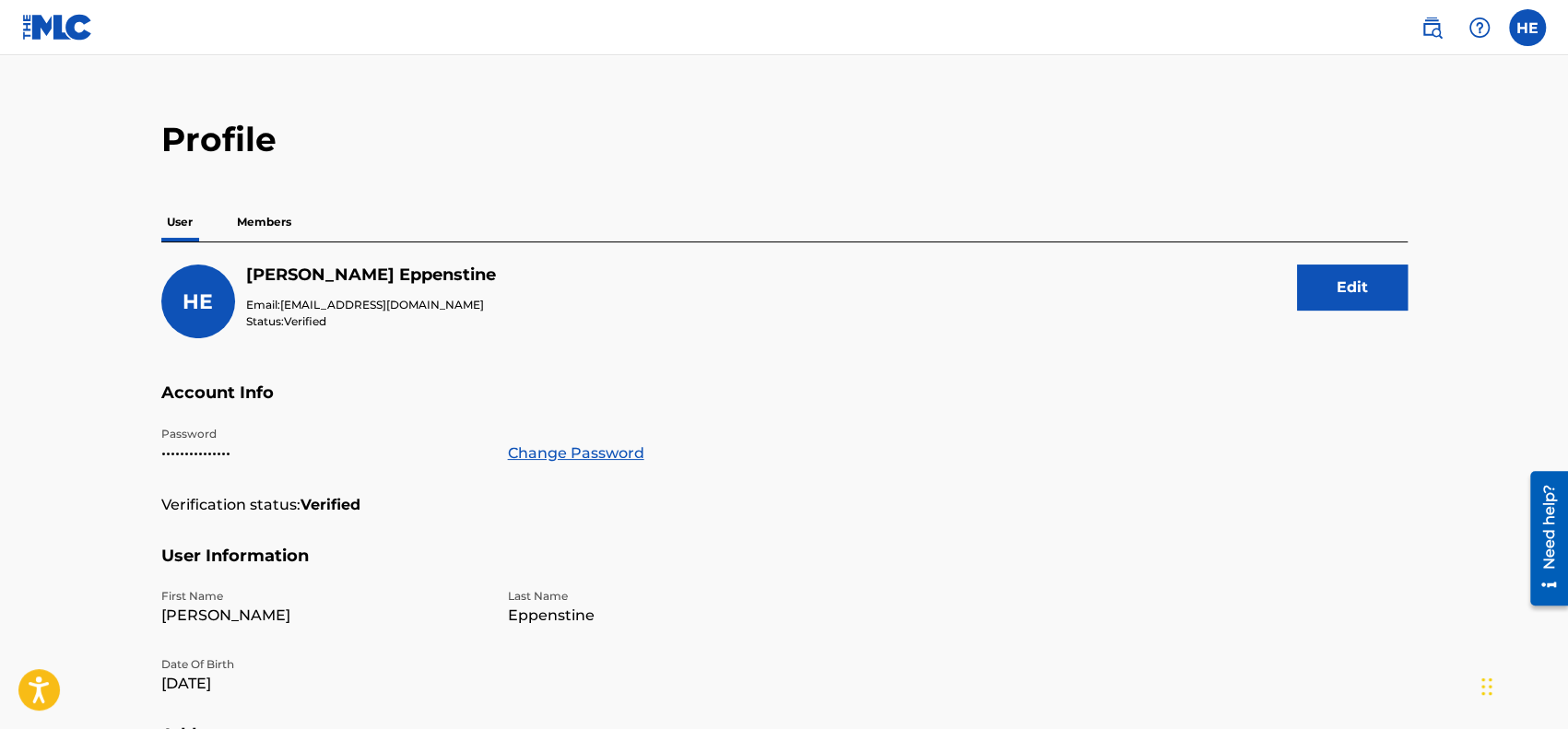
click at [273, 215] on p "Members" at bounding box center [264, 222] width 65 height 39
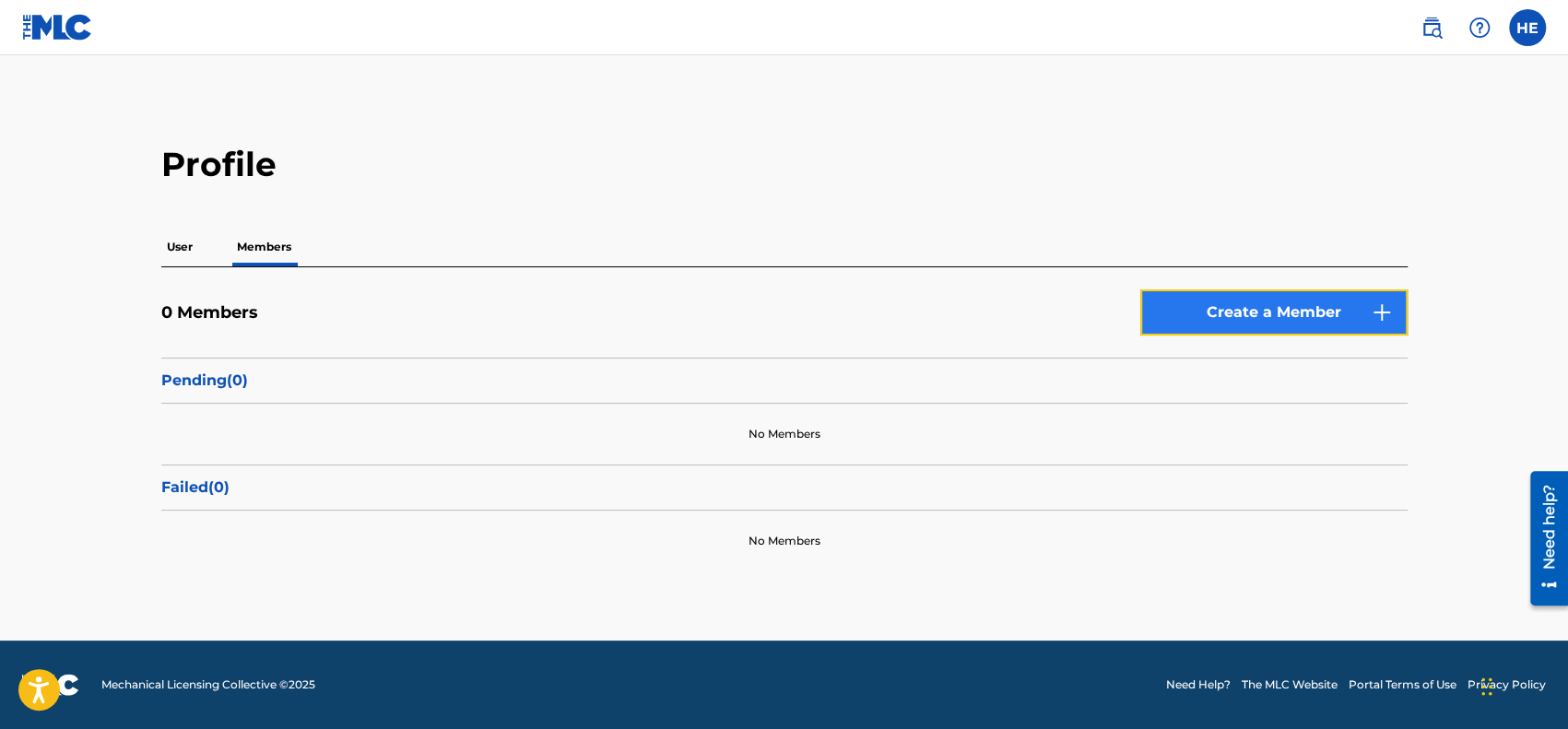
click at [1183, 292] on link "Create a Member" at bounding box center [1273, 312] width 267 height 46
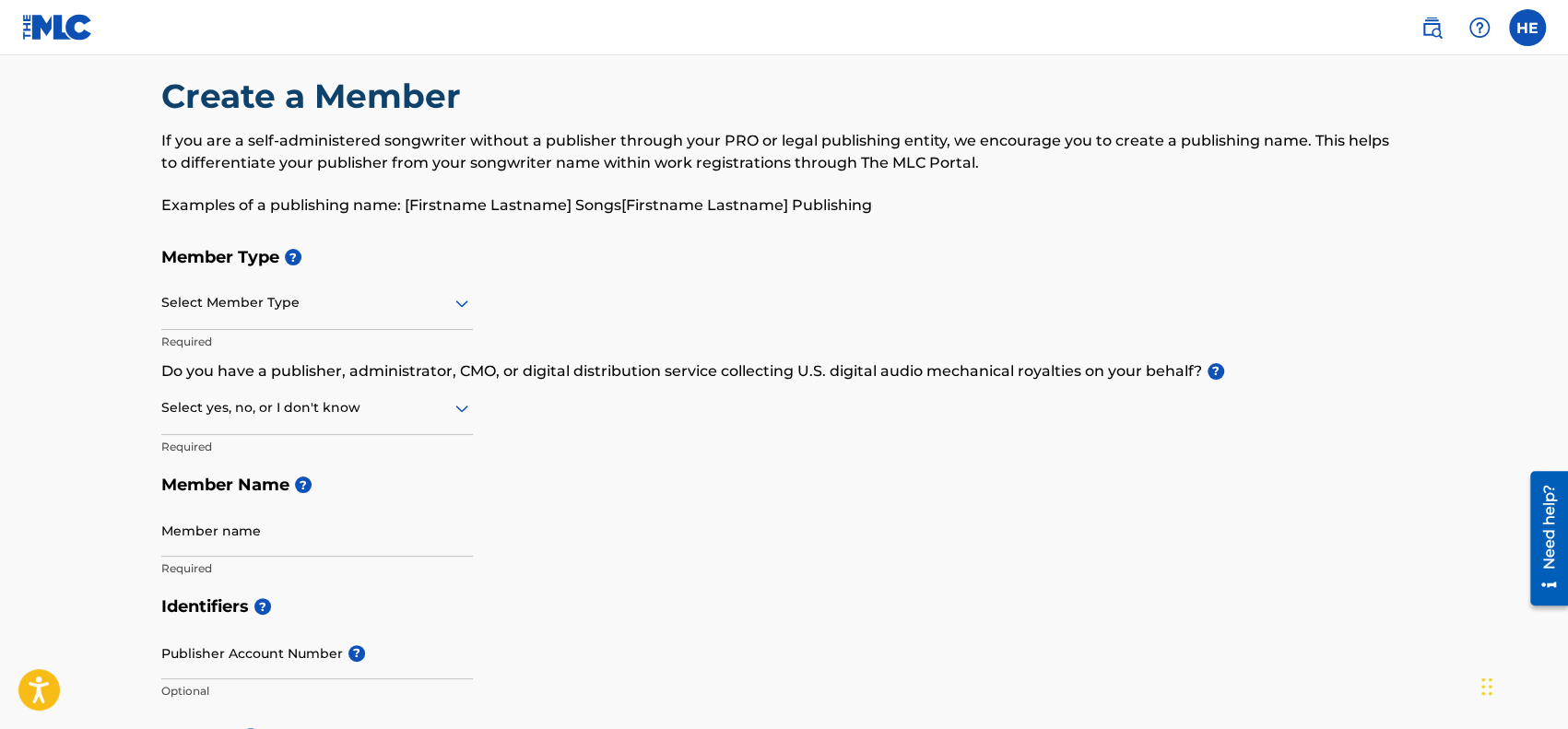
scroll to position [27, 0]
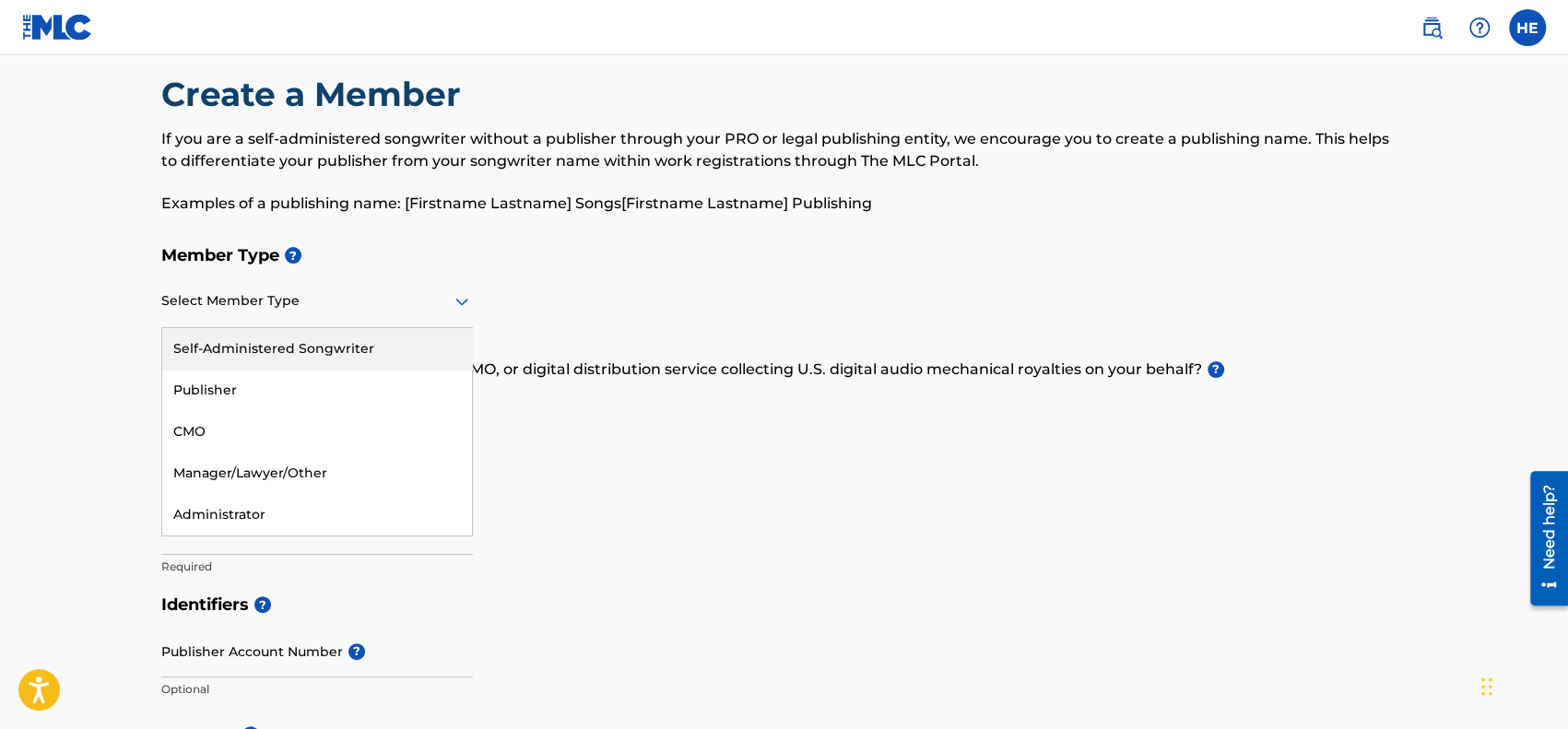
click at [458, 311] on icon at bounding box center [461, 301] width 22 height 22
click at [394, 348] on div "Self-Administered Songwriter" at bounding box center [317, 349] width 310 height 41
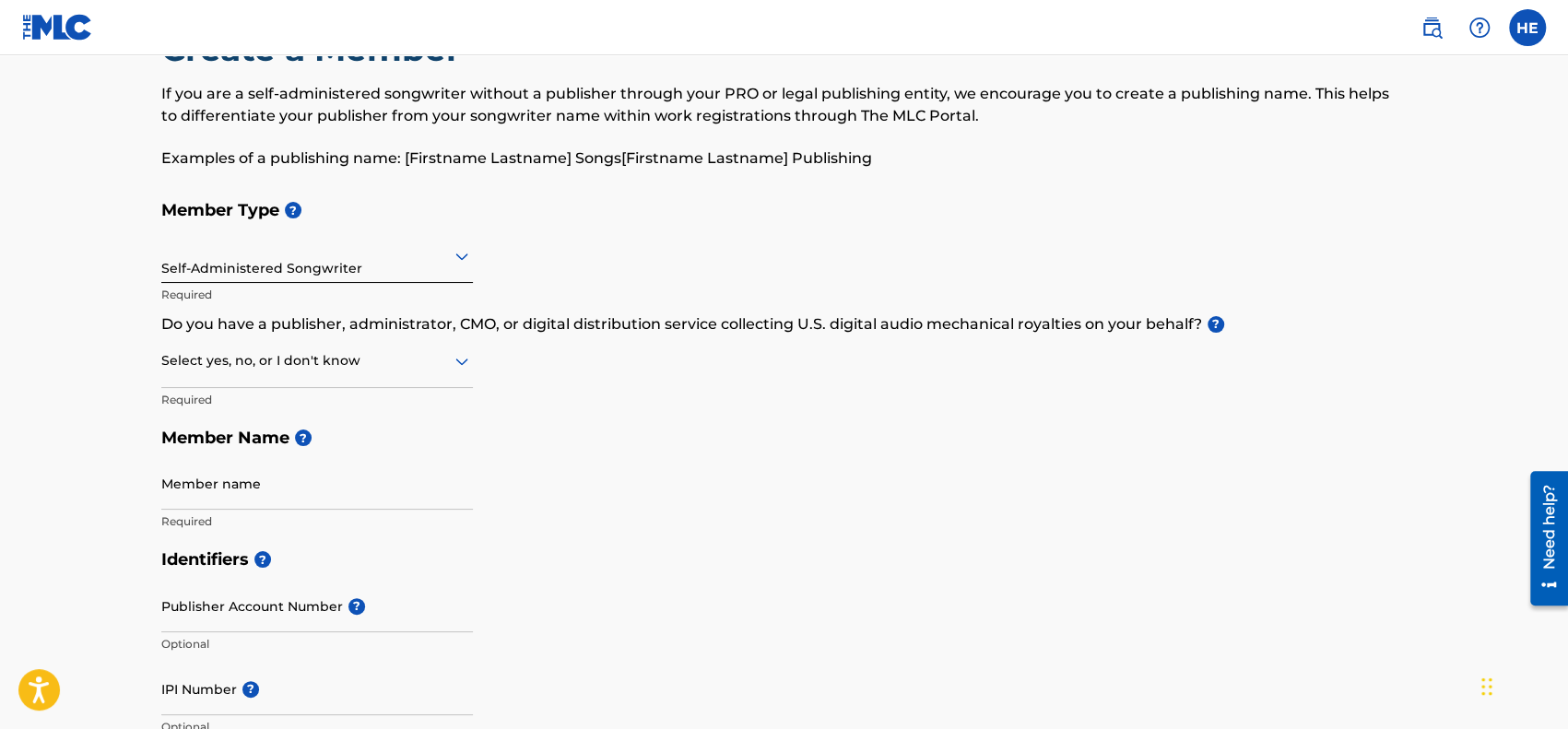
scroll to position [73, 0]
click at [465, 367] on icon at bounding box center [461, 360] width 22 height 22
click at [439, 397] on div "Yes" at bounding box center [317, 407] width 310 height 41
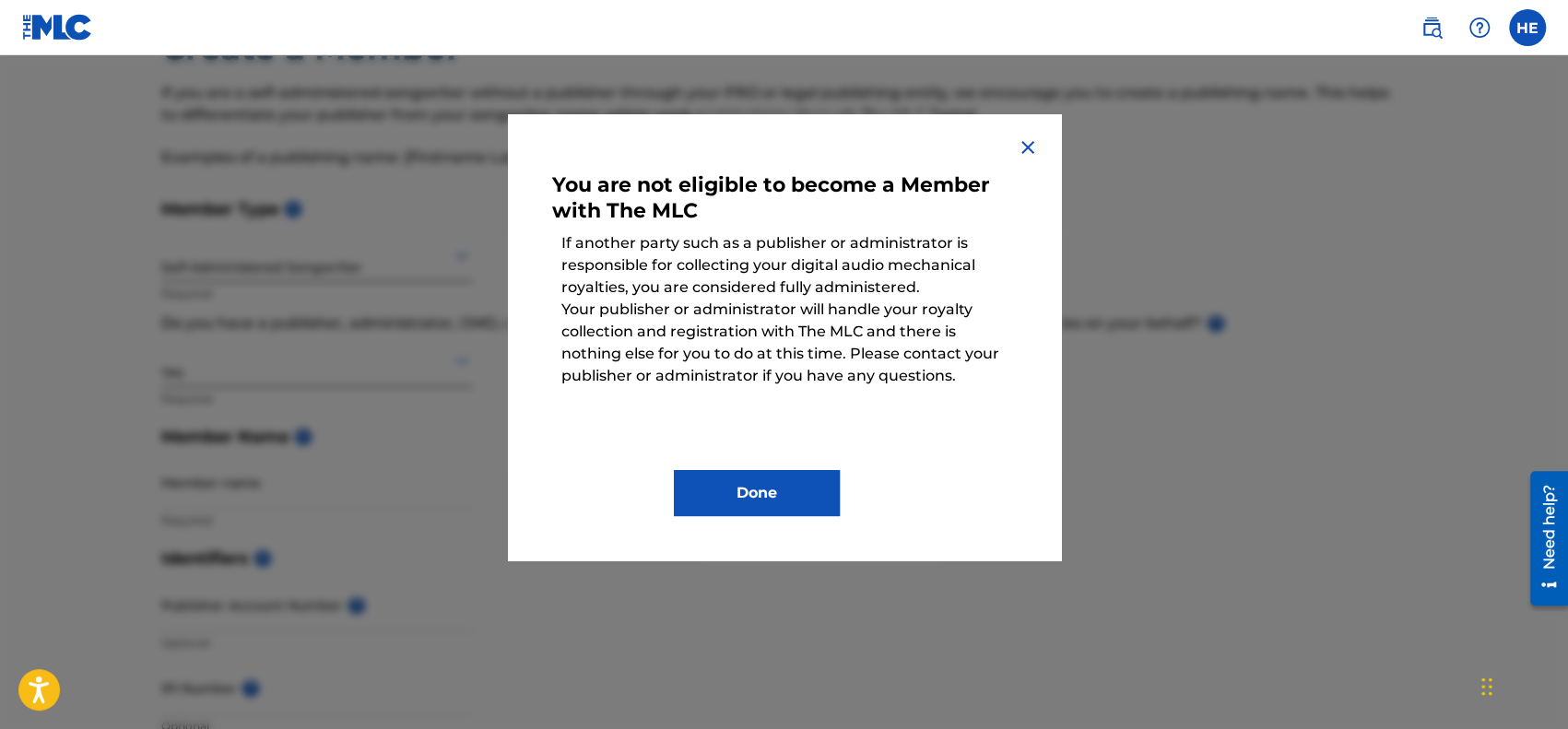
click at [1030, 147] on img at bounding box center [1027, 148] width 22 height 22
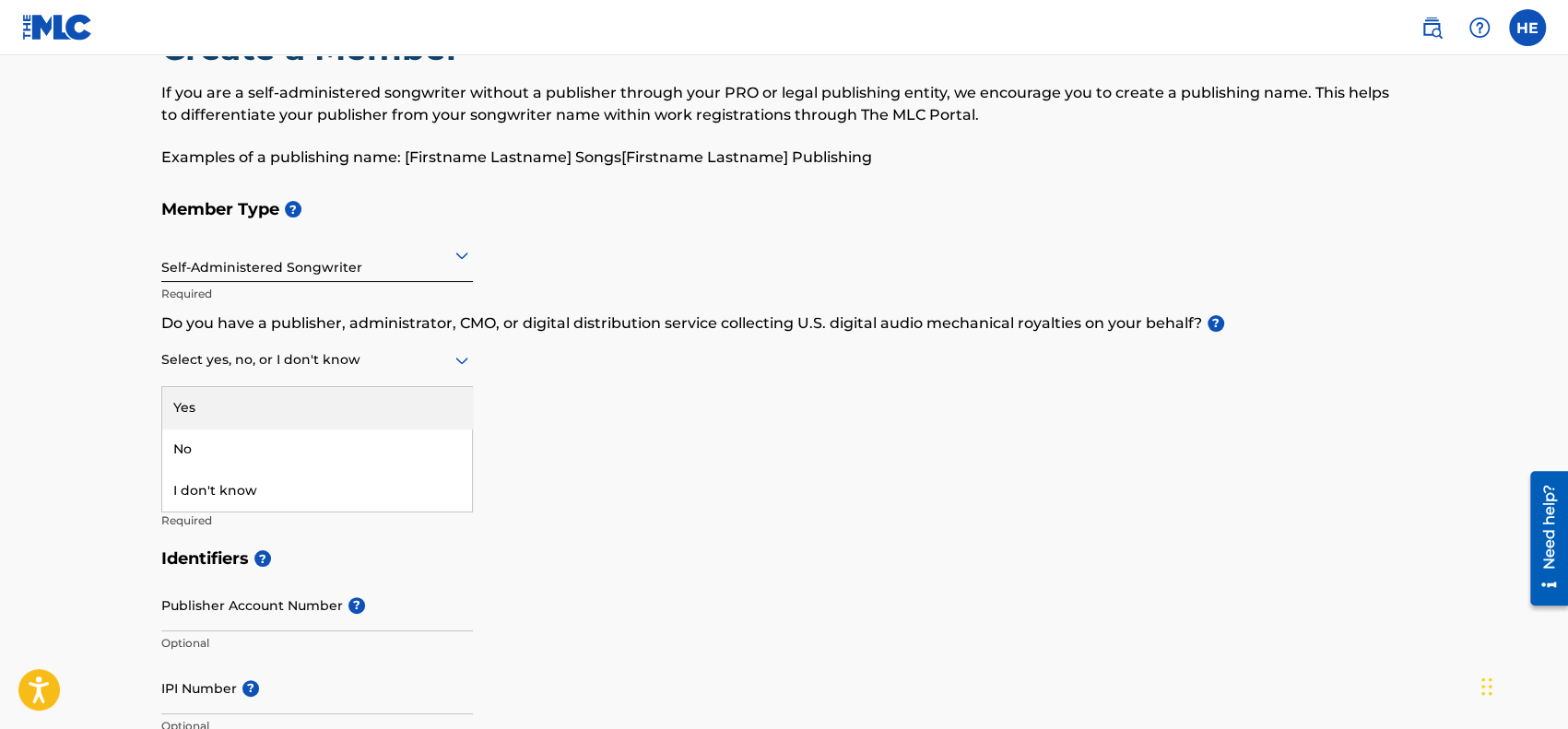
click at [459, 370] on icon at bounding box center [461, 360] width 22 height 22
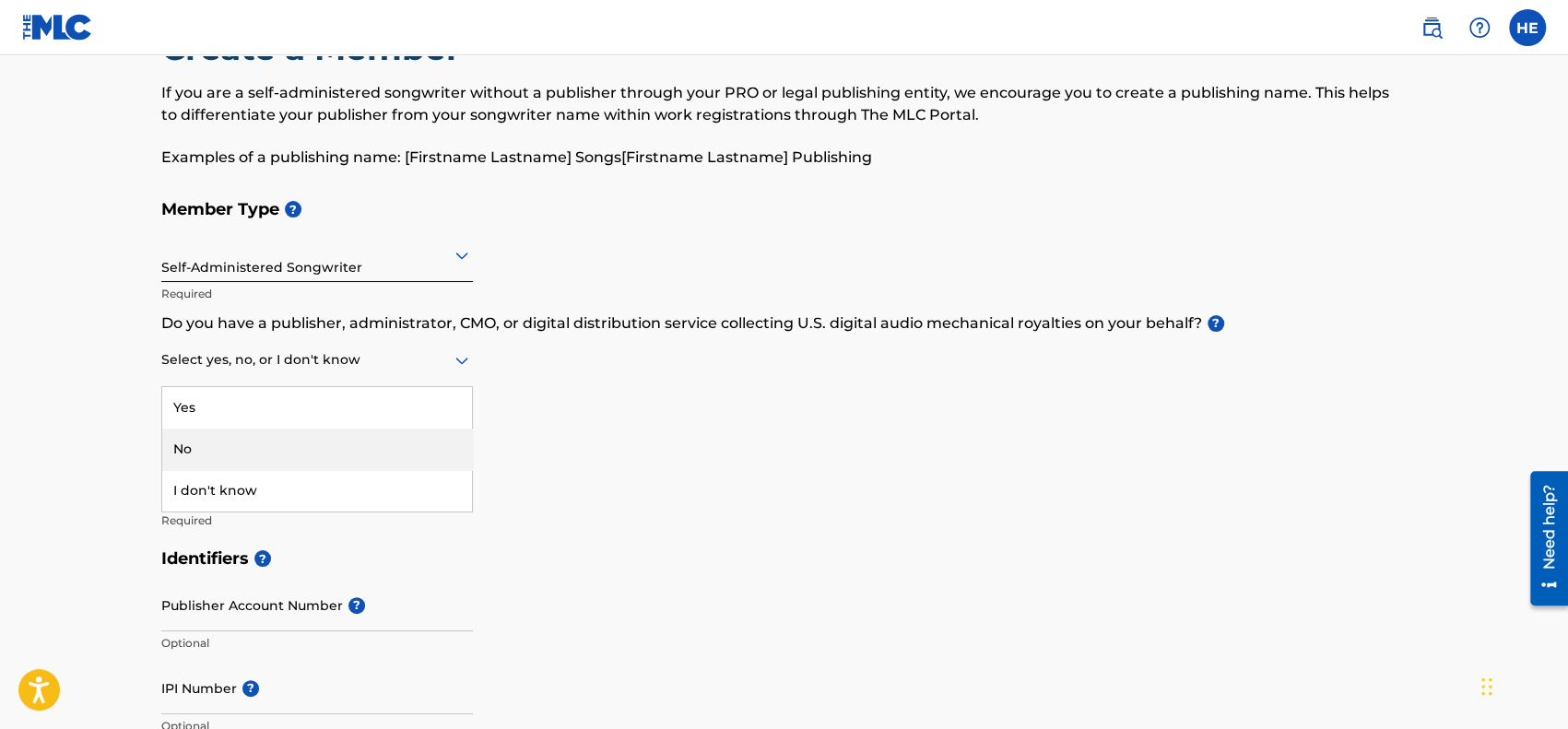
click at [417, 433] on div "No" at bounding box center [317, 449] width 310 height 41
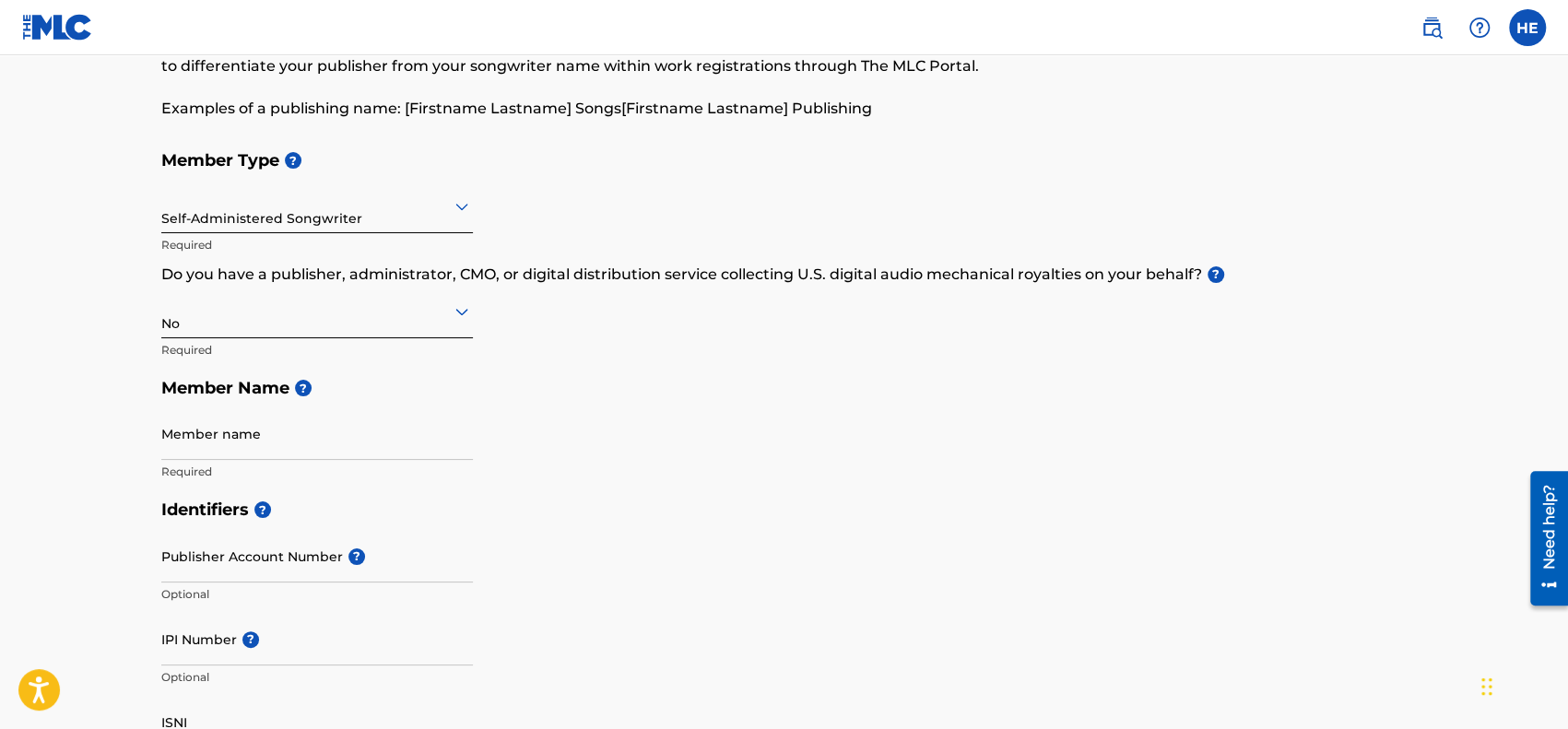
scroll to position [123, 0]
click at [325, 443] on input "Member name" at bounding box center [317, 433] width 312 height 53
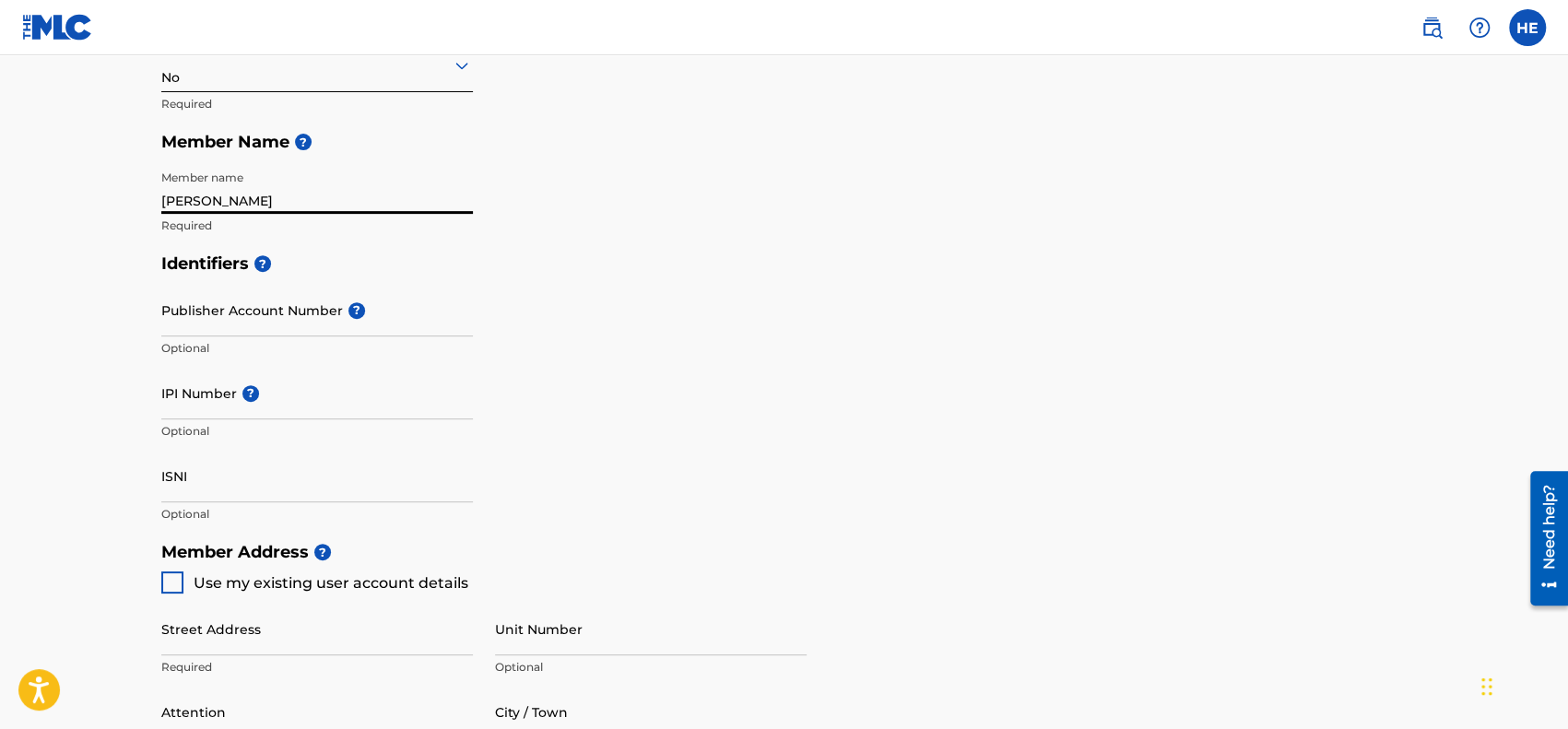
scroll to position [369, 0]
type input "Vince Creed"
click at [555, 334] on div "Identifiers ? Publisher Account Number ? Optional IPI Number ? Optional ISNI Op…" at bounding box center [784, 387] width 1246 height 288
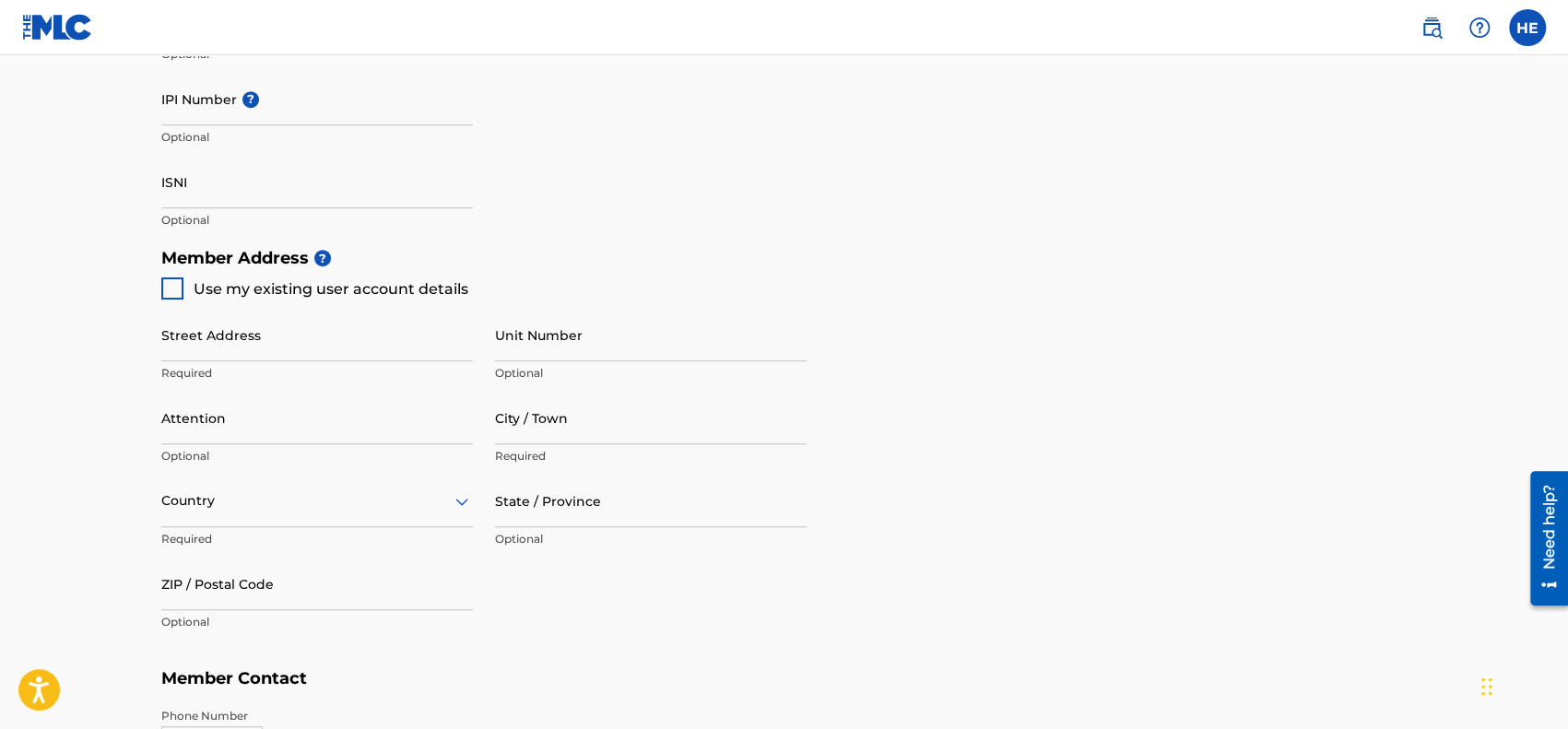
scroll to position [664, 0]
click at [251, 331] on input "Street Address" at bounding box center [317, 334] width 312 height 53
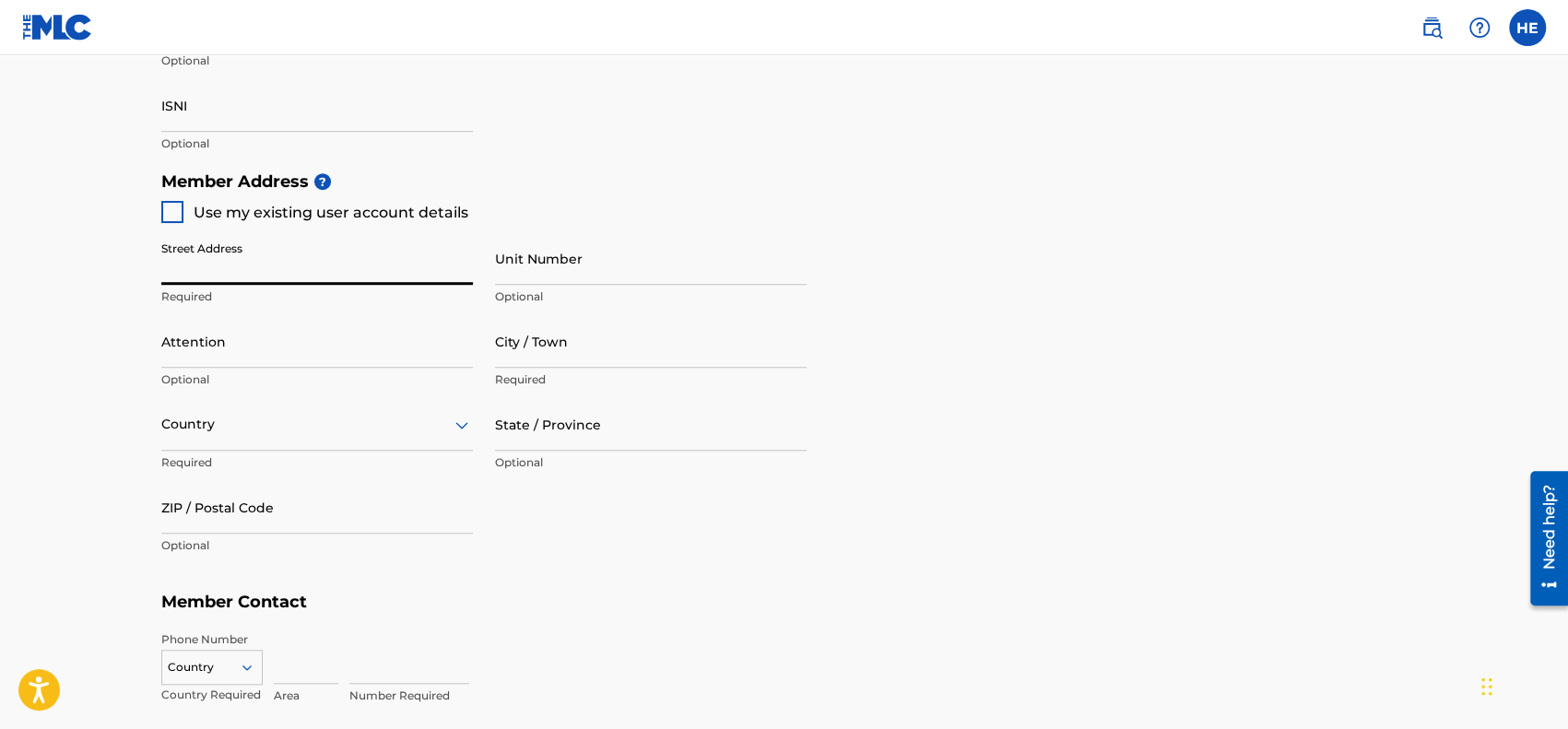
scroll to position [682, 0]
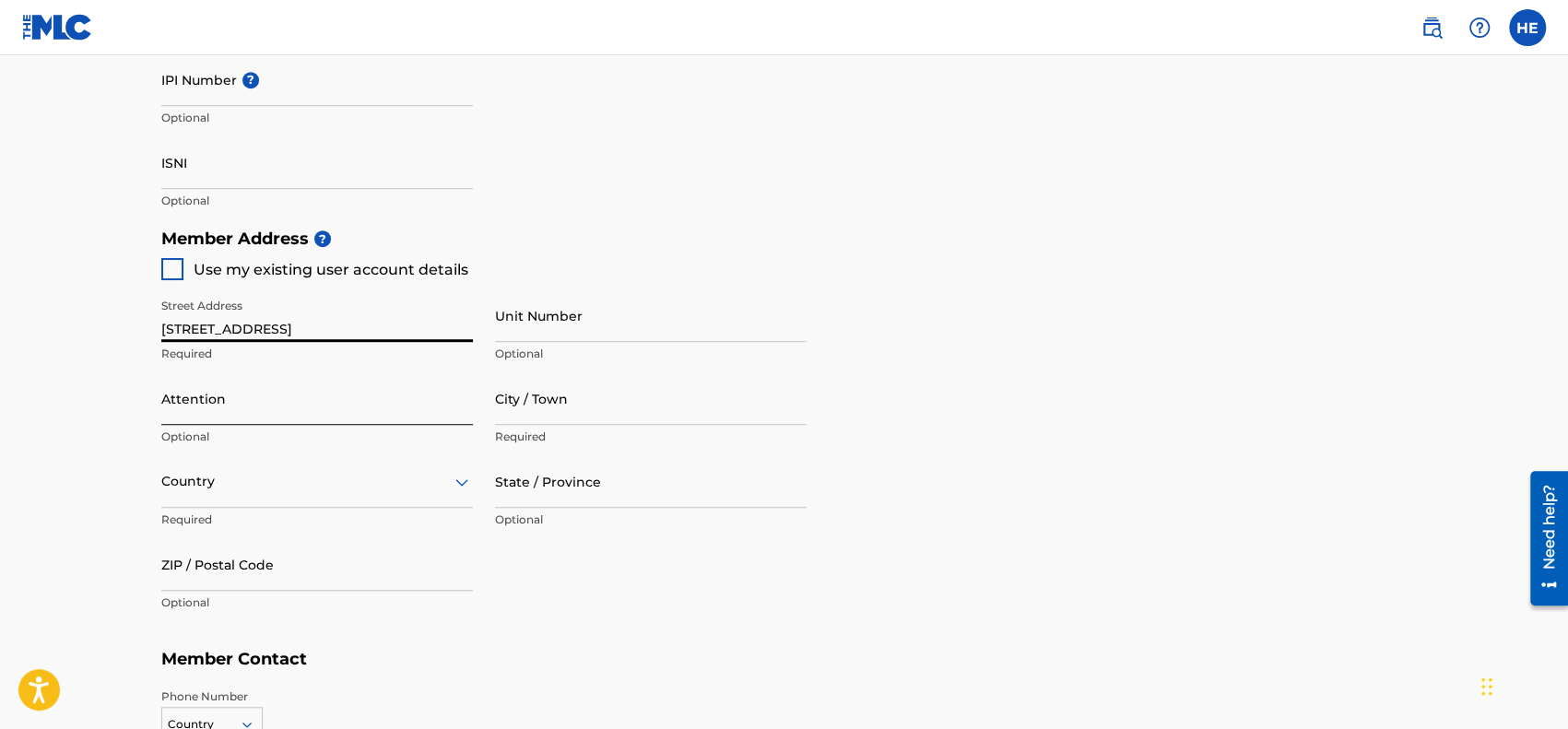
type input "45582 W Morning View Ln"
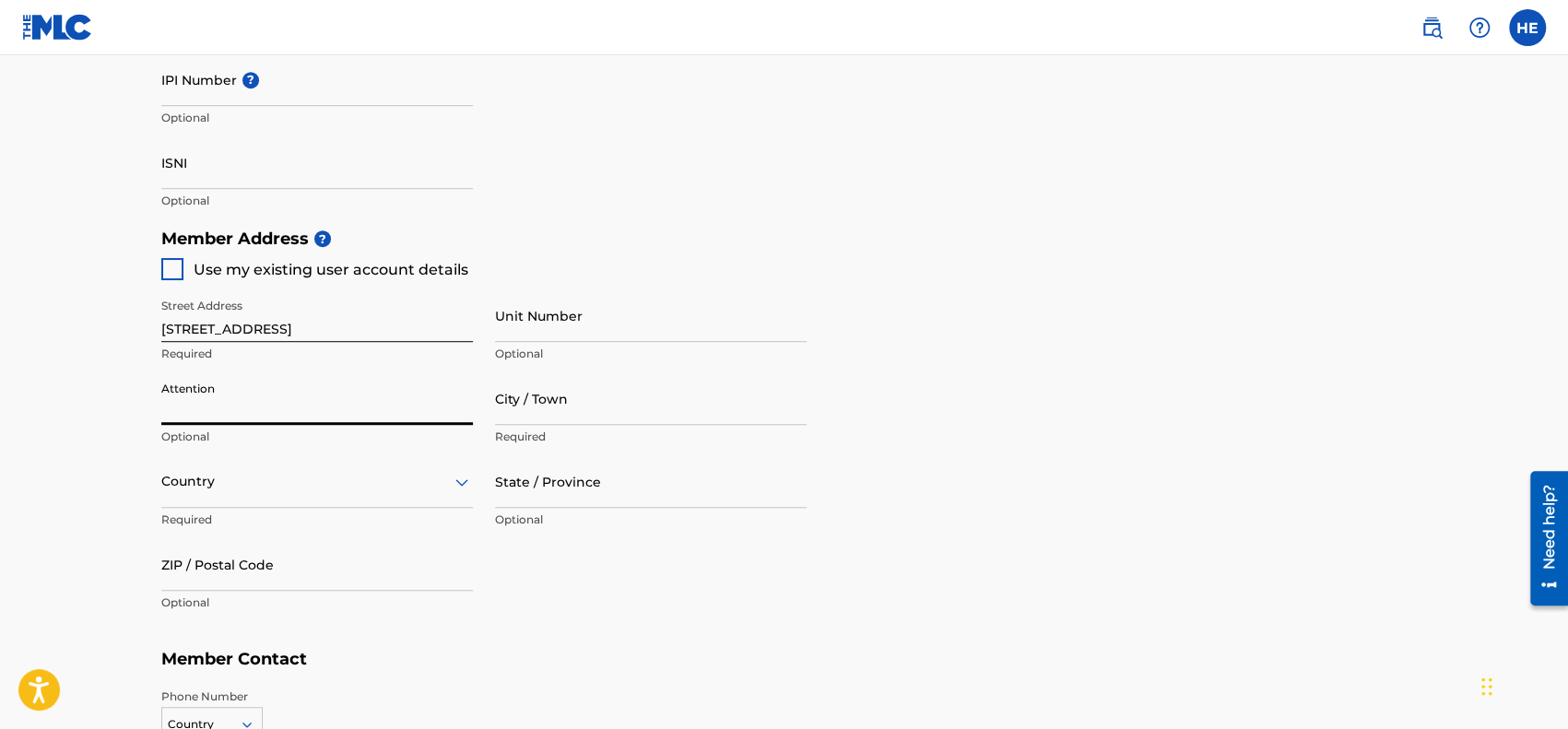
click at [353, 401] on input "Attention" at bounding box center [317, 399] width 312 height 53
click at [318, 411] on input "Heather EppenStine" at bounding box center [317, 399] width 312 height 53
type input "Heather Eppenstine"
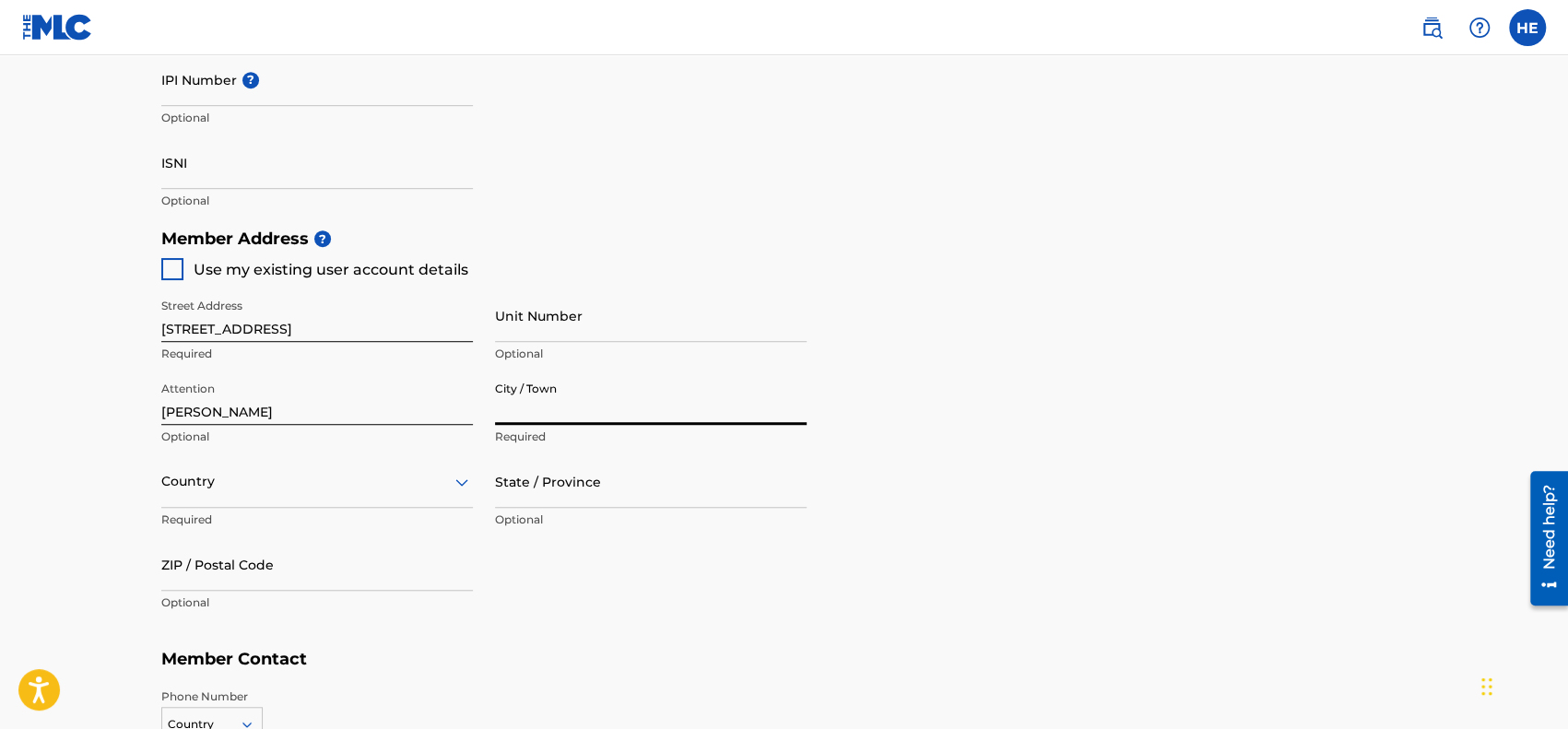
click at [561, 405] on input "City / Town" at bounding box center [650, 399] width 312 height 53
type input "Maricopa"
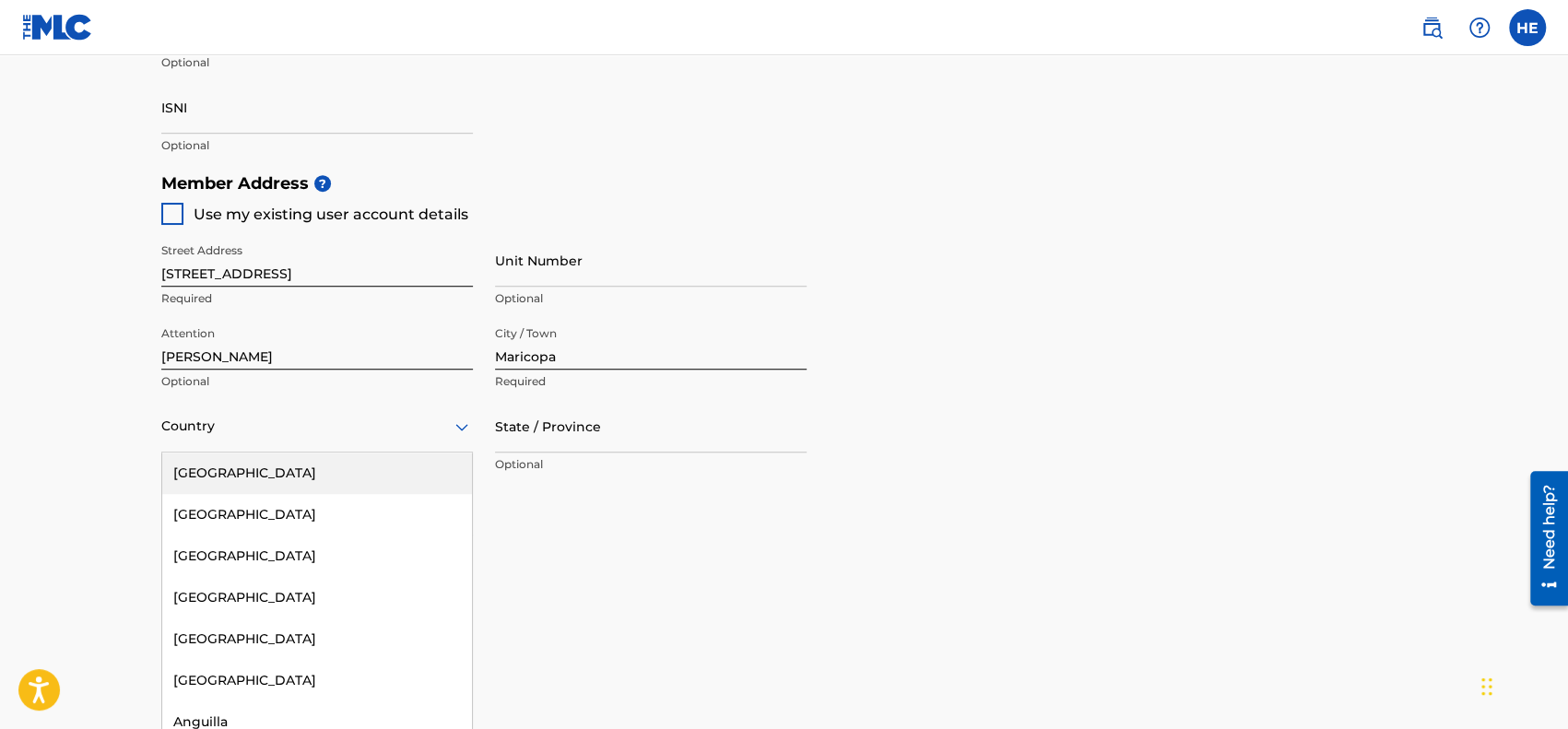
click at [406, 452] on div "223 results available. Use Up and Down to choose options, press Enter to select…" at bounding box center [317, 426] width 312 height 53
click at [267, 477] on div "United States" at bounding box center [317, 473] width 310 height 41
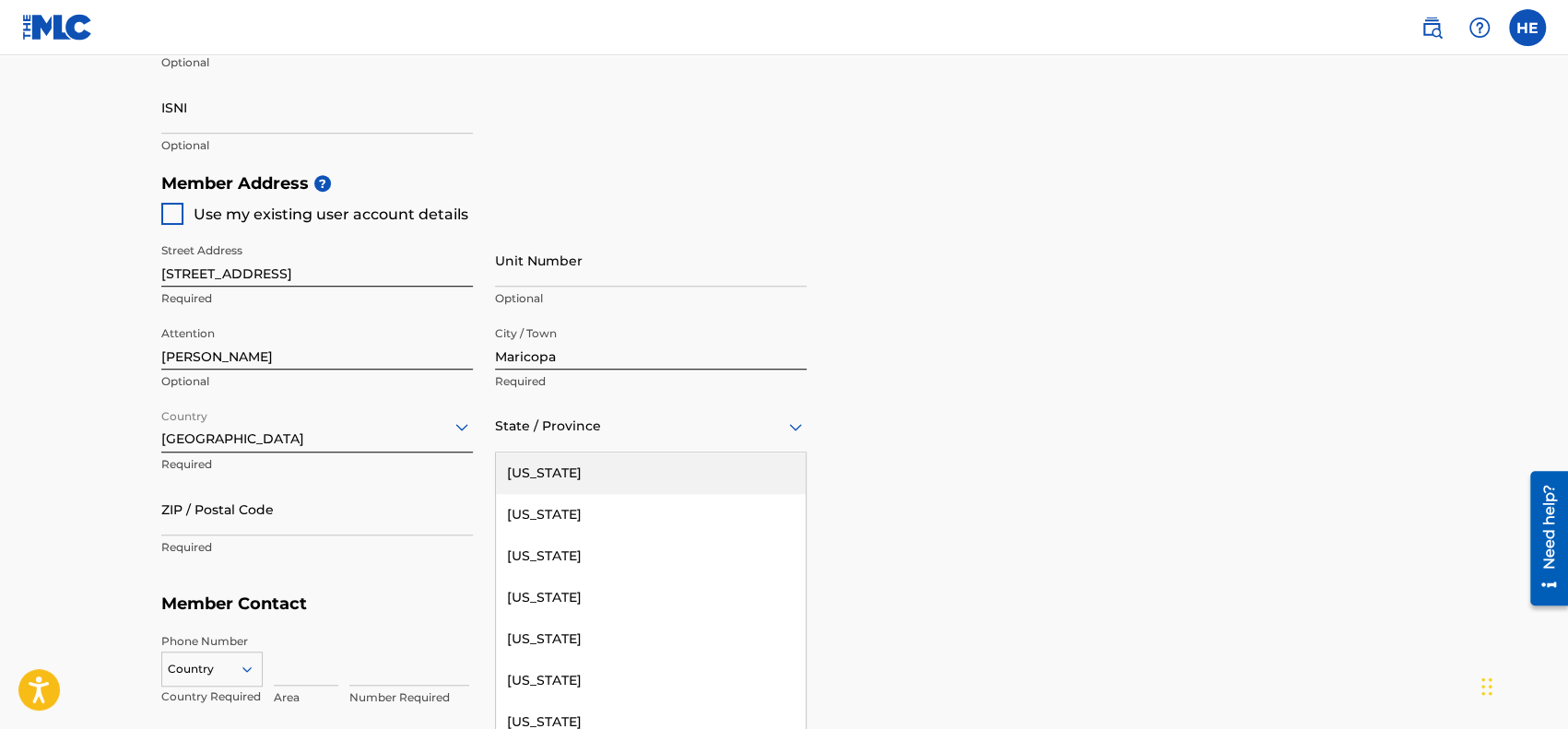
click at [535, 450] on div "State / Province" at bounding box center [650, 426] width 312 height 53
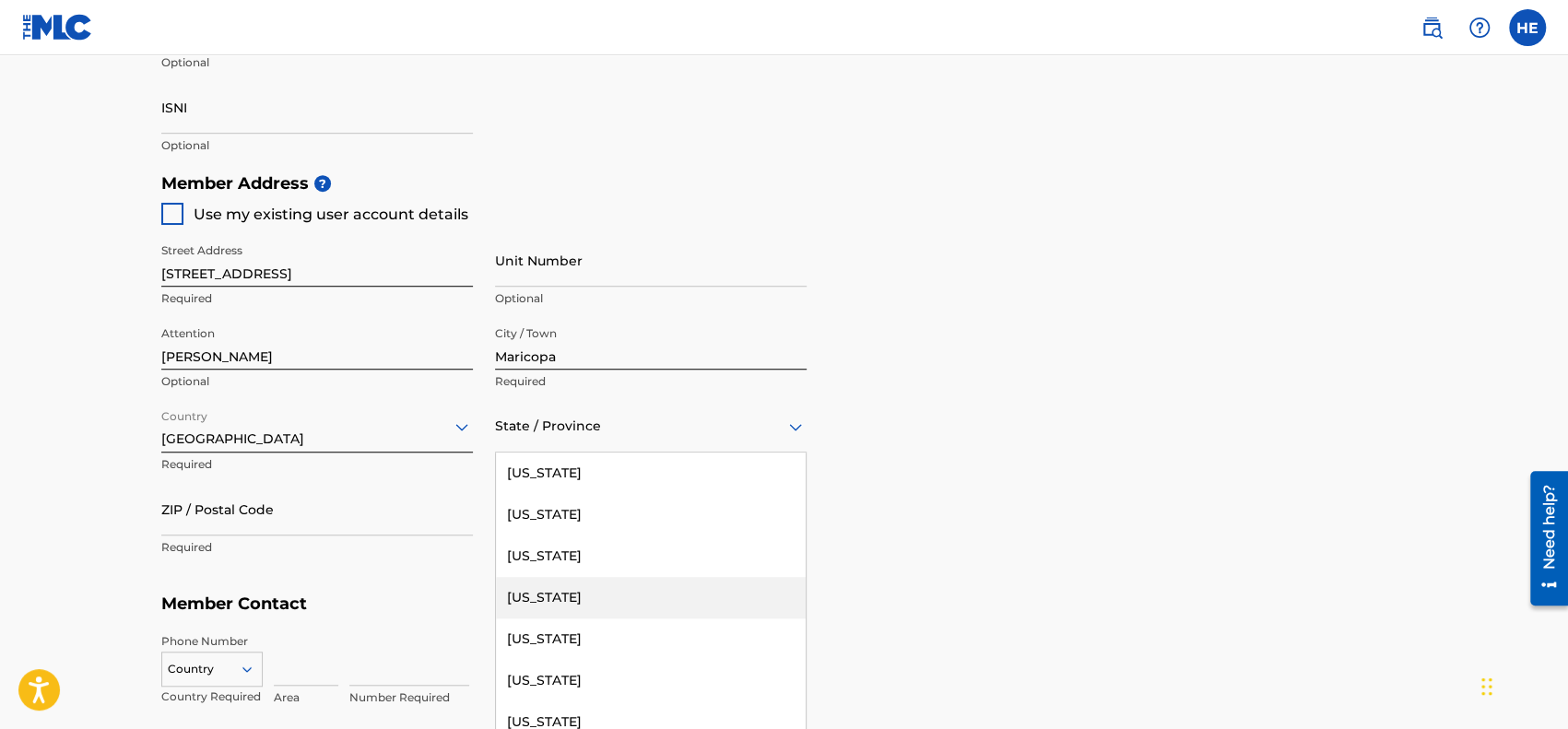
click at [552, 599] on div "Arizona" at bounding box center [650, 597] width 310 height 41
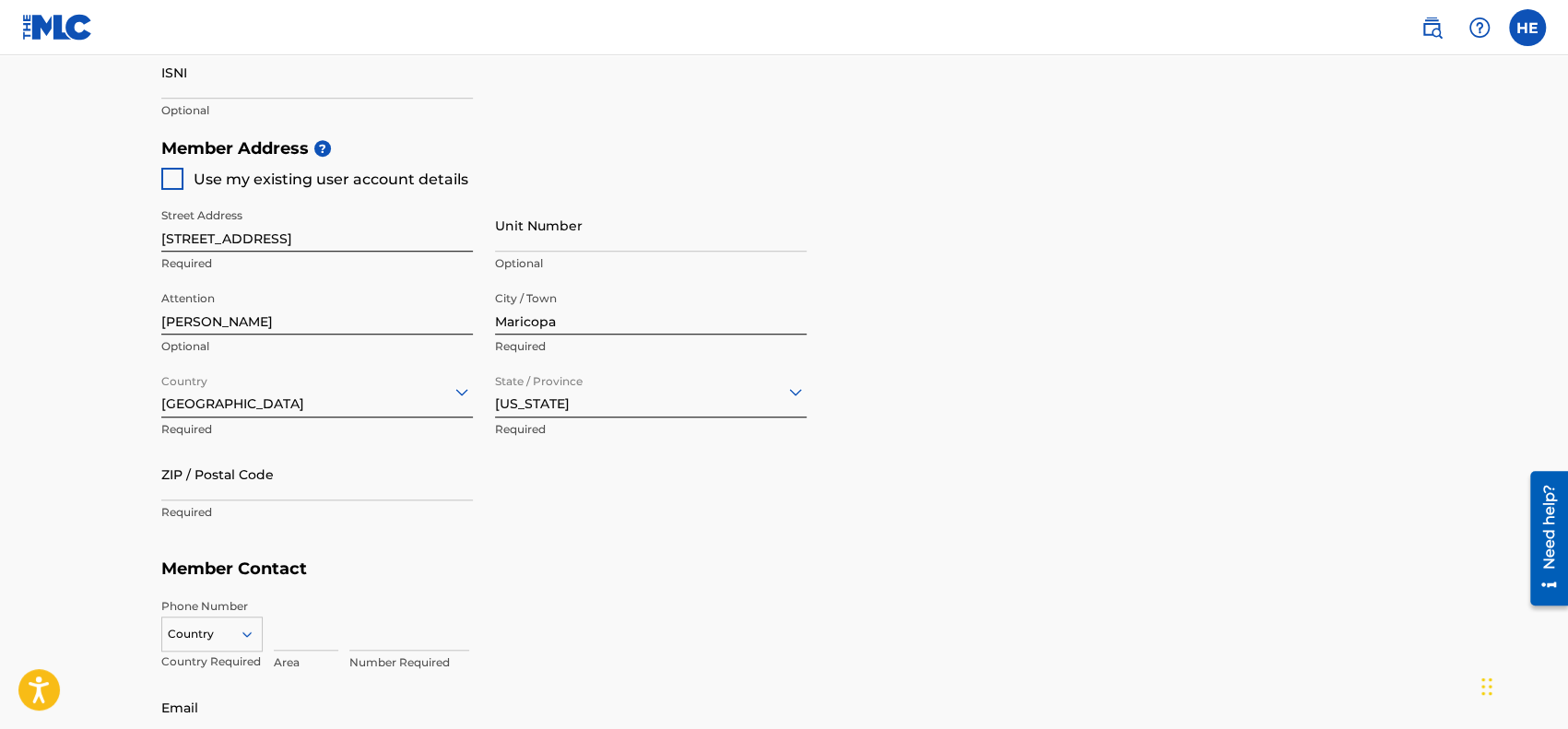
scroll to position [772, 0]
click at [433, 491] on input "ZIP / Postal Code" at bounding box center [317, 474] width 312 height 53
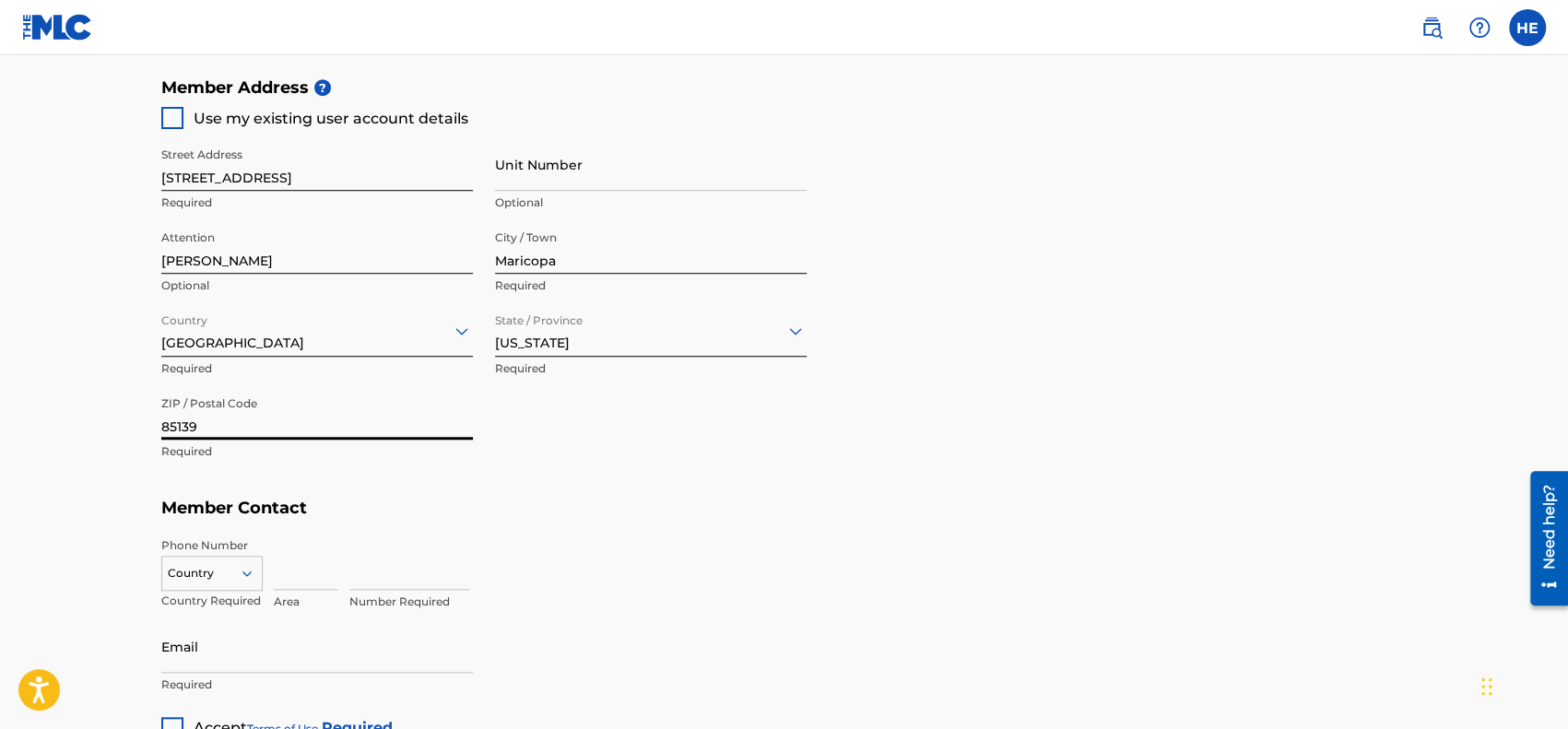
scroll to position [833, 0]
type input "85139"
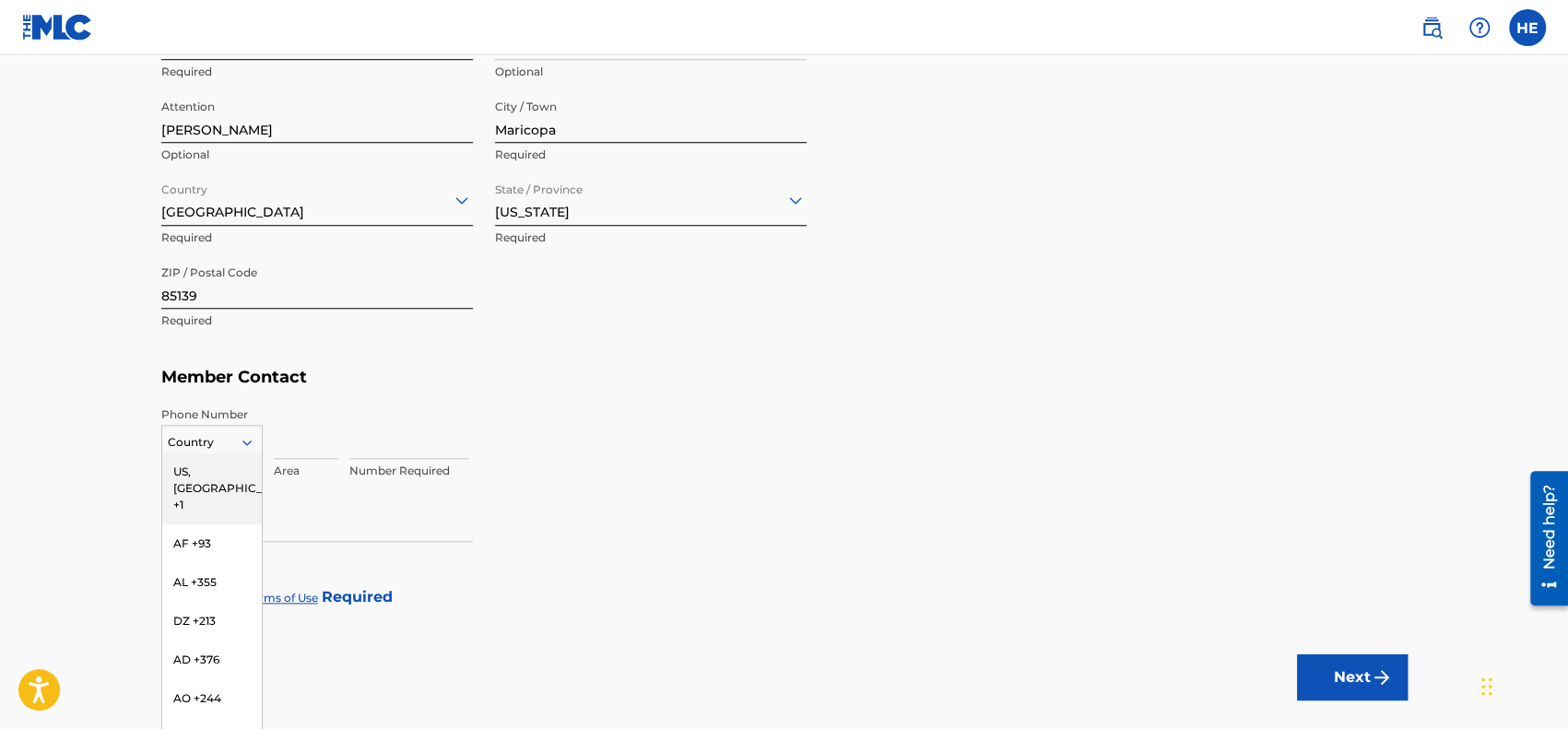
click at [252, 452] on div "216 results available. Use Up and Down to choose options, press Enter to select…" at bounding box center [212, 439] width 102 height 27
click at [217, 473] on div "US, CA +1" at bounding box center [212, 489] width 100 height 72
click at [286, 446] on input at bounding box center [306, 433] width 65 height 53
type input "480"
click at [379, 456] on input at bounding box center [409, 433] width 120 height 53
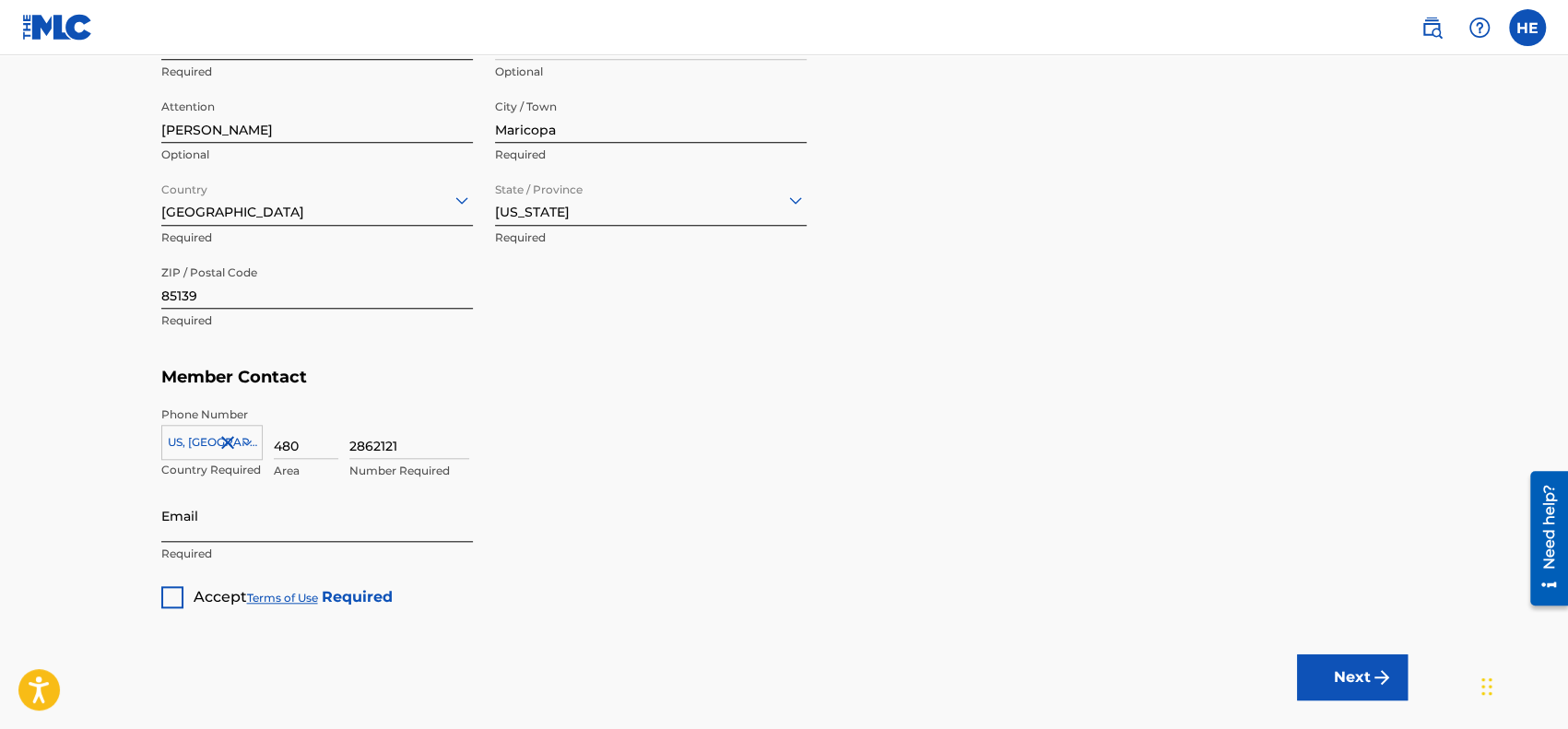
type input "2862121"
click at [376, 529] on input "Email" at bounding box center [317, 516] width 312 height 53
paste input "vince@vincecreed.com"
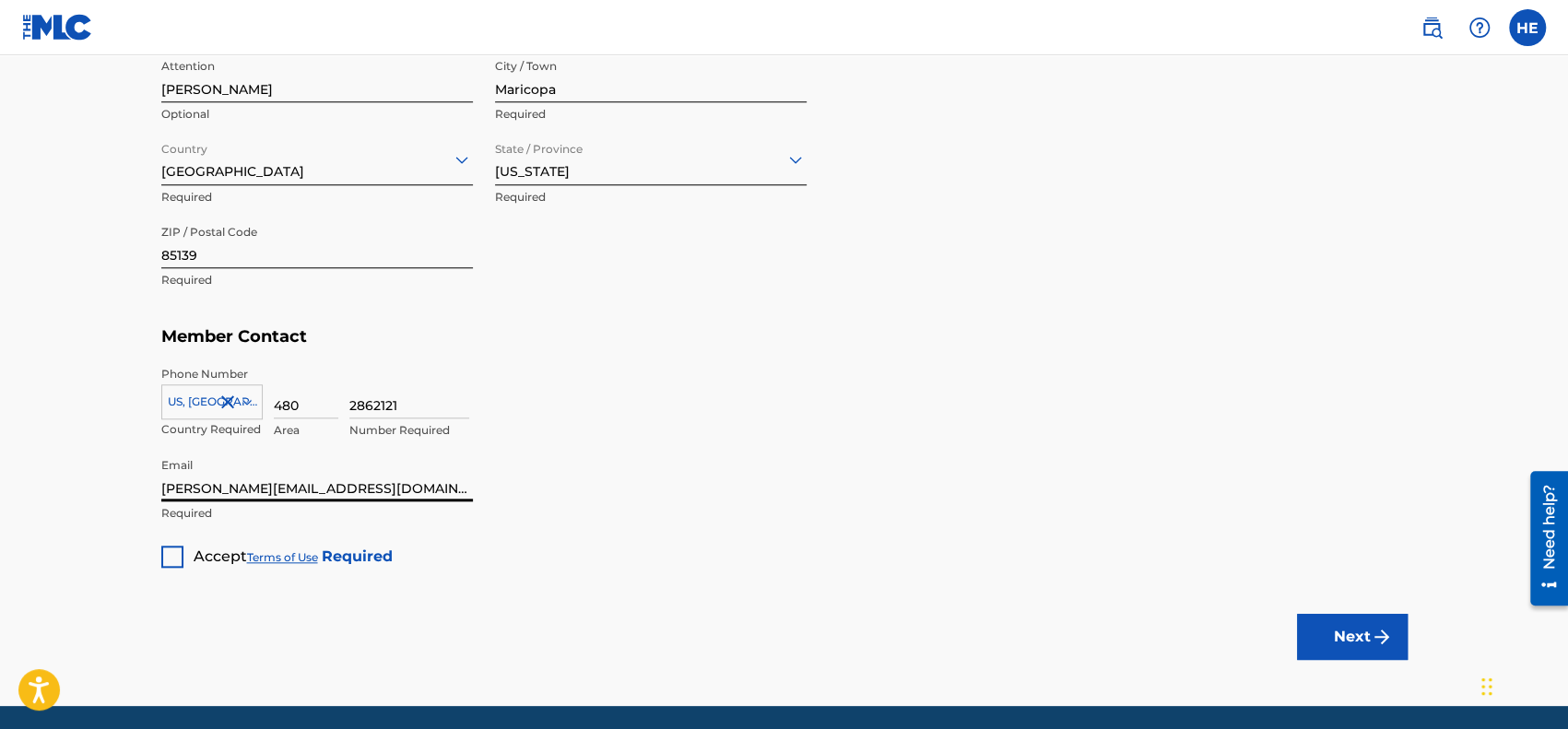
type input "vince@vincecreed.com"
click at [175, 555] on div at bounding box center [172, 556] width 22 height 22
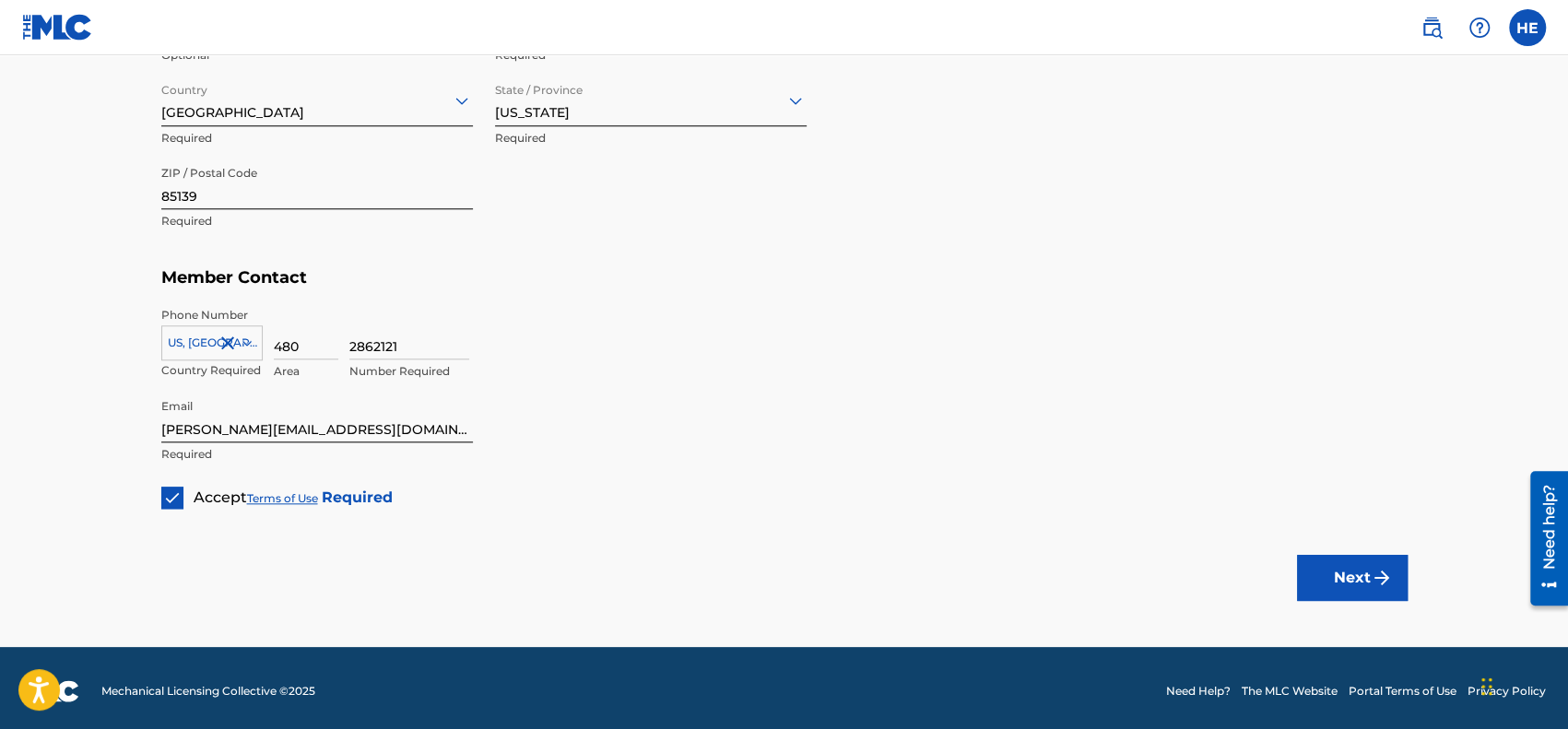
scroll to position [1069, 0]
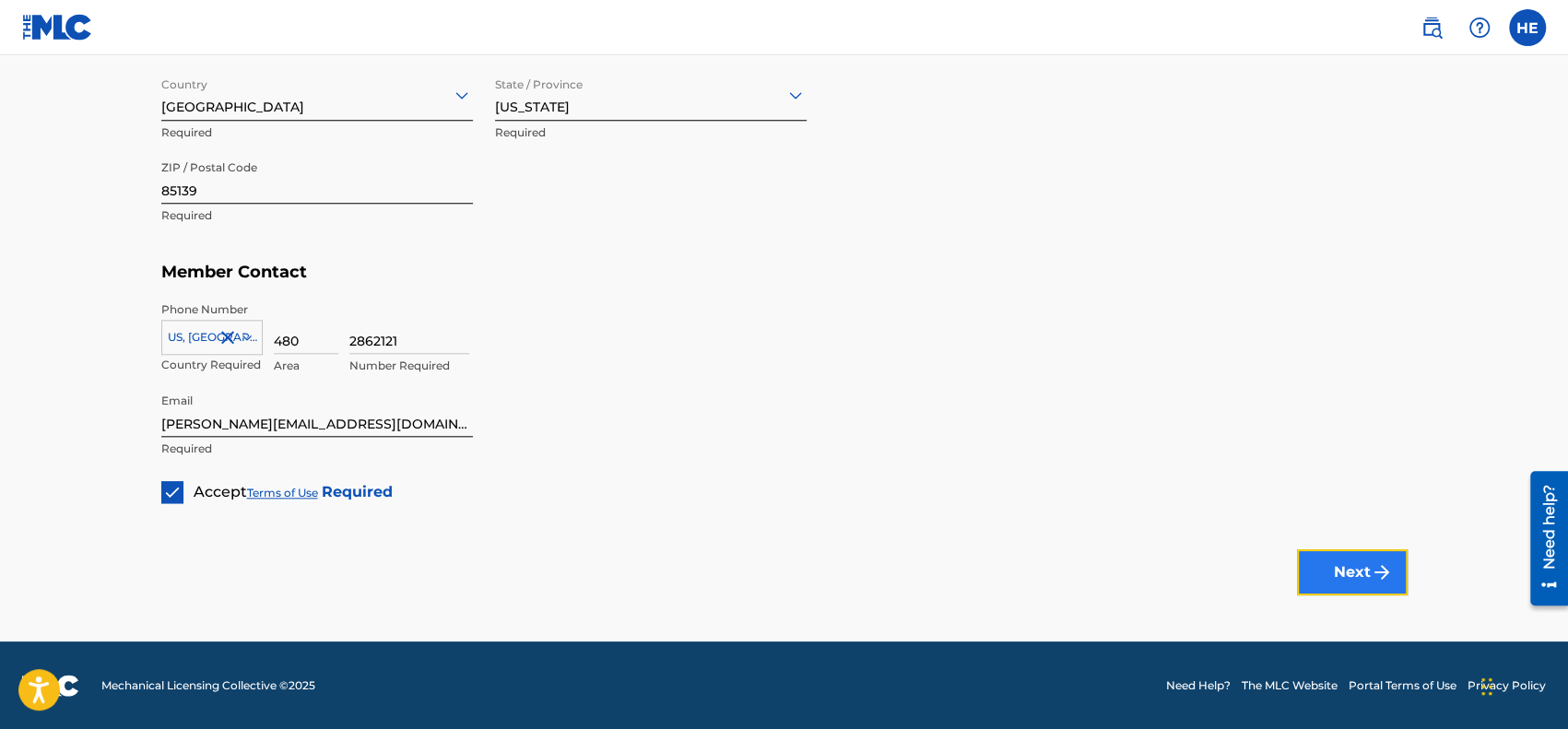
click at [1329, 587] on button "Next" at bounding box center [1351, 572] width 110 height 46
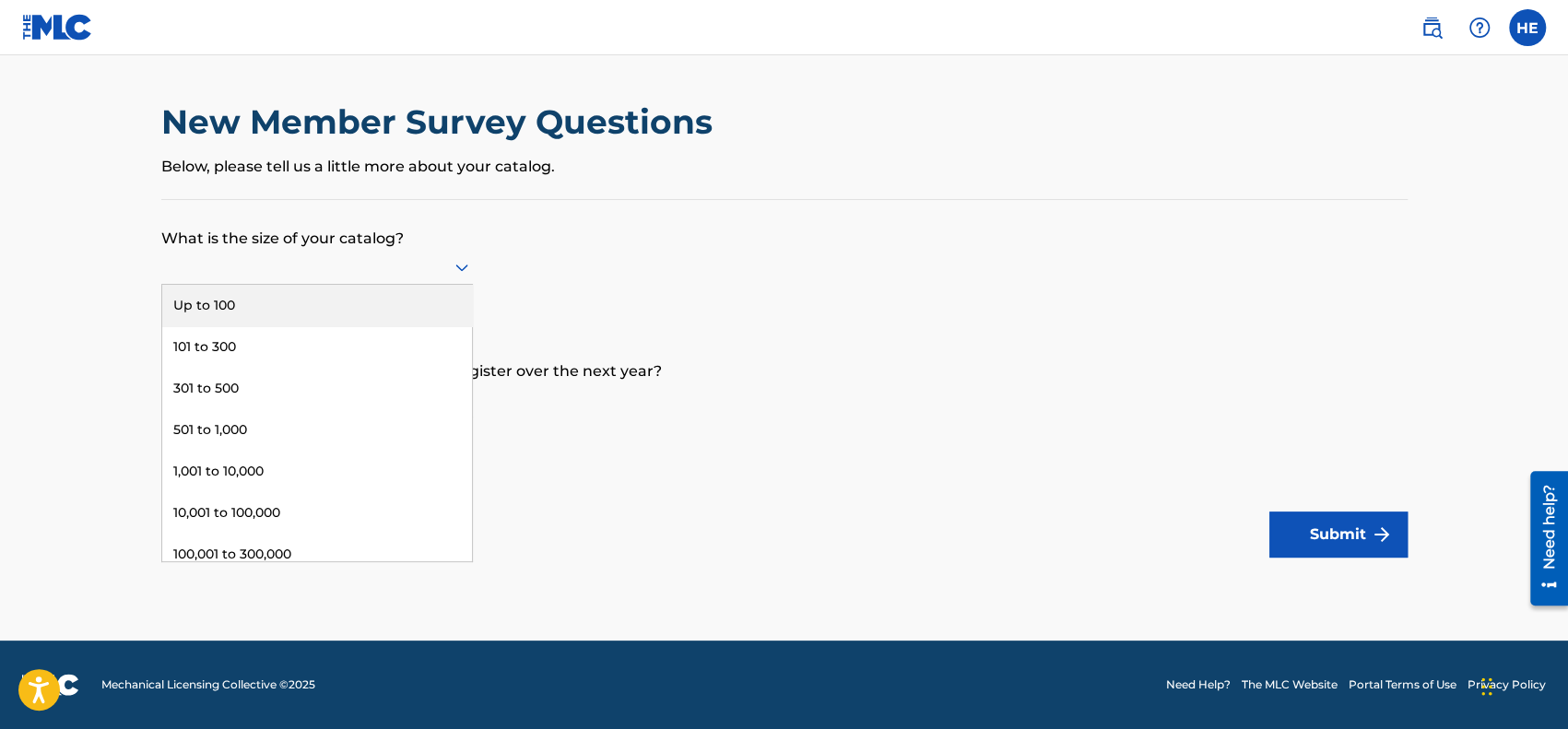
click at [455, 272] on icon at bounding box center [461, 267] width 22 height 22
click at [424, 303] on div "Up to 100" at bounding box center [317, 305] width 310 height 41
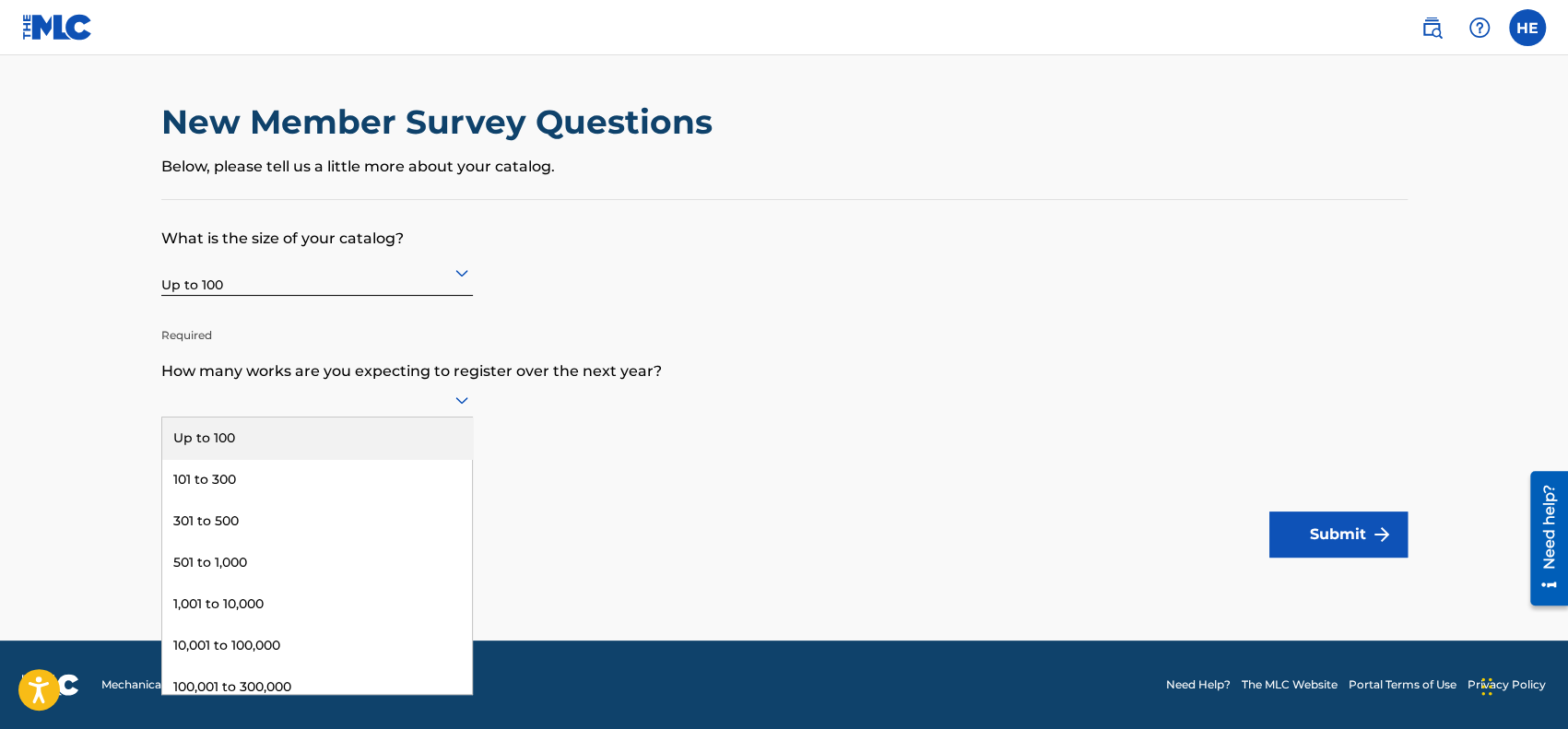
click at [462, 403] on icon at bounding box center [461, 401] width 13 height 8
click at [433, 426] on div "Up to 100" at bounding box center [317, 438] width 310 height 41
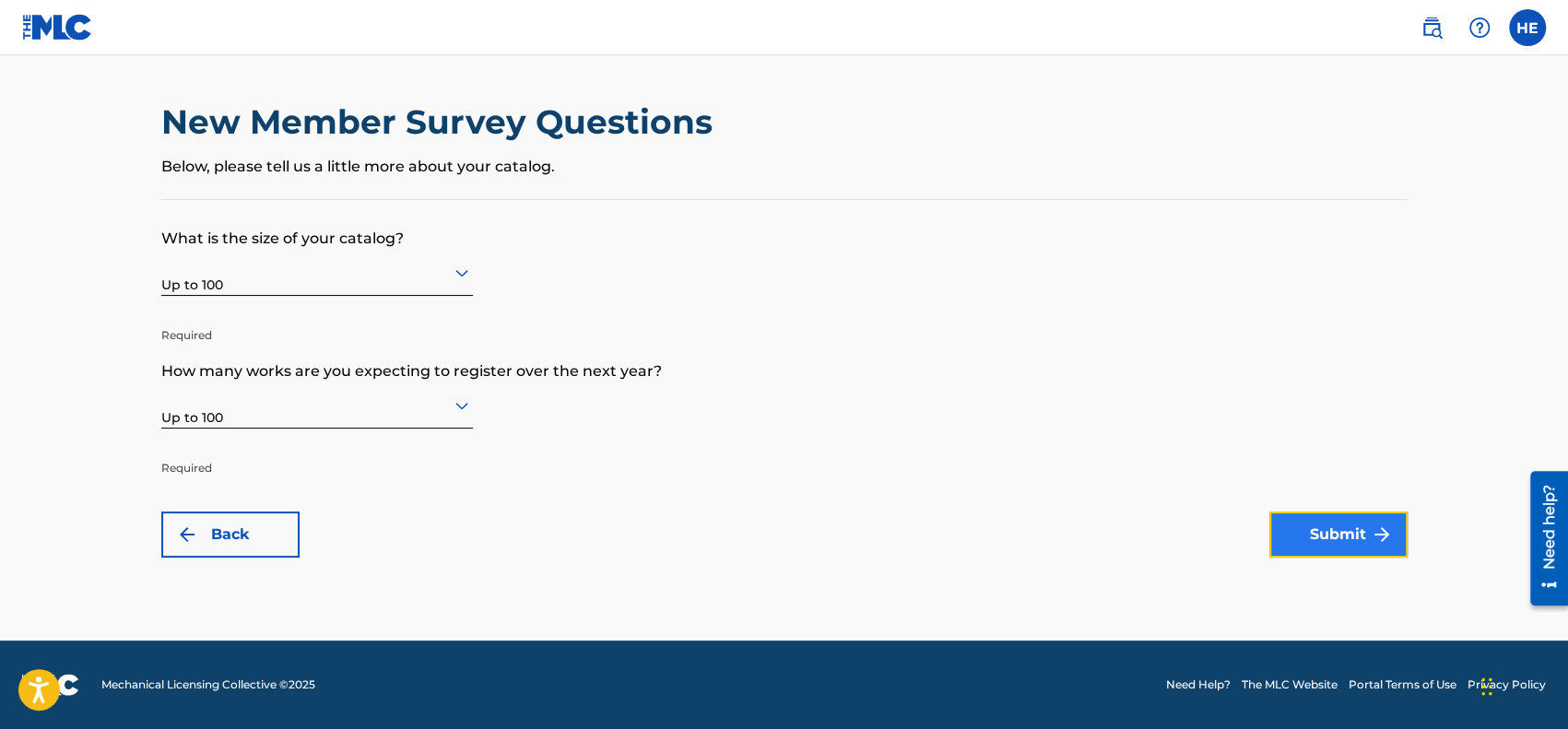
click at [1326, 518] on button "Submit" at bounding box center [1337, 534] width 138 height 46
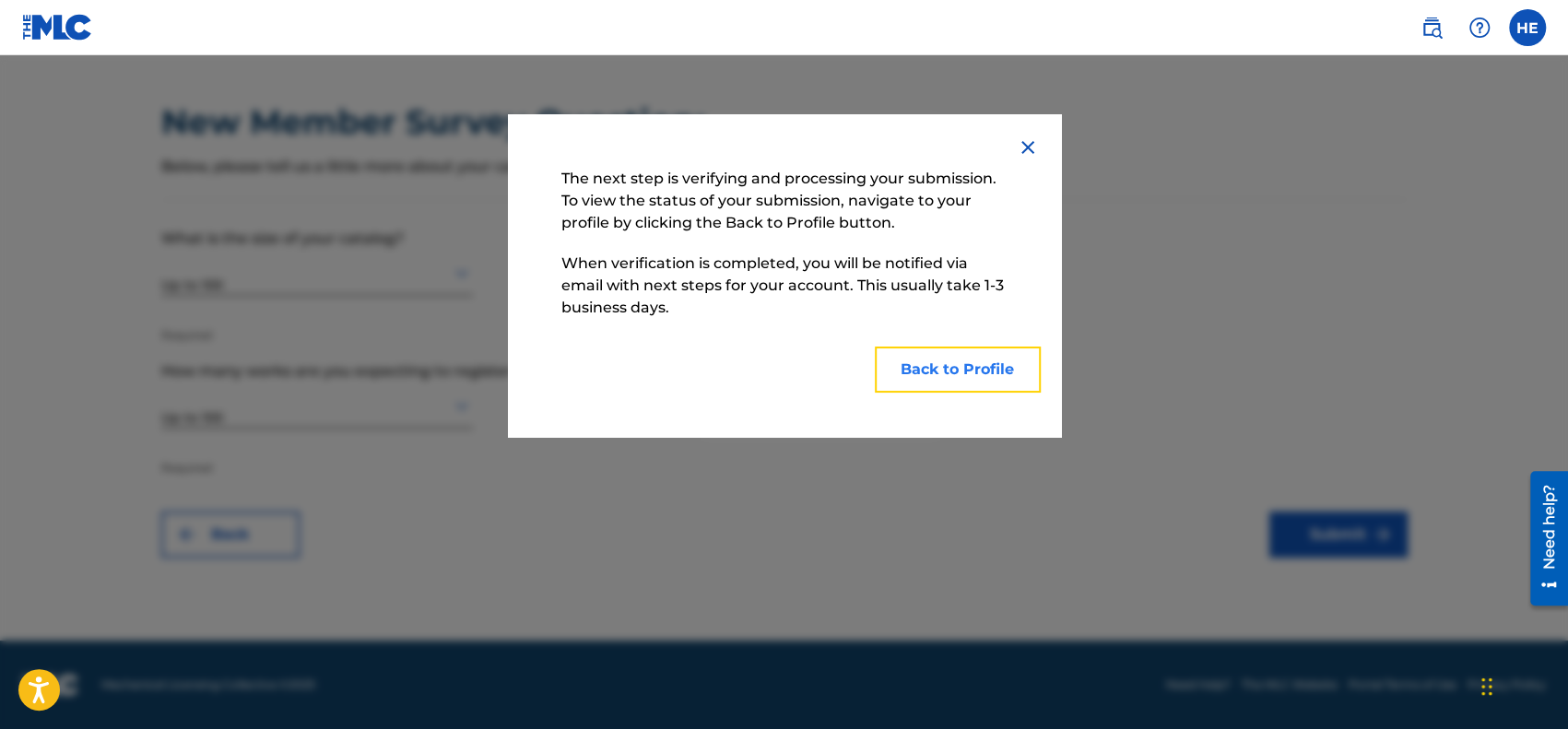
click at [977, 390] on button "Back to Profile" at bounding box center [958, 368] width 166 height 46
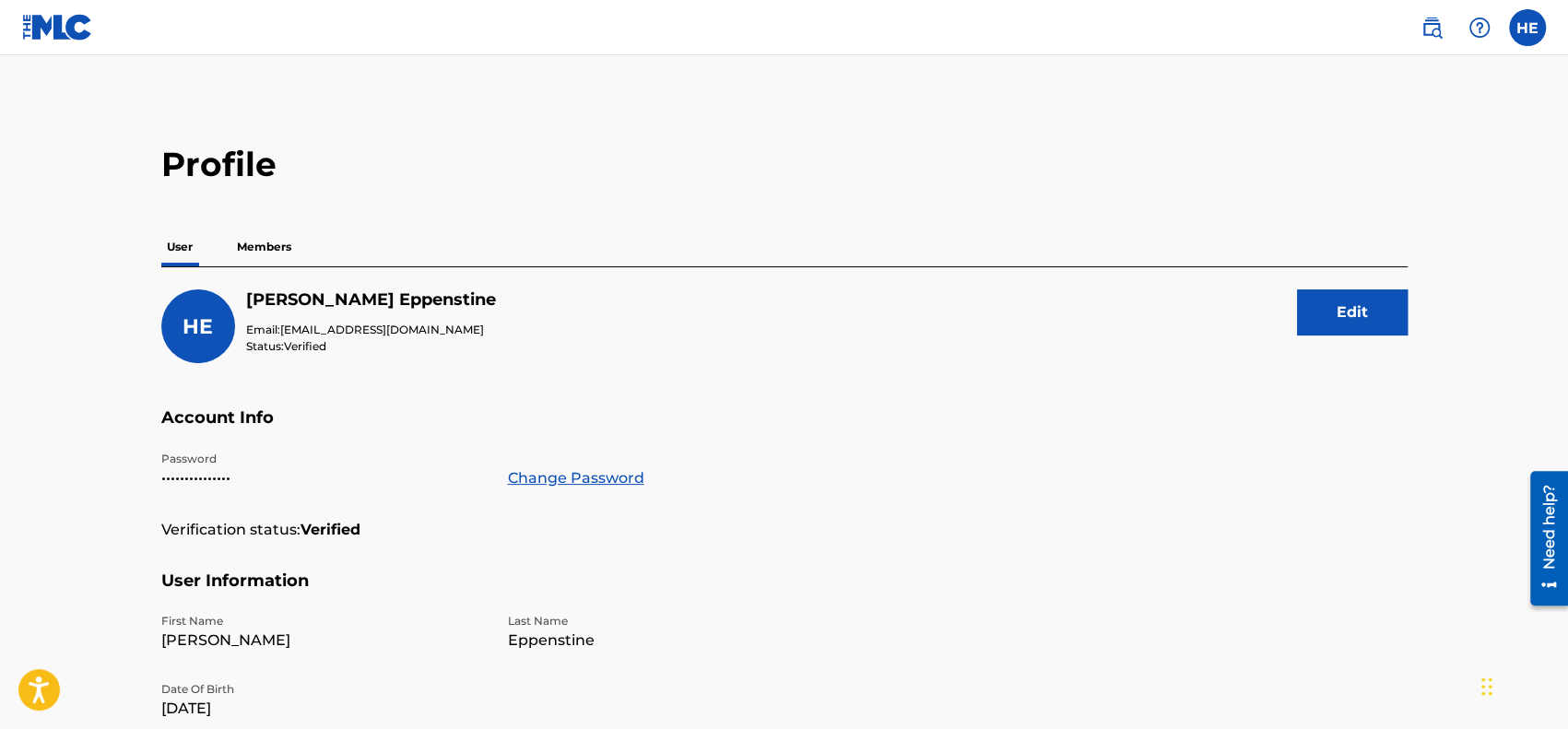
click at [256, 251] on p "Members" at bounding box center [264, 247] width 65 height 39
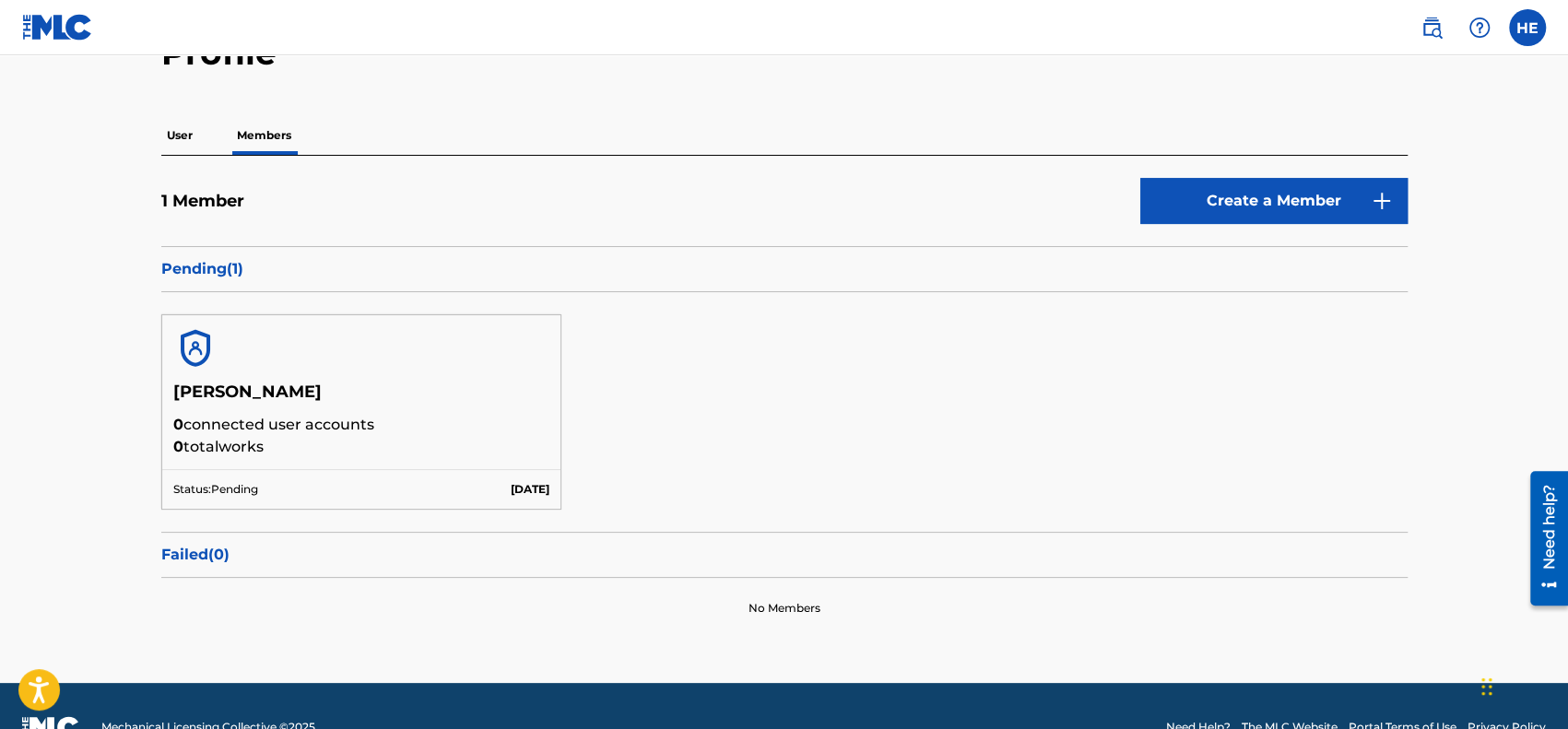
scroll to position [112, 0]
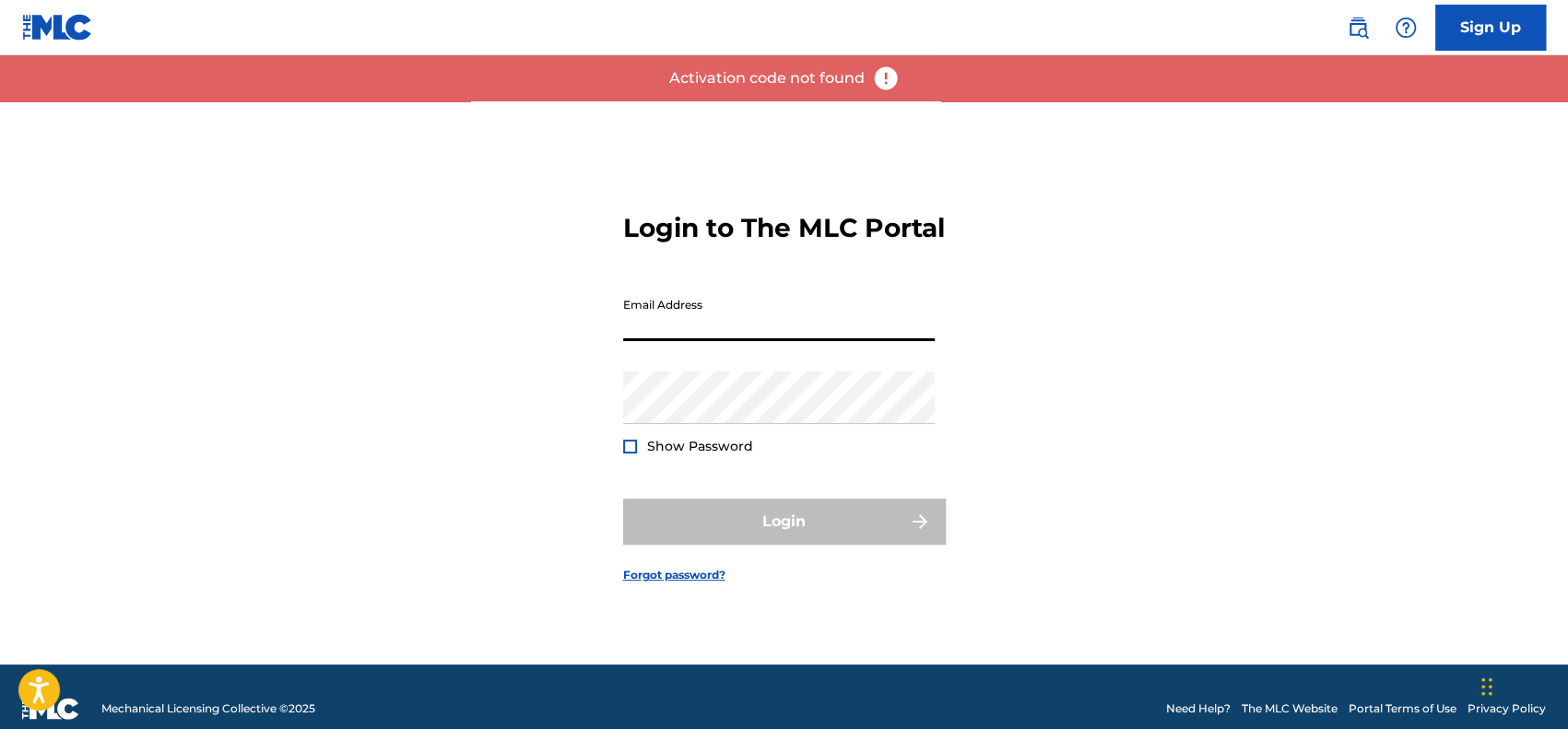
click at [809, 336] on input "Email Address" at bounding box center [778, 315] width 312 height 53
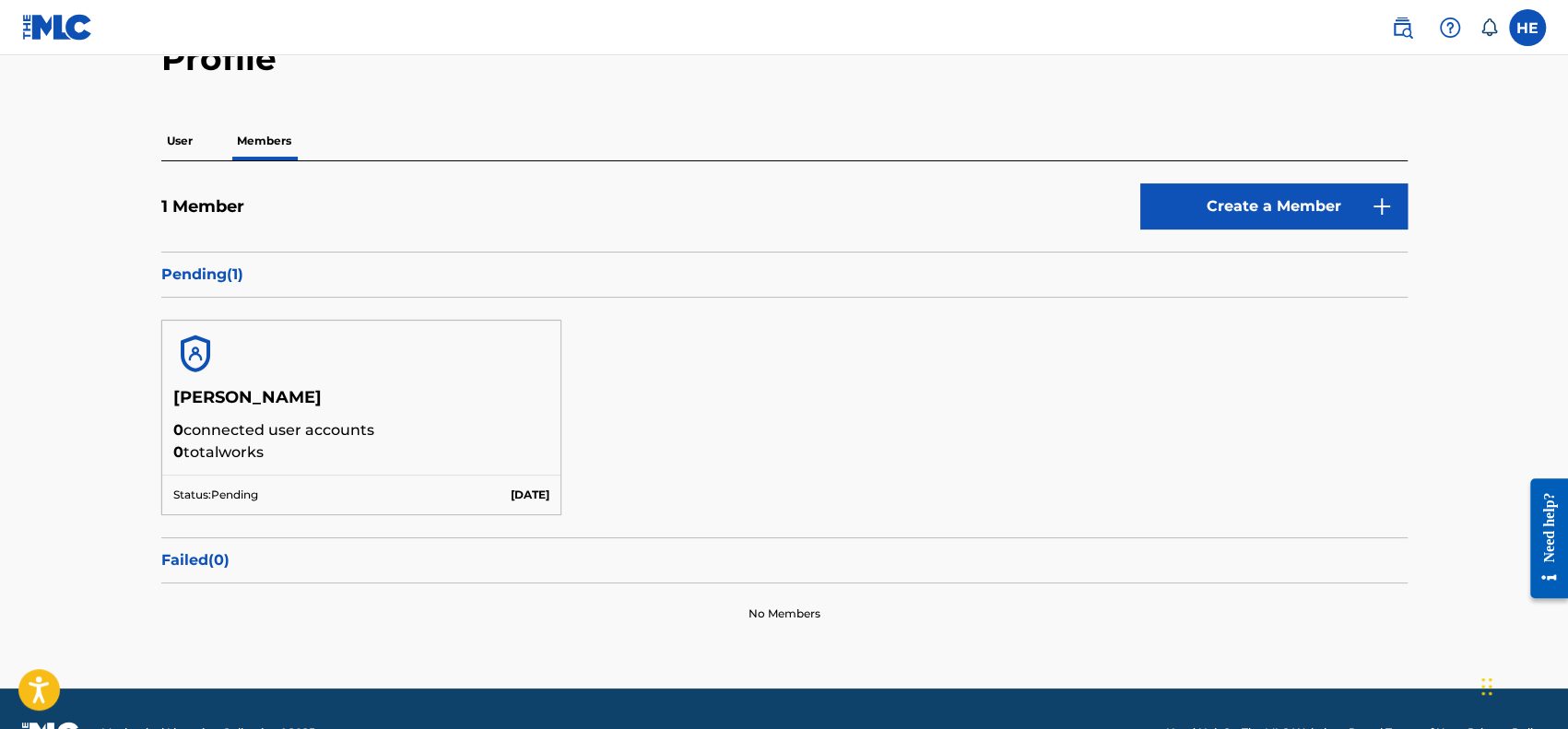
scroll to position [107, 0]
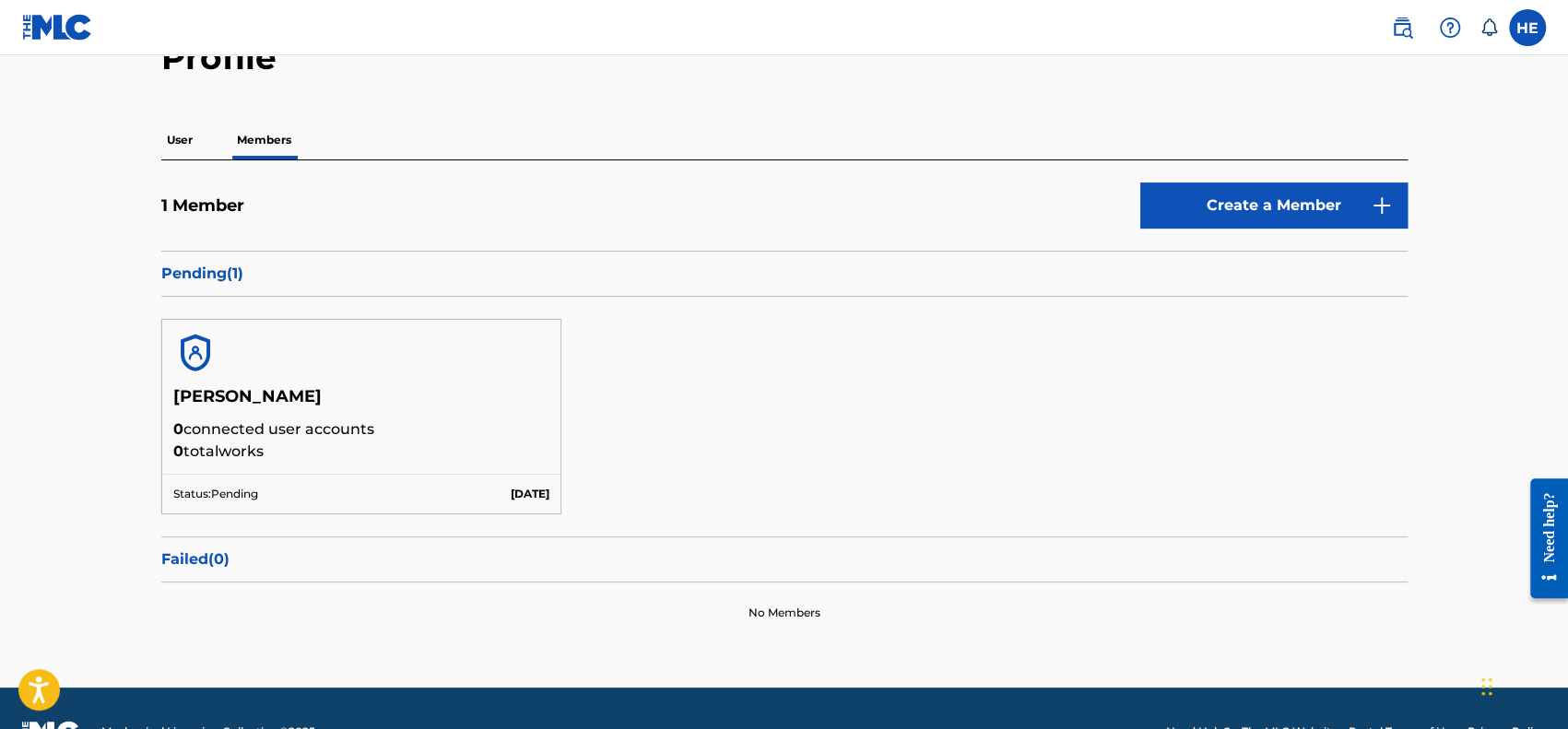
click at [226, 276] on p "Pending ( 1 )" at bounding box center [784, 274] width 1246 height 22
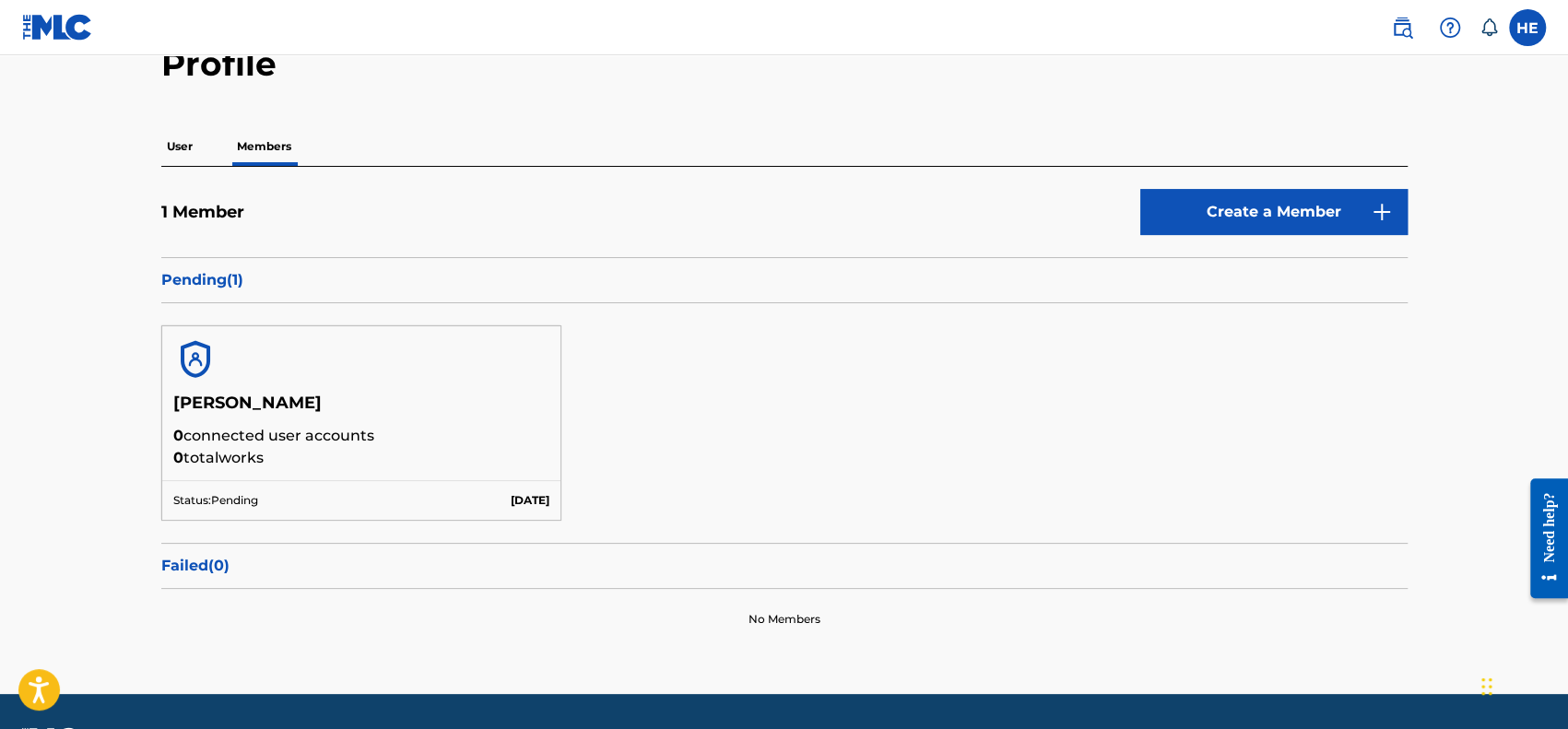
scroll to position [0, 0]
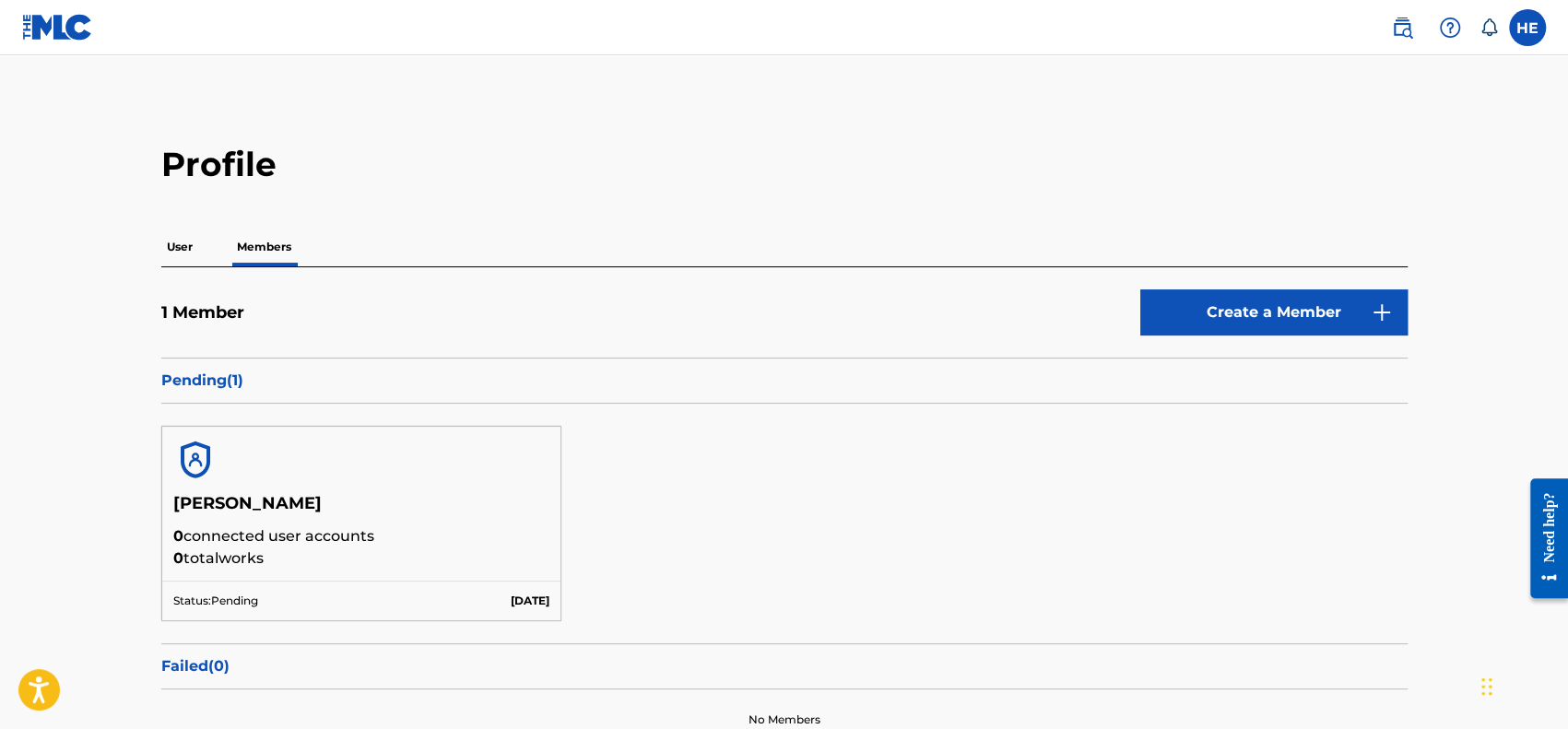
click at [175, 246] on p "User" at bounding box center [180, 247] width 37 height 39
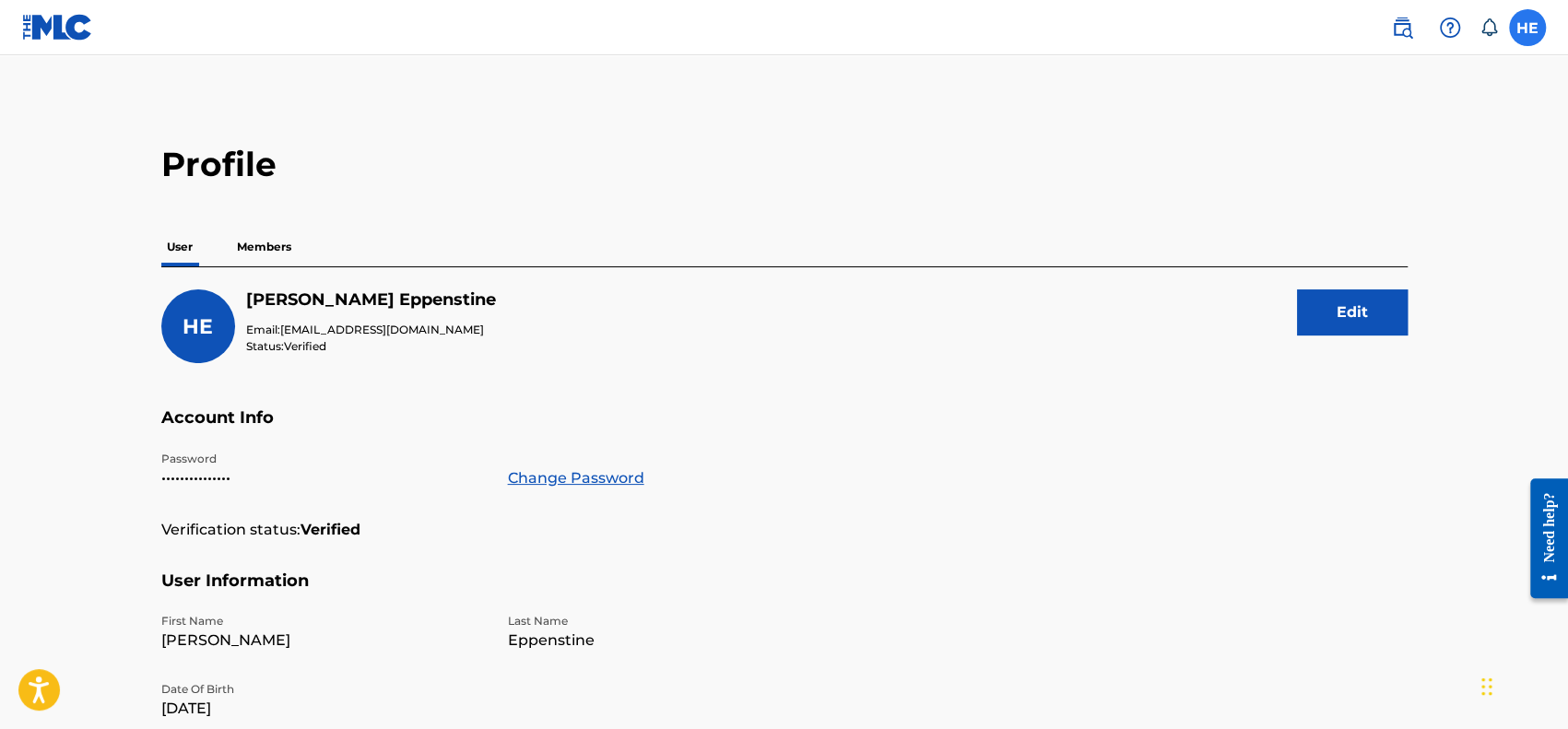
click at [1530, 20] on label at bounding box center [1527, 27] width 37 height 37
click at [1527, 27] on input "HE [PERSON_NAME] [EMAIL_ADDRESS][DOMAIN_NAME] Notification Preferences Profile …" at bounding box center [1527, 27] width 0 height 0
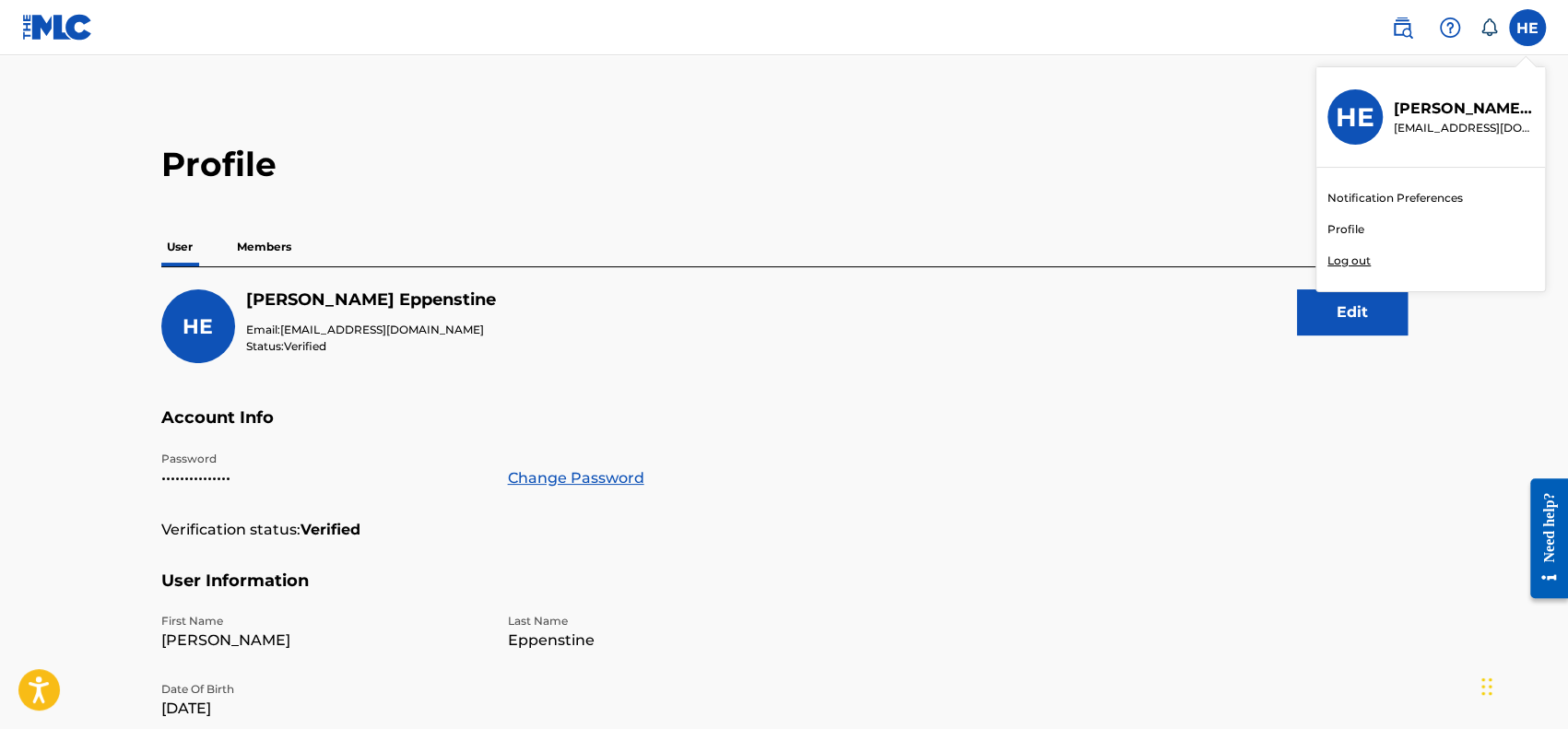
click at [1379, 193] on link "Notification Preferences" at bounding box center [1395, 197] width 136 height 17
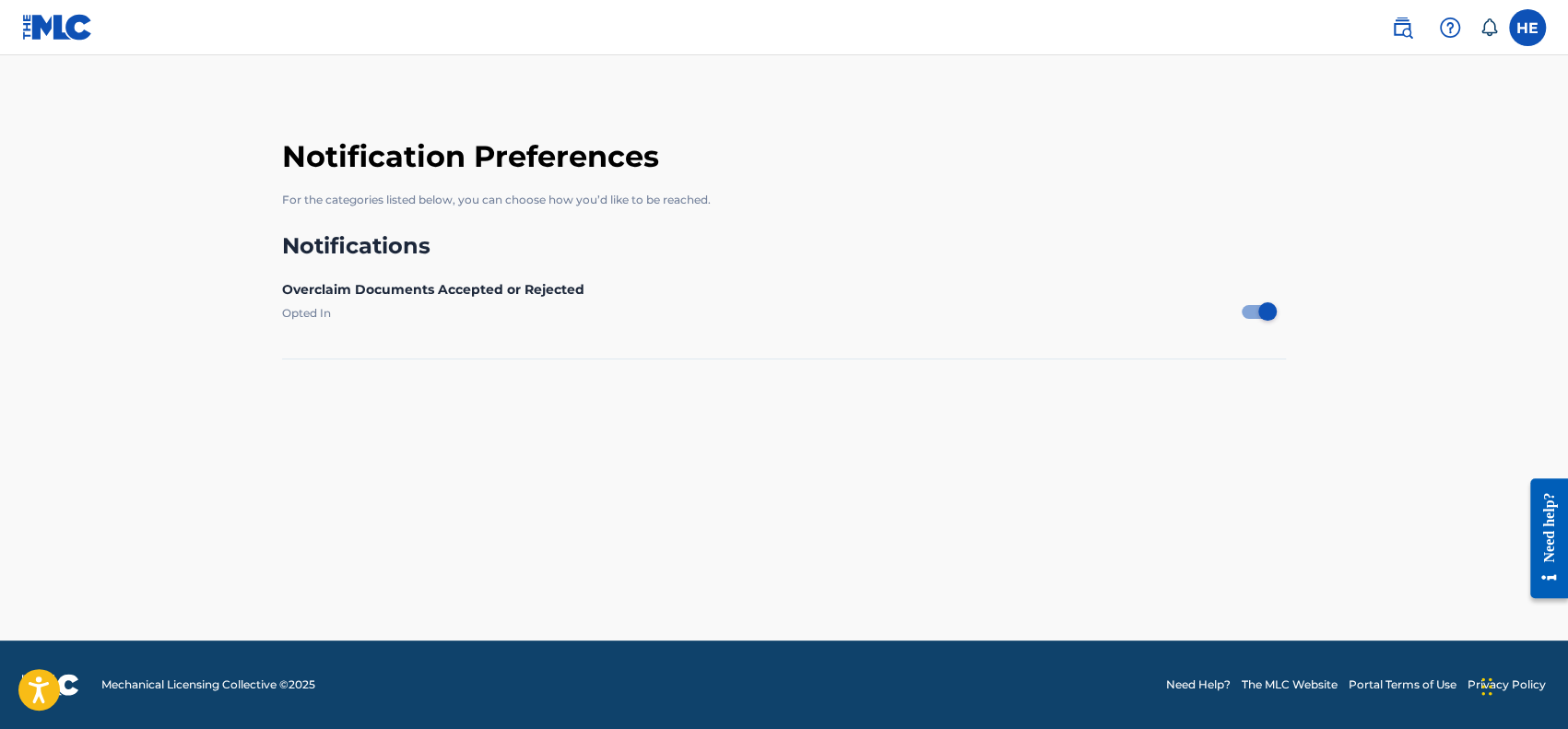
click at [1487, 180] on main "Notification Preferences For the categories listed below, you can choose how yo…" at bounding box center [784, 348] width 1568 height 585
click at [1523, 40] on label at bounding box center [1527, 27] width 37 height 37
click at [1527, 27] on input "HE Heather Eppenstine heathere@vincecreed.com Notification Preferences Profile …" at bounding box center [1527, 27] width 0 height 0
click at [1353, 234] on link "Profile" at bounding box center [1346, 229] width 37 height 17
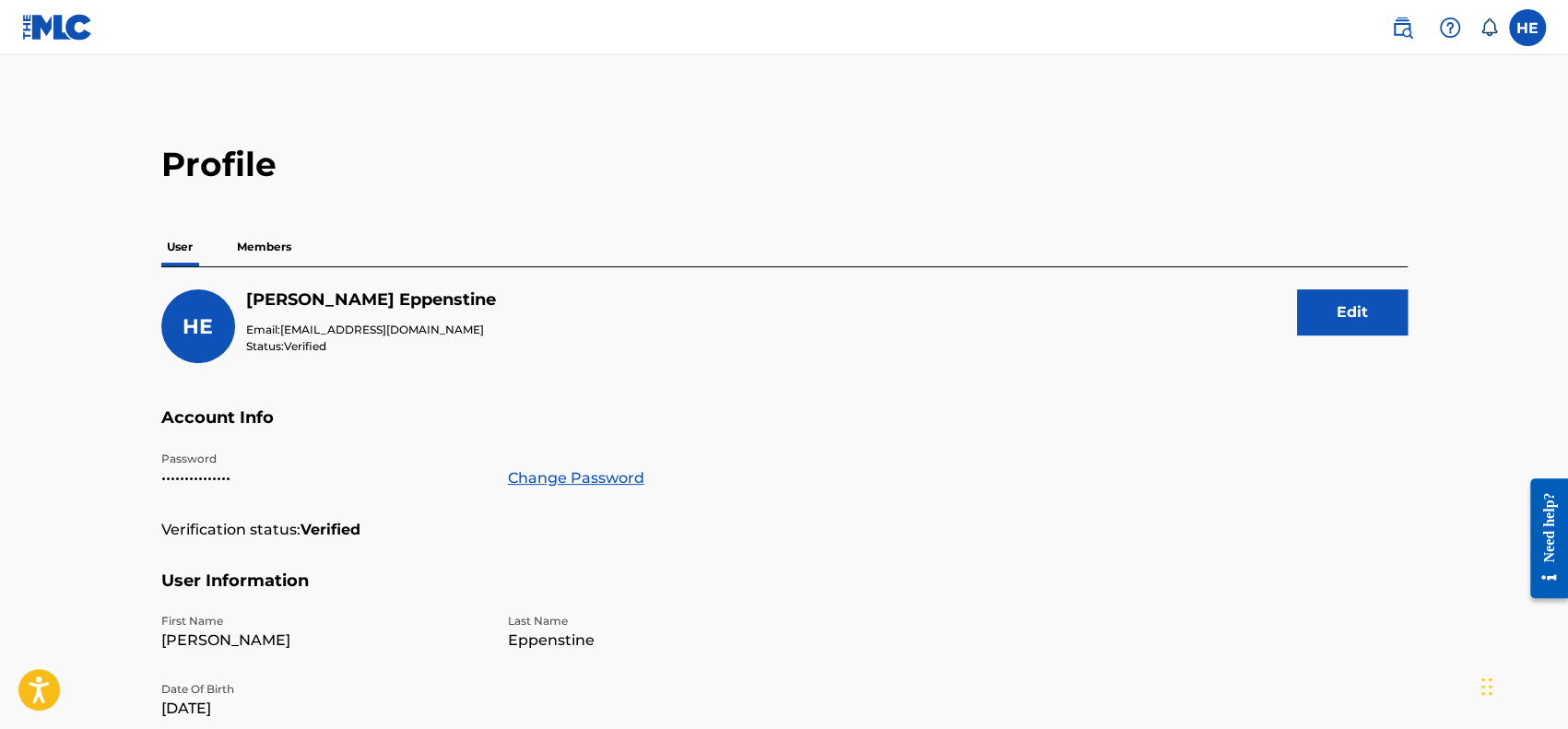
click at [279, 255] on p "Members" at bounding box center [264, 247] width 65 height 39
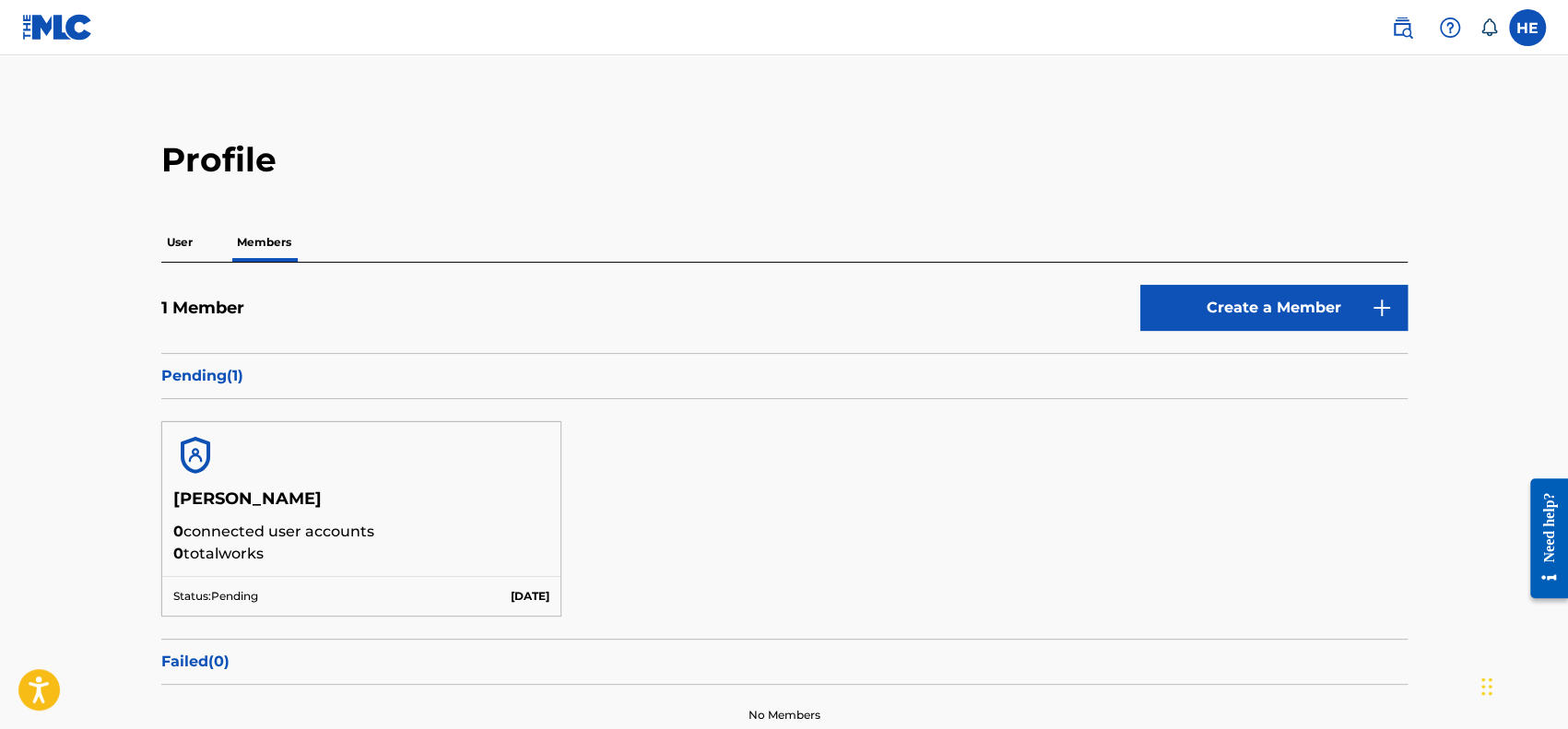
scroll to position [25, 0]
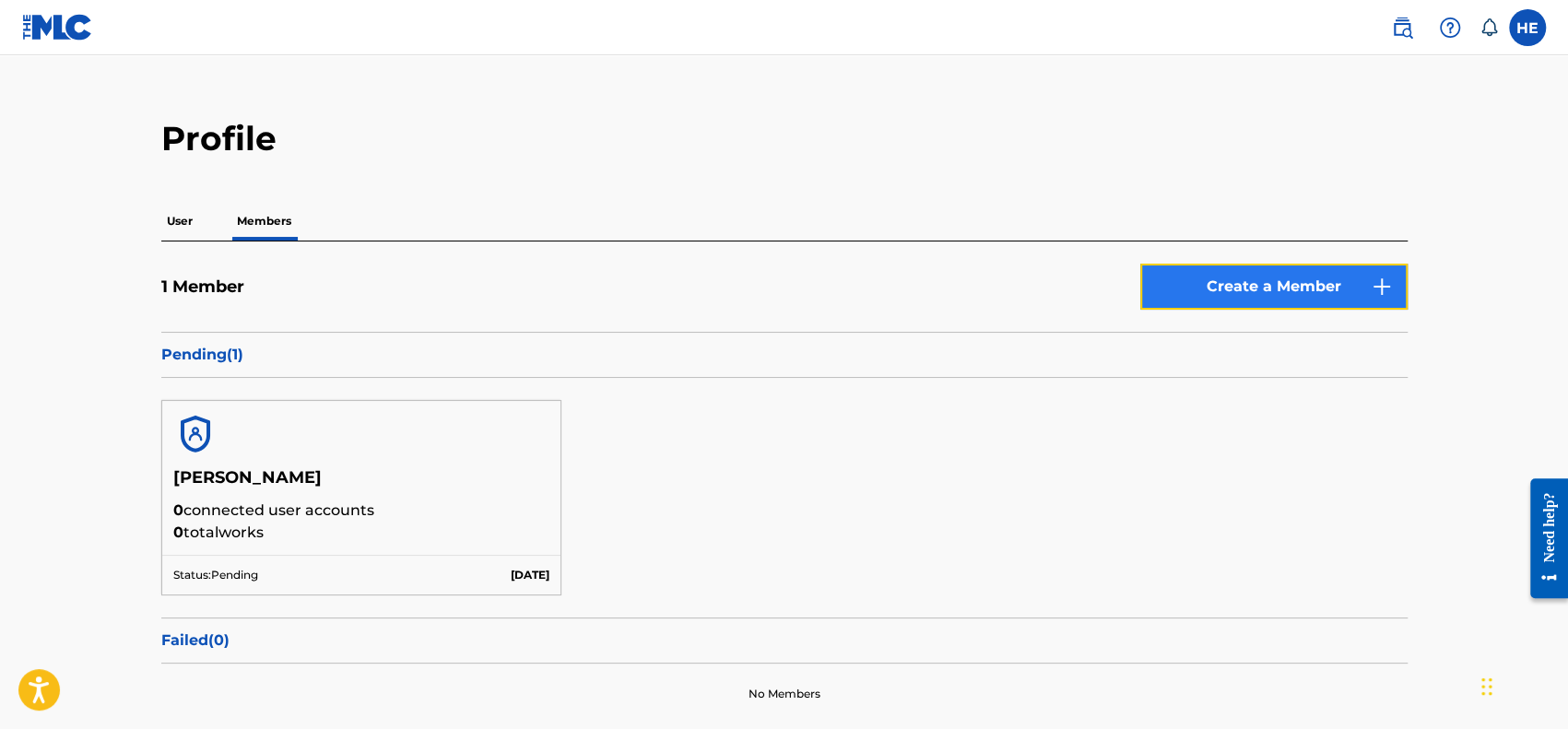
click at [1187, 290] on link "Create a Member" at bounding box center [1273, 286] width 267 height 46
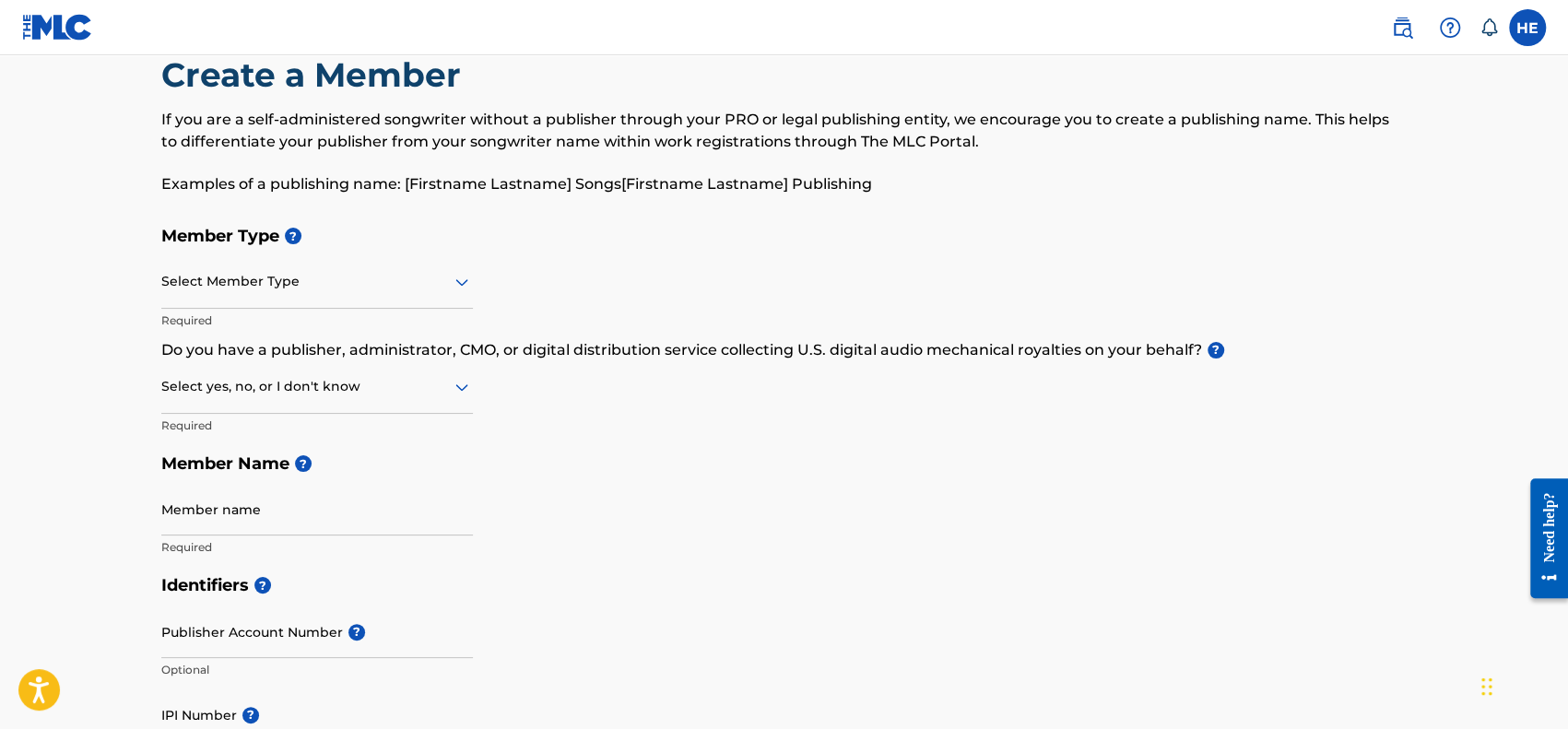
scroll to position [48, 0]
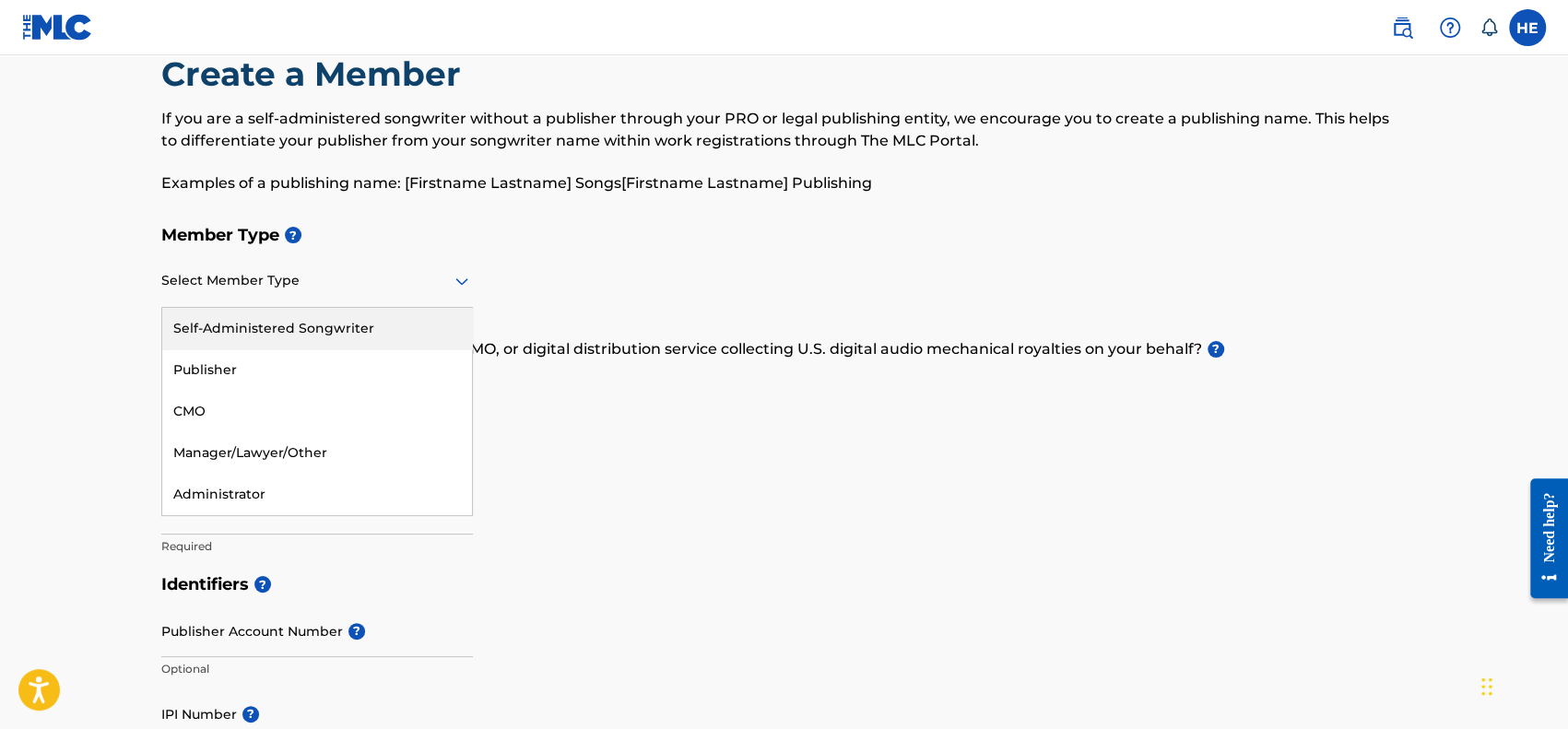
click at [471, 277] on icon at bounding box center [461, 280] width 22 height 22
click at [387, 321] on div "Self-Administered Songwriter" at bounding box center [317, 328] width 310 height 41
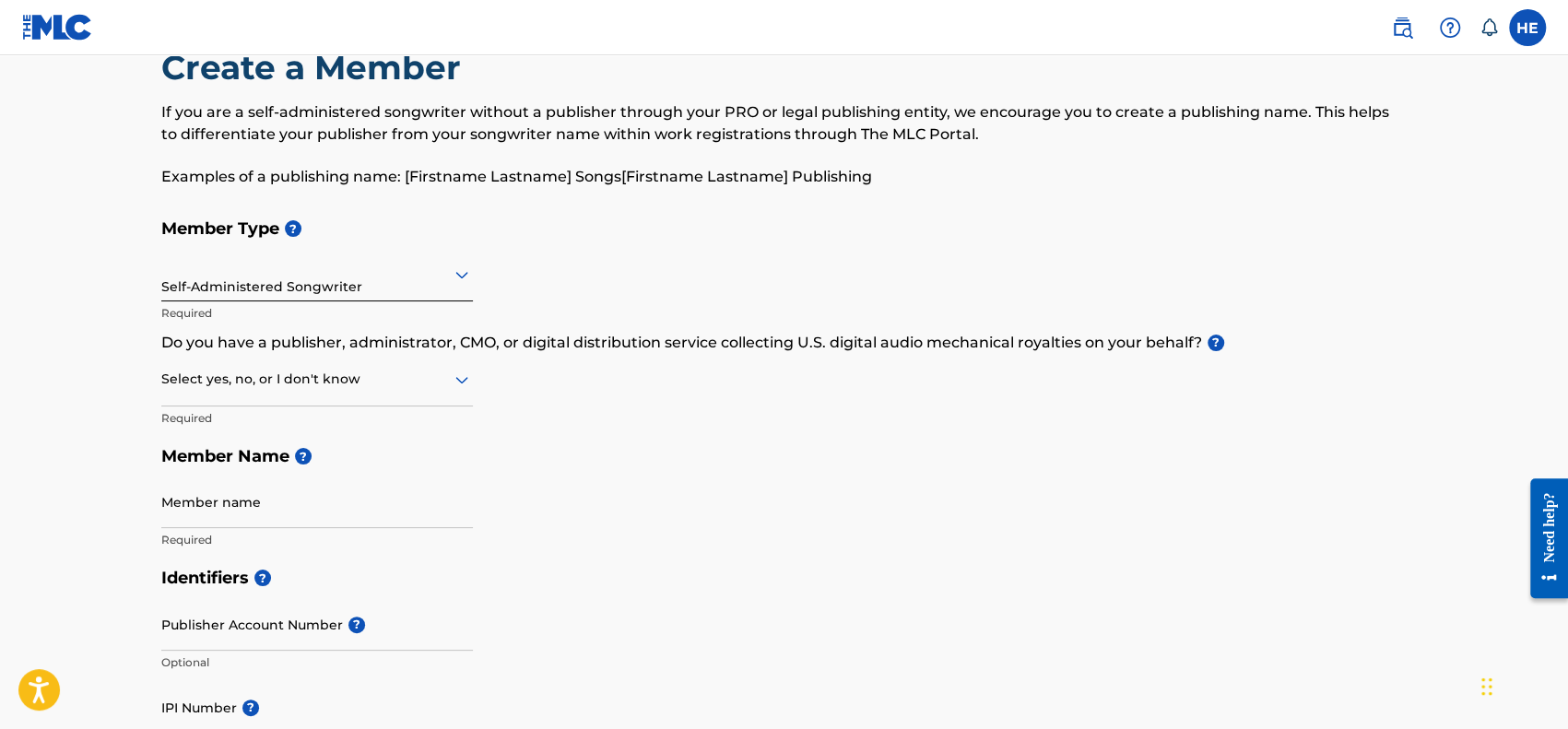
scroll to position [56, 0]
click at [1203, 348] on span "?" at bounding box center [1212, 341] width 22 height 17
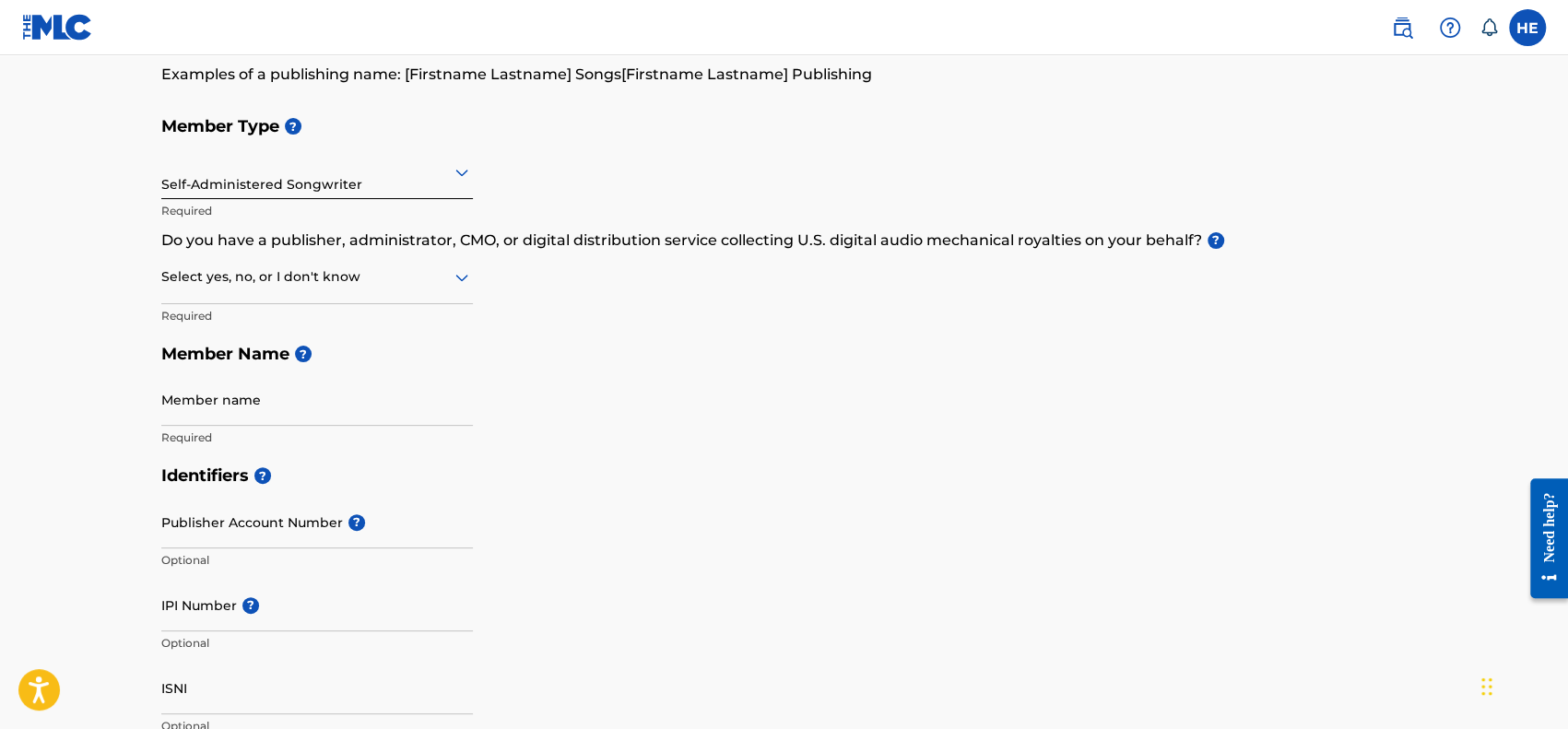
scroll to position [157, 0]
click at [460, 279] on icon at bounding box center [461, 278] width 13 height 8
click at [397, 364] on div "No" at bounding box center [317, 365] width 310 height 41
click at [452, 288] on div "No" at bounding box center [317, 276] width 312 height 45
click at [428, 321] on div "Yes" at bounding box center [317, 323] width 310 height 41
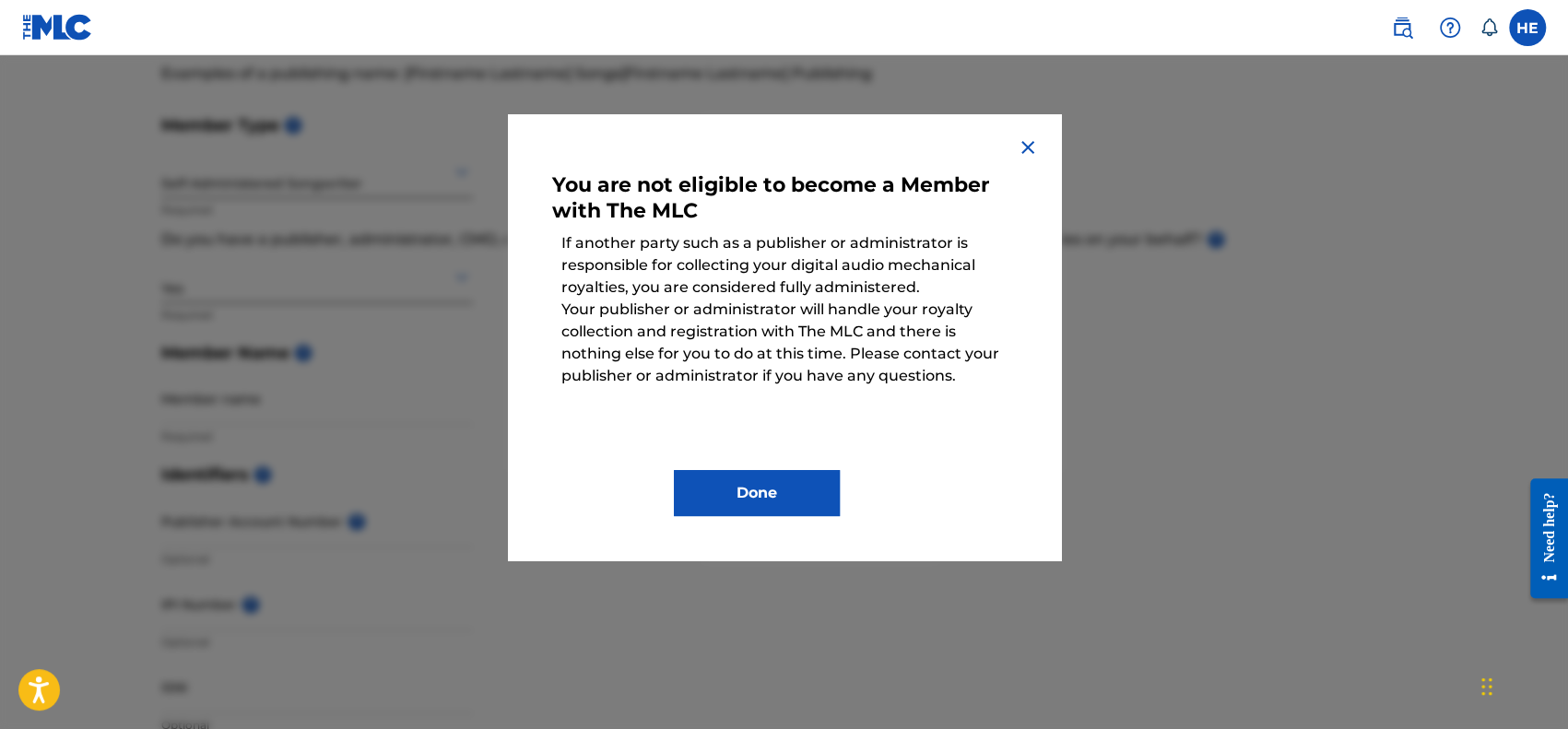
click at [1023, 150] on img at bounding box center [1027, 148] width 22 height 22
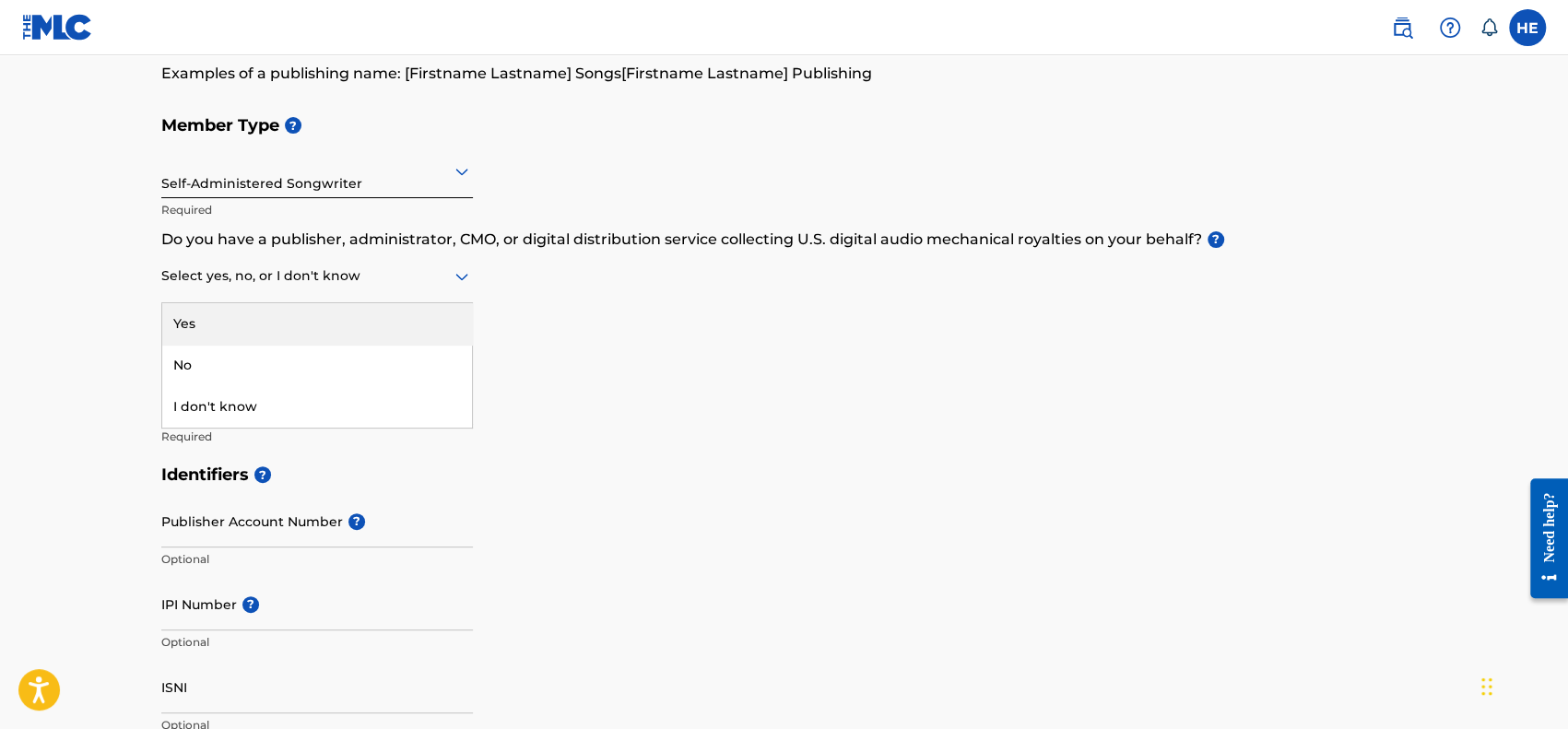
click at [468, 279] on icon at bounding box center [461, 277] width 22 height 22
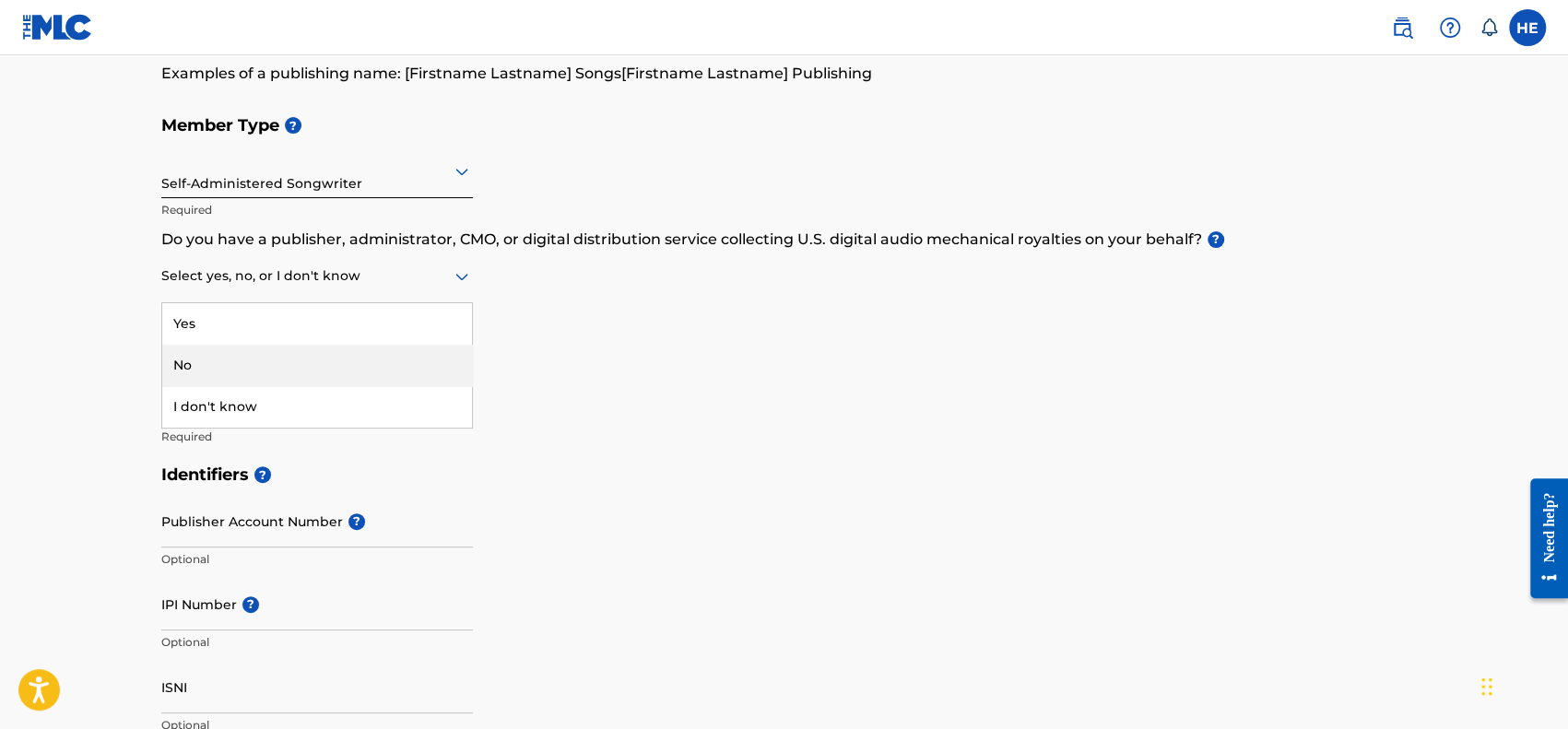
click at [426, 349] on div "No" at bounding box center [317, 365] width 310 height 41
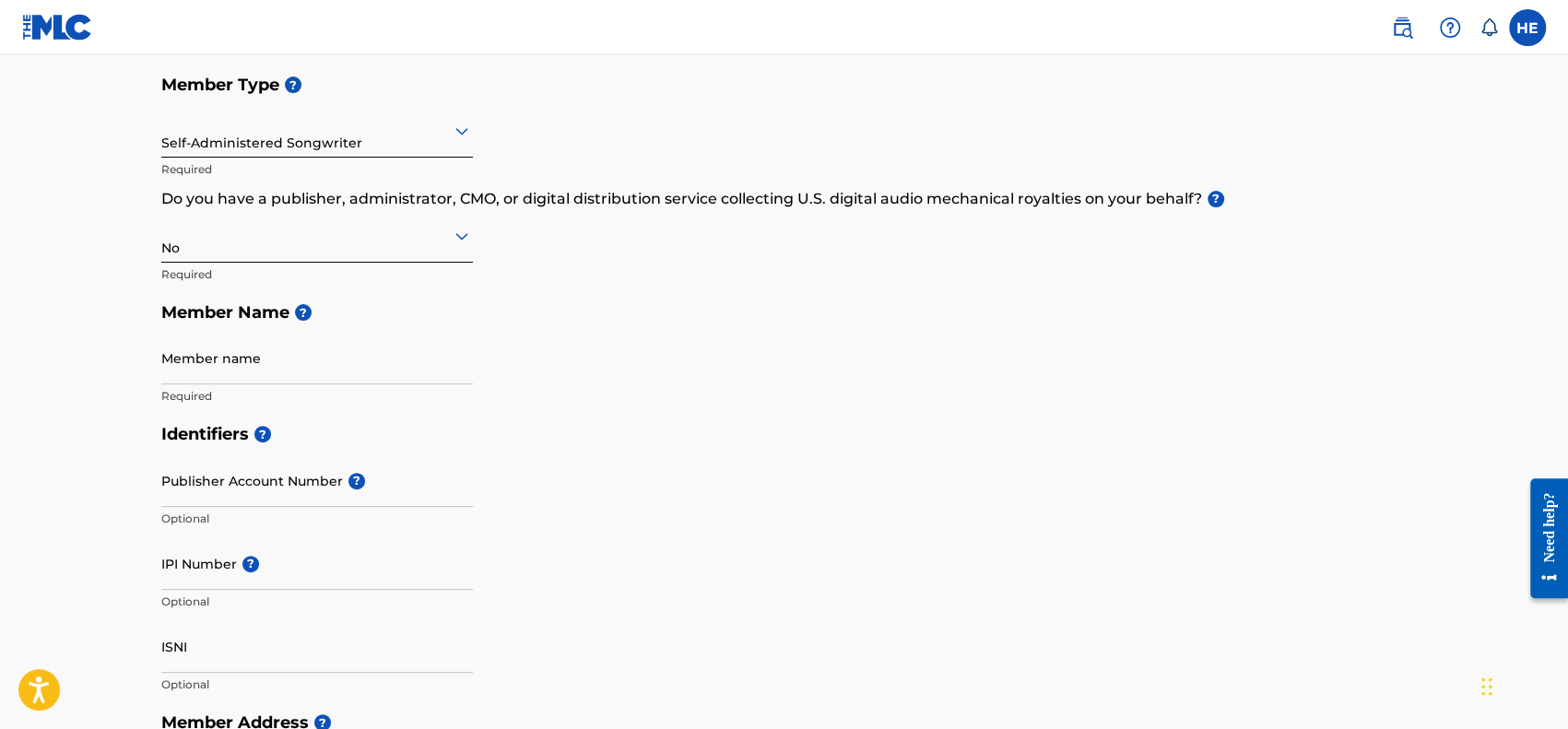
scroll to position [205, 0]
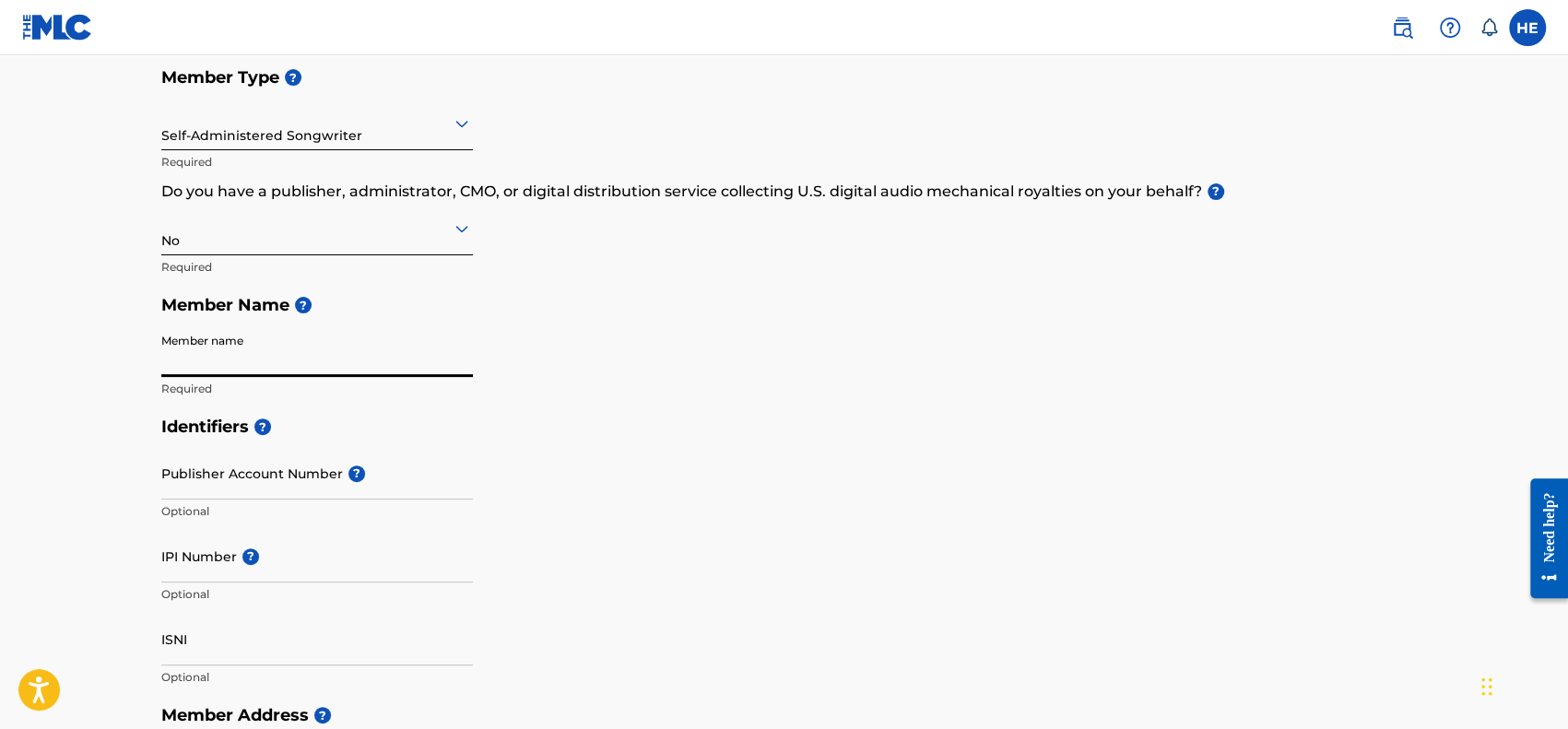
click at [411, 361] on input "Member name" at bounding box center [317, 351] width 312 height 53
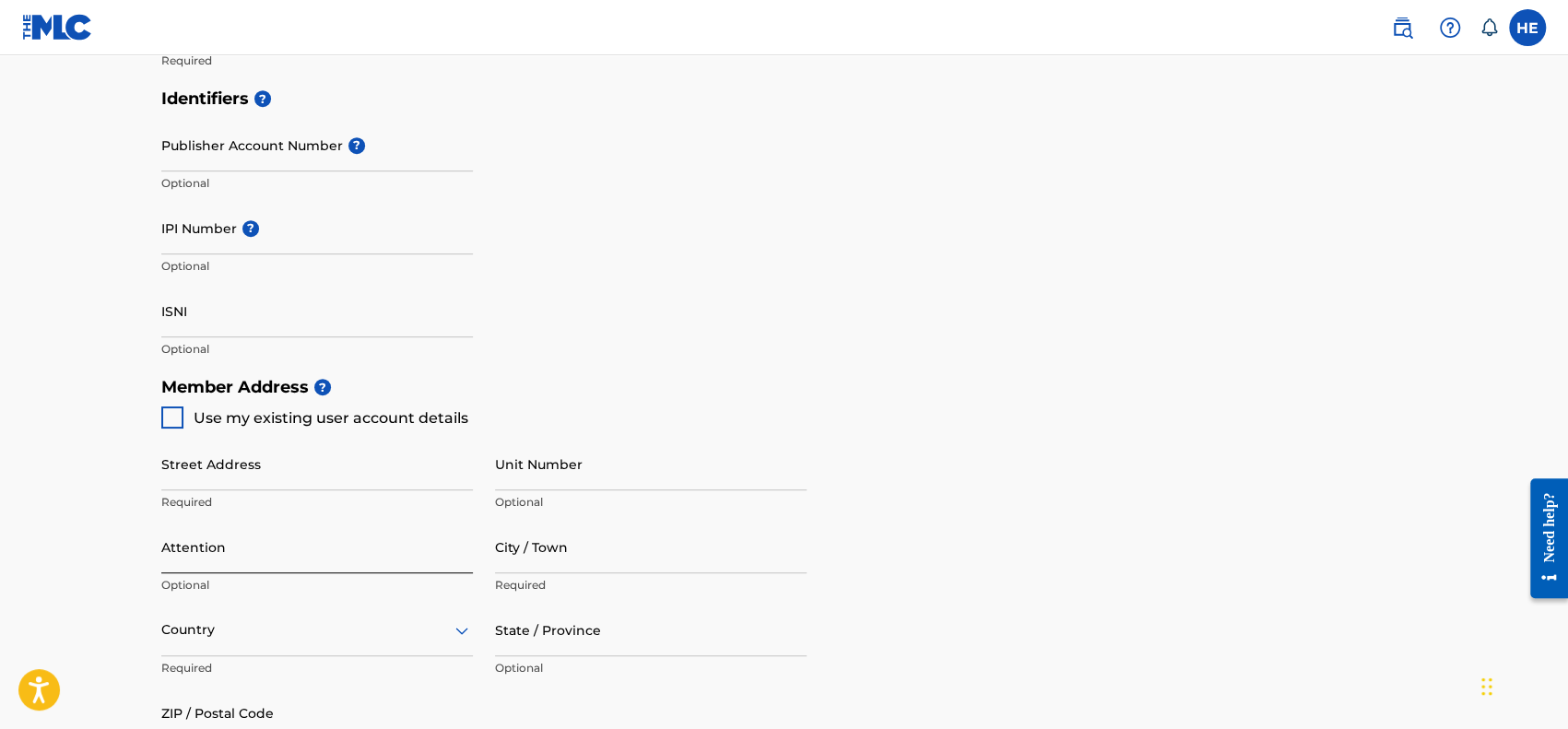
scroll to position [535, 0]
type input "Vince Creed LLC"
click at [308, 314] on input "ISNI" at bounding box center [317, 310] width 312 height 53
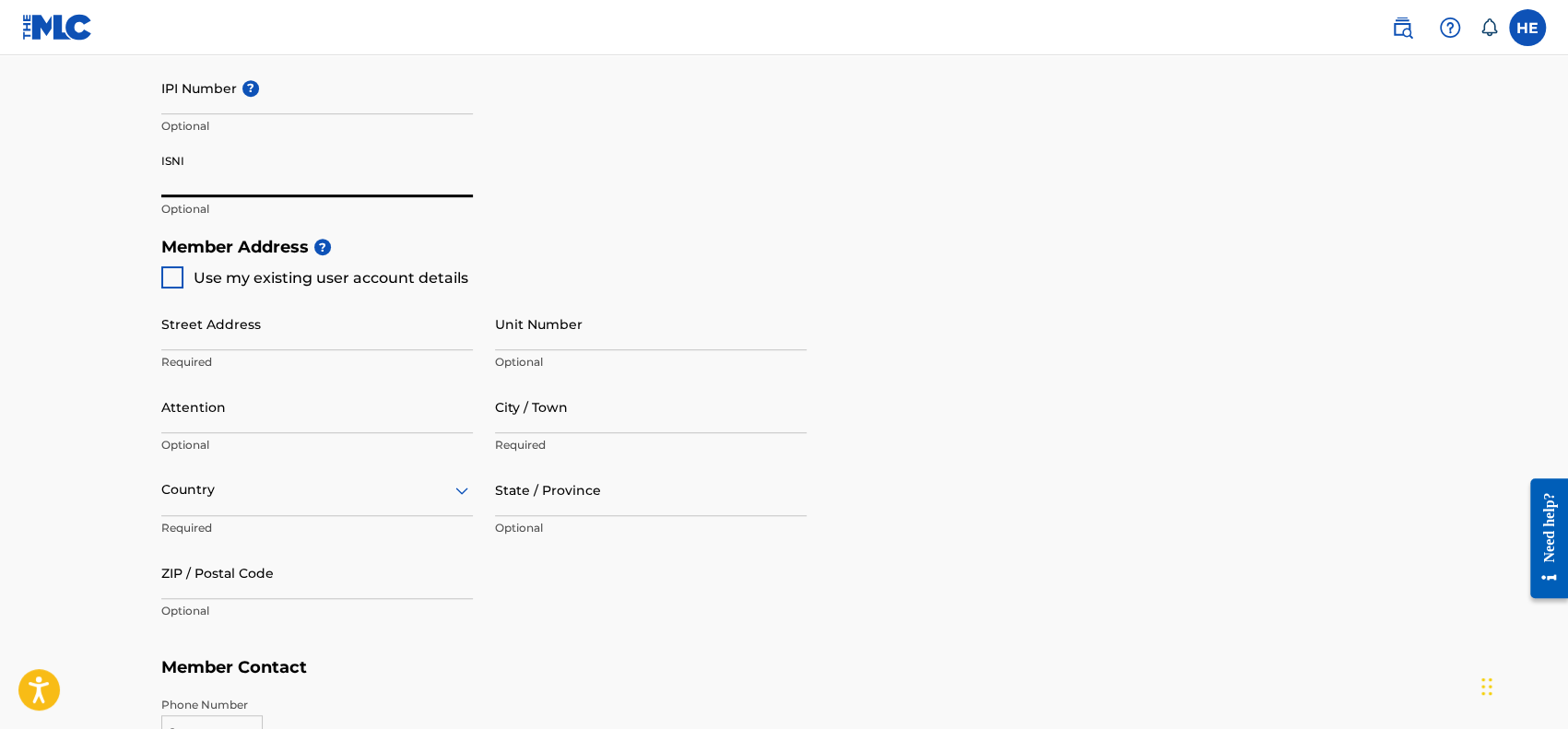
scroll to position [676, 0]
